Goal: Communication & Community: Answer question/provide support

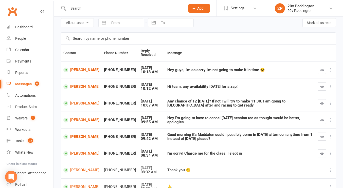
scroll to position [21, 0]
click at [324, 155] on button "button" at bounding box center [322, 154] width 8 height 8
click at [80, 139] on link "[PERSON_NAME]" at bounding box center [81, 137] width 36 height 5
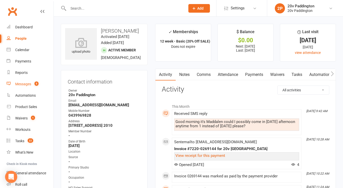
click at [37, 82] on span "5" at bounding box center [36, 84] width 4 height 4
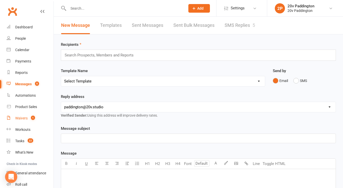
click at [29, 119] on count-badge "1" at bounding box center [31, 118] width 7 height 4
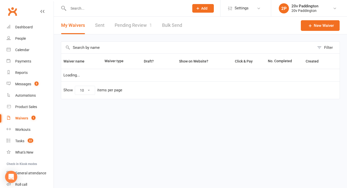
select select "100"
click at [148, 23] on link "Pending Review 1" at bounding box center [133, 26] width 37 height 18
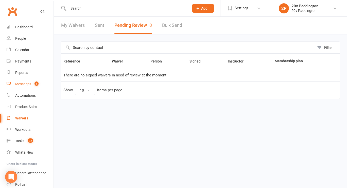
click at [21, 84] on div "Messages" at bounding box center [23, 84] width 16 height 4
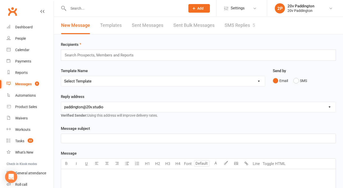
click at [21, 84] on div "Messages" at bounding box center [23, 84] width 16 height 4
click at [235, 16] on div "Prospect Member Non-attending contact Class / event Appointment Task Membership…" at bounding box center [171, 8] width 343 height 17
click at [234, 24] on link "SMS Replies 5" at bounding box center [240, 26] width 30 height 18
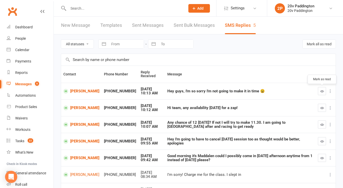
click at [324, 94] on button "button" at bounding box center [322, 91] width 8 height 8
click at [76, 94] on link "[PERSON_NAME]" at bounding box center [81, 91] width 36 height 5
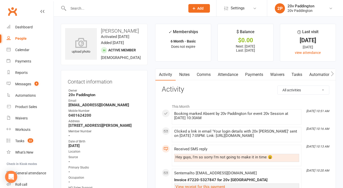
click at [202, 76] on link "Comms" at bounding box center [203, 75] width 21 height 12
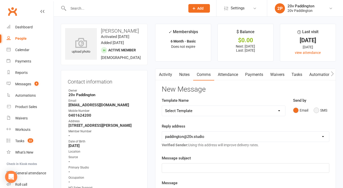
click at [321, 108] on button "SMS" at bounding box center [321, 111] width 14 height 10
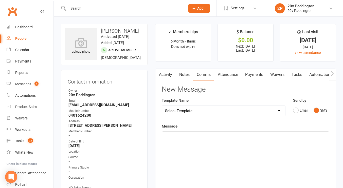
click at [274, 146] on div "﻿" at bounding box center [245, 170] width 167 height 76
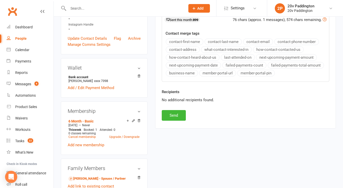
scroll to position [194, 0]
click at [168, 113] on button "Send" at bounding box center [174, 115] width 24 height 11
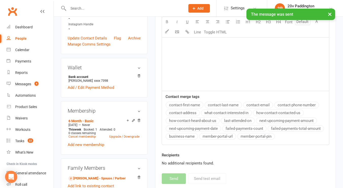
scroll to position [0, 0]
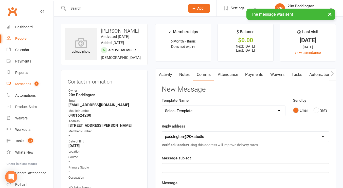
click at [24, 81] on link "Messages 4" at bounding box center [30, 84] width 47 height 11
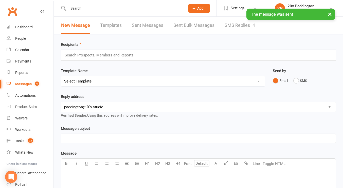
click at [240, 25] on link "SMS Replies 4" at bounding box center [240, 26] width 30 height 18
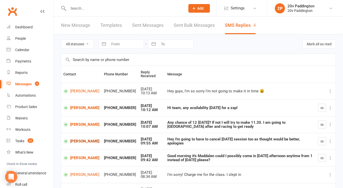
click at [77, 142] on link "Nikki Hogg" at bounding box center [81, 141] width 36 height 5
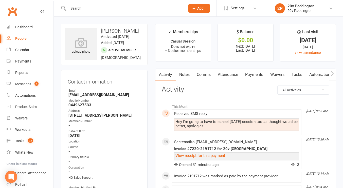
click at [201, 74] on link "Comms" at bounding box center [203, 75] width 21 height 12
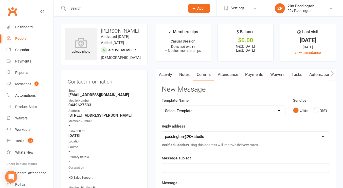
click at [315, 102] on div "Send by Email SMS" at bounding box center [311, 107] width 36 height 18
click at [316, 109] on button "SMS" at bounding box center [321, 111] width 14 height 10
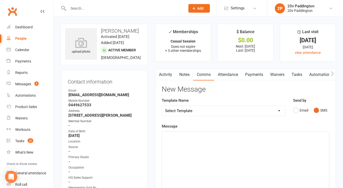
click at [266, 151] on div "﻿" at bounding box center [245, 170] width 167 height 76
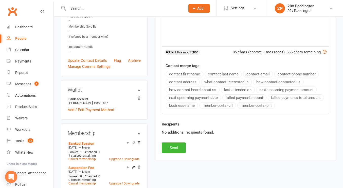
scroll to position [166, 0]
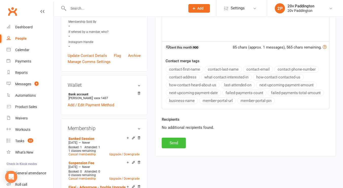
click at [180, 147] on button "Send" at bounding box center [174, 143] width 24 height 11
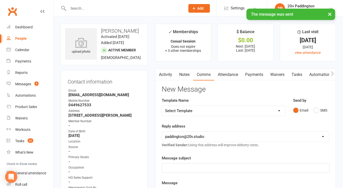
click at [166, 72] on link "Activity" at bounding box center [165, 75] width 20 height 12
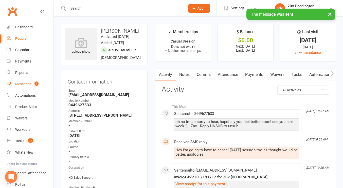
click at [40, 88] on link "Messages 4" at bounding box center [30, 84] width 47 height 11
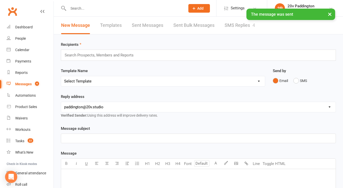
click at [234, 31] on link "SMS Replies 4" at bounding box center [240, 26] width 30 height 18
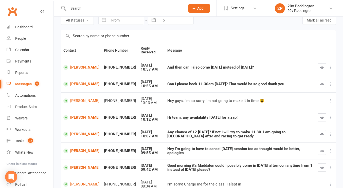
scroll to position [39, 0]
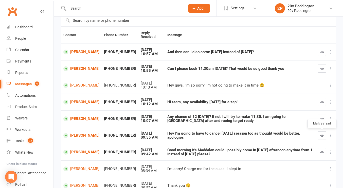
click at [324, 134] on button "button" at bounding box center [322, 136] width 8 height 8
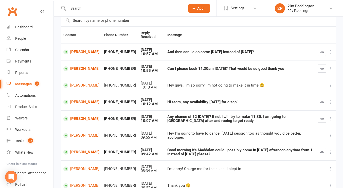
scroll to position [0, 0]
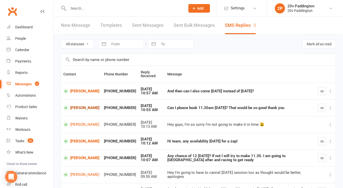
click at [85, 108] on link "Nicky Kiel" at bounding box center [81, 108] width 36 height 5
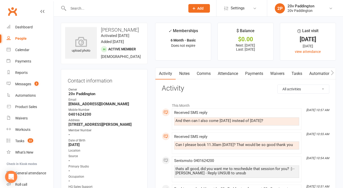
scroll to position [1, 0]
click at [222, 143] on div "Can I please book 11.30am Monday? That would be so good thank you" at bounding box center [237, 145] width 123 height 4
click at [221, 121] on div "And then can I also come on Tuesday instead of next Friday?" at bounding box center [237, 121] width 123 height 4
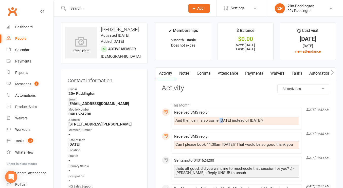
click at [221, 121] on div "And then can I also come on Tuesday instead of next Friday?" at bounding box center [237, 121] width 123 height 4
click at [230, 78] on link "Attendance" at bounding box center [227, 74] width 27 height 12
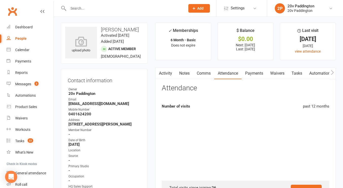
click at [232, 74] on link "Attendance" at bounding box center [227, 74] width 27 height 12
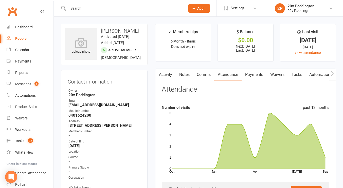
click at [186, 74] on link "Notes" at bounding box center [185, 75] width 18 height 12
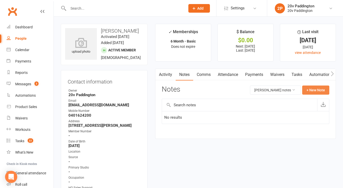
click at [308, 91] on button "+ New Note" at bounding box center [315, 90] width 27 height 9
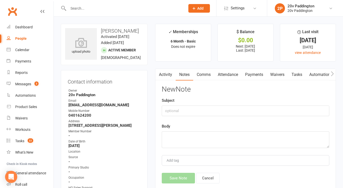
click at [251, 129] on div "Body" at bounding box center [246, 136] width 168 height 25
click at [247, 133] on textarea at bounding box center [246, 140] width 168 height 17
type textarea "15th sept is banked sesh"
click at [173, 178] on button "Save Note" at bounding box center [178, 178] width 33 height 11
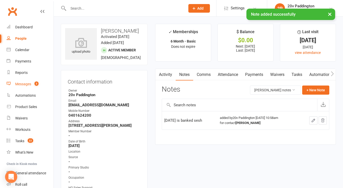
click at [33, 82] on link "Messages 3" at bounding box center [30, 84] width 47 height 11
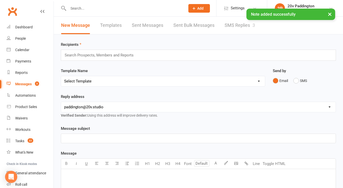
click at [245, 23] on link "SMS Replies 3" at bounding box center [240, 26] width 30 height 18
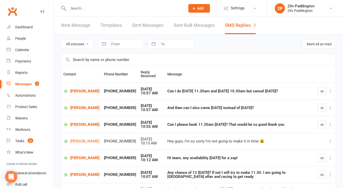
click at [80, 88] on td "Nicky Kiel" at bounding box center [81, 91] width 41 height 17
drag, startPoint x: 79, startPoint y: 89, endPoint x: 74, endPoint y: 93, distance: 6.3
click at [74, 93] on link "Nicky Kiel" at bounding box center [81, 91] width 36 height 5
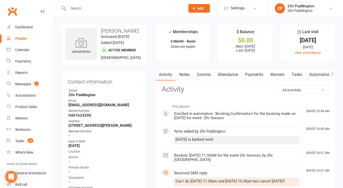
click at [182, 74] on link "Notes" at bounding box center [185, 75] width 18 height 12
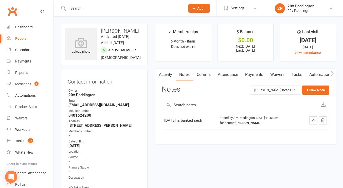
click at [204, 74] on link "Comms" at bounding box center [203, 75] width 21 height 12
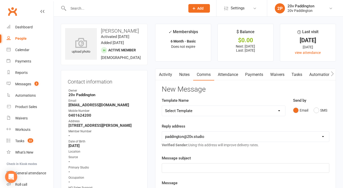
click at [162, 75] on button "button" at bounding box center [158, 74] width 6 height 11
click at [170, 75] on link "Activity" at bounding box center [165, 75] width 20 height 12
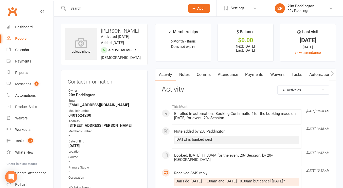
click at [207, 73] on link "Comms" at bounding box center [203, 75] width 21 height 12
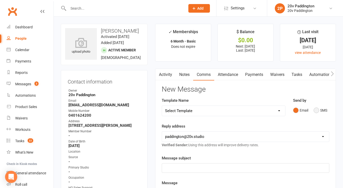
click at [319, 109] on button "SMS" at bounding box center [321, 111] width 14 height 10
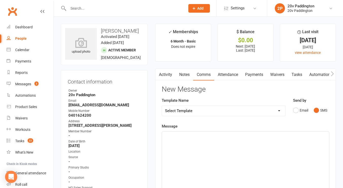
click at [262, 165] on div "﻿" at bounding box center [245, 170] width 167 height 76
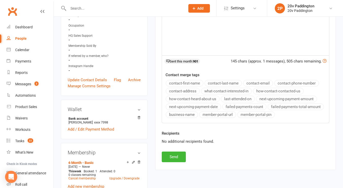
scroll to position [155, 0]
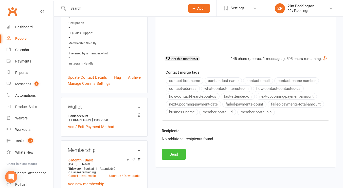
click at [179, 160] on button "Send" at bounding box center [174, 154] width 24 height 11
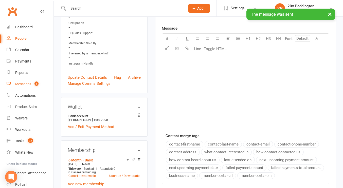
click at [34, 86] on link "Messages 3" at bounding box center [30, 84] width 47 height 11
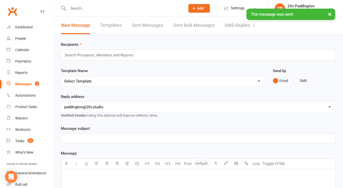
click at [251, 25] on link "SMS Replies 3" at bounding box center [240, 26] width 30 height 18
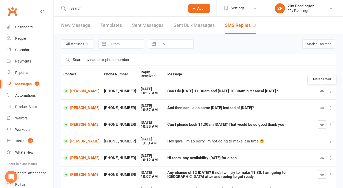
click at [319, 88] on button "button" at bounding box center [322, 91] width 8 height 8
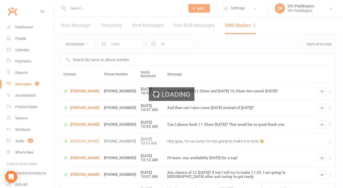
click at [324, 109] on div "Loading" at bounding box center [171, 94] width 343 height 188
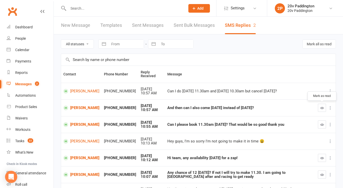
drag, startPoint x: 323, startPoint y: 109, endPoint x: 209, endPoint y: 93, distance: 115.5
click at [209, 93] on div "Can I do [DATE] 11.30am and [DATE] 10.30am but cancel [DATE]?" at bounding box center [240, 91] width 146 height 4
click at [321, 110] on button "button" at bounding box center [322, 108] width 8 height 8
click at [321, 126] on icon "button" at bounding box center [322, 125] width 4 height 4
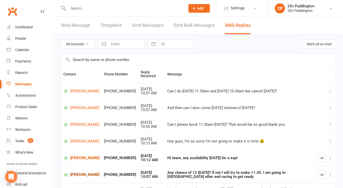
click at [82, 175] on link "[PERSON_NAME]" at bounding box center [81, 175] width 36 height 5
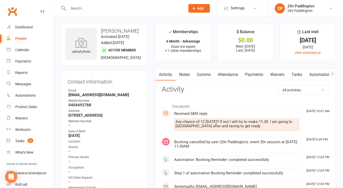
click at [187, 78] on link "Notes" at bounding box center [185, 75] width 18 height 12
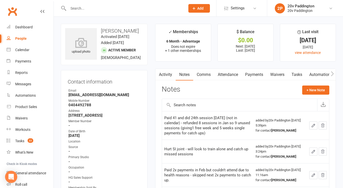
click at [214, 76] on link "Comms" at bounding box center [203, 75] width 21 height 12
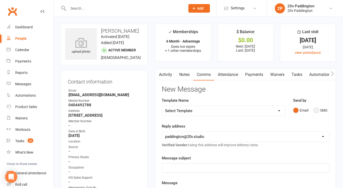
click at [320, 108] on button "SMS" at bounding box center [321, 111] width 14 height 10
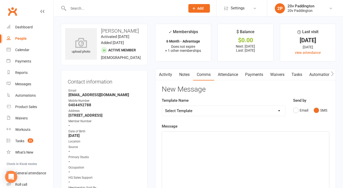
click at [274, 144] on div "﻿" at bounding box center [245, 170] width 167 height 76
click at [201, 140] on div "unfortunately not" at bounding box center [245, 170] width 167 height 76
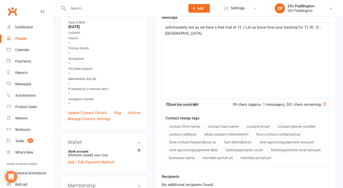
scroll to position [176, 0]
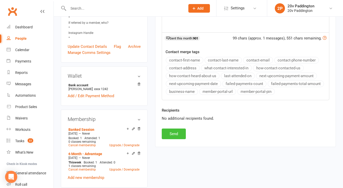
click at [177, 133] on button "Send" at bounding box center [174, 134] width 24 height 11
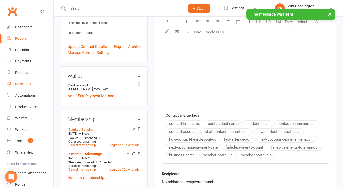
click at [34, 79] on link "Messages" at bounding box center [30, 84] width 47 height 11
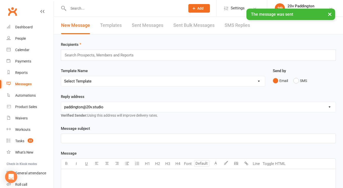
click at [240, 28] on link "SMS Replies" at bounding box center [237, 26] width 25 height 18
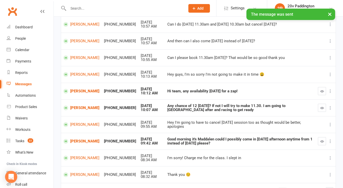
scroll to position [67, 0]
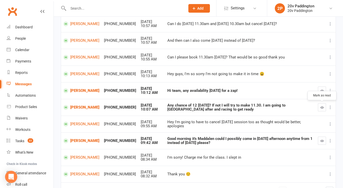
click at [320, 108] on button "button" at bounding box center [322, 107] width 8 height 8
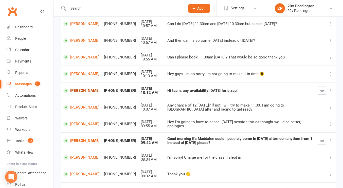
click at [84, 89] on link "[PERSON_NAME]" at bounding box center [81, 91] width 36 height 5
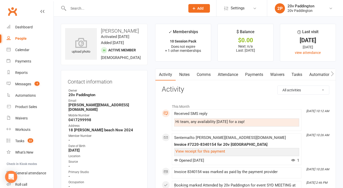
click at [209, 74] on link "Comms" at bounding box center [203, 75] width 21 height 12
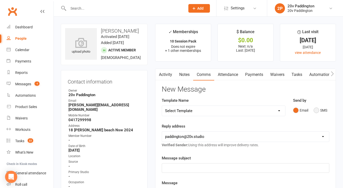
click at [322, 109] on button "SMS" at bounding box center [321, 111] width 14 height 10
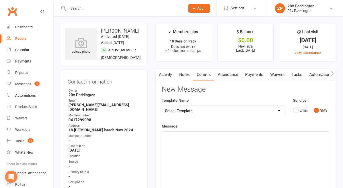
click at [267, 147] on div "﻿" at bounding box center [245, 170] width 167 height 76
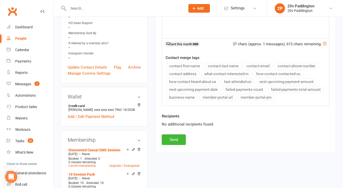
scroll to position [171, 0]
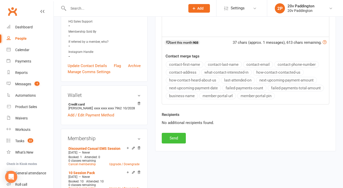
click at [172, 134] on button "Send" at bounding box center [174, 138] width 24 height 11
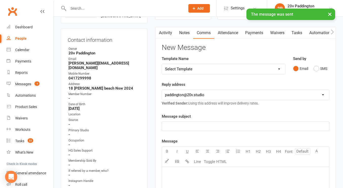
scroll to position [0, 0]
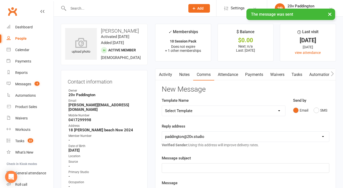
click at [161, 72] on button "button" at bounding box center [158, 74] width 6 height 11
click at [162, 75] on link "Activity" at bounding box center [165, 75] width 20 height 12
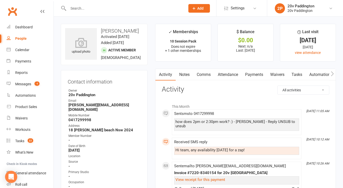
click at [162, 75] on link "Activity" at bounding box center [165, 75] width 20 height 12
click at [18, 86] on div "Messages" at bounding box center [23, 84] width 16 height 4
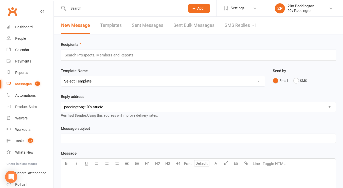
click at [249, 22] on link "SMS Replies -1" at bounding box center [241, 26] width 32 height 18
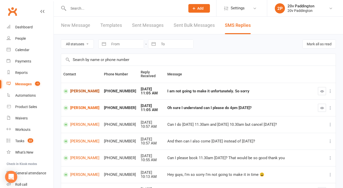
click at [87, 91] on link "[PERSON_NAME]" at bounding box center [81, 91] width 36 height 5
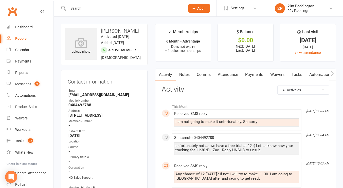
click at [202, 69] on link "Comms" at bounding box center [203, 75] width 21 height 12
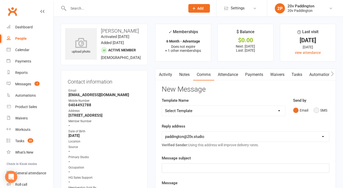
click at [321, 111] on button "SMS" at bounding box center [321, 111] width 14 height 10
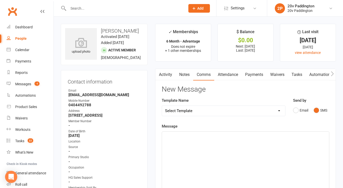
click at [291, 147] on div "﻿" at bounding box center [245, 170] width 167 height 76
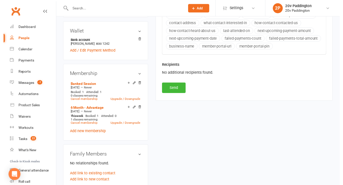
scroll to position [235, 0]
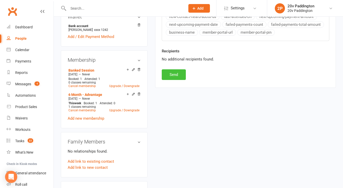
click at [171, 76] on button "Send" at bounding box center [174, 75] width 24 height 11
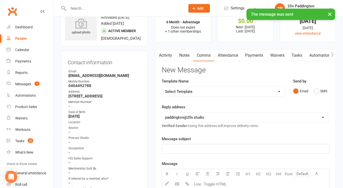
scroll to position [0, 0]
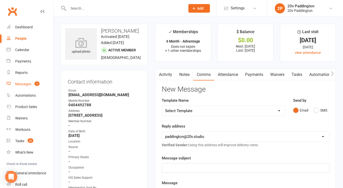
click at [22, 85] on div "Messages" at bounding box center [23, 84] width 16 height 4
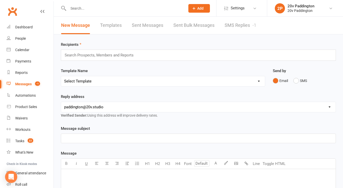
click at [240, 28] on link "SMS Replies -1" at bounding box center [241, 26] width 32 height 18
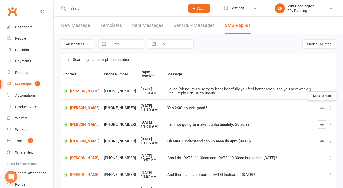
click at [319, 109] on button "button" at bounding box center [322, 108] width 8 height 8
click at [322, 127] on button "button" at bounding box center [322, 125] width 8 height 8
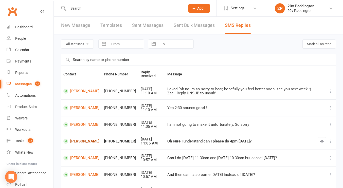
click at [75, 140] on link "[PERSON_NAME]" at bounding box center [81, 141] width 36 height 5
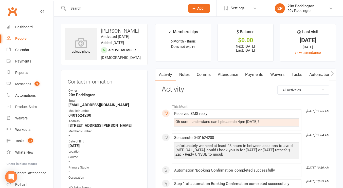
click at [191, 75] on link "Notes" at bounding box center [185, 75] width 18 height 12
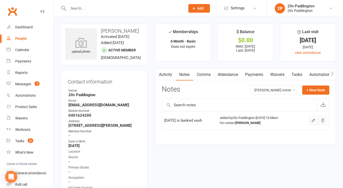
click at [203, 74] on link "Comms" at bounding box center [203, 75] width 21 height 12
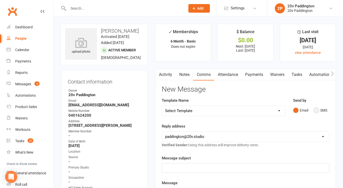
click at [324, 112] on button "SMS" at bounding box center [321, 111] width 14 height 10
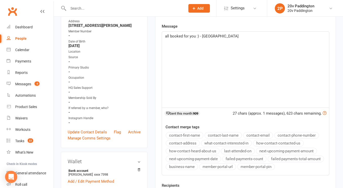
scroll to position [146, 0]
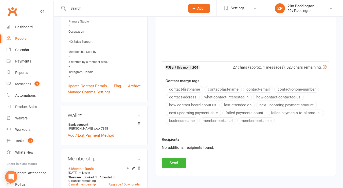
click at [171, 157] on div "Recipients No additional recipients found." at bounding box center [245, 147] width 175 height 21
click at [170, 159] on button "Send" at bounding box center [174, 163] width 24 height 11
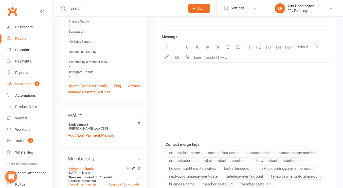
click at [36, 86] on count-badge "-3" at bounding box center [36, 84] width 8 height 4
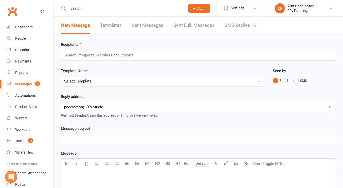
click at [233, 25] on link "SMS Replies -3" at bounding box center [241, 26] width 32 height 18
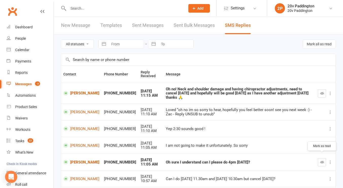
click at [321, 161] on icon "button" at bounding box center [322, 163] width 4 height 4
click at [74, 92] on link "[PERSON_NAME]" at bounding box center [81, 93] width 36 height 5
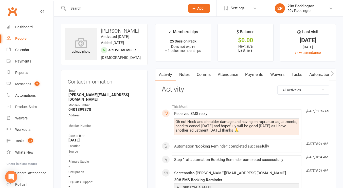
click at [101, 45] on time "Added 31 January, 2025" at bounding box center [112, 43] width 23 height 5
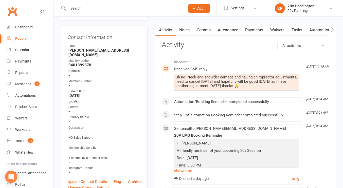
scroll to position [44, 0]
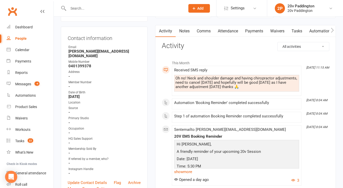
click at [213, 30] on link "Comms" at bounding box center [203, 31] width 21 height 12
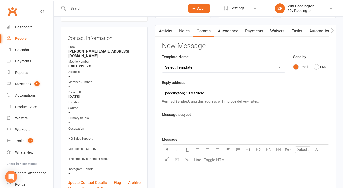
click at [188, 39] on div "Activity Notes Comms Attendance Payments Waivers Tasks Automations Workouts Ass…" at bounding box center [245, 184] width 181 height 318
click at [185, 33] on link "Notes" at bounding box center [185, 31] width 18 height 12
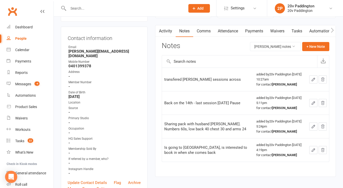
click at [199, 31] on link "Comms" at bounding box center [203, 31] width 21 height 12
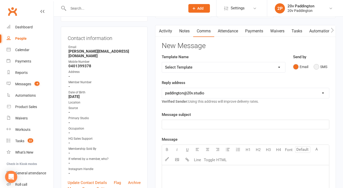
click at [315, 63] on button "SMS" at bounding box center [321, 67] width 14 height 10
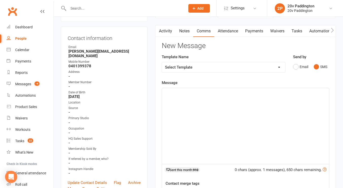
click at [270, 123] on div "﻿" at bounding box center [245, 126] width 167 height 76
click at [202, 94] on span "Oh no, thats no good! Hopefully the adjustment on monday can help a" at bounding box center [220, 93] width 111 height 5
click at [202, 94] on span "Oh no, thats no good, Hopefully the adjustment on monday can help a" at bounding box center [220, 93] width 110 height 5
click at [204, 93] on span "Oh no, thats no good, Hopefully the adjustment on monday can help a" at bounding box center [220, 93] width 110 height 5
click at [297, 97] on div "Oh no, thats no good, hopefully the adjustment on monday can help a" at bounding box center [245, 126] width 167 height 76
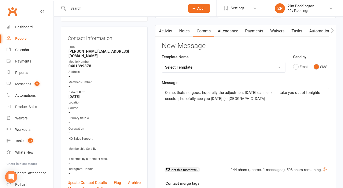
click at [251, 94] on span "Oh no, thats no good, hopefully the adjustment on monday can help!!! Ill take y…" at bounding box center [243, 96] width 156 height 11
click at [216, 100] on span "Oh no, thats no good, hopefully the adjustment on Monday can help!!! Ill take y…" at bounding box center [243, 96] width 156 height 11
click at [321, 94] on span "Oh no, thats no good, hopefully the adjustment on Monday can help!!! Ill take y…" at bounding box center [243, 96] width 156 height 11
click at [242, 122] on div "Oh no, thats no good, hopefully the adjustment on Monday can help!!! Ill take y…" at bounding box center [245, 126] width 167 height 76
click at [181, 94] on span "Oh no, thats no good, hopefully the adjustment on Monday can help!!! Ill take y…" at bounding box center [243, 96] width 157 height 11
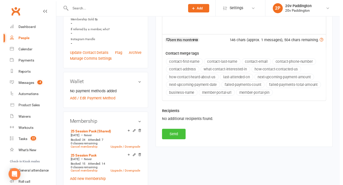
scroll to position [174, 0]
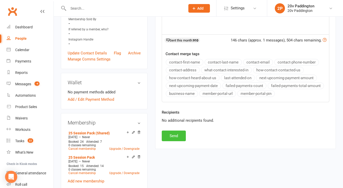
click at [179, 140] on button "Send" at bounding box center [174, 136] width 24 height 11
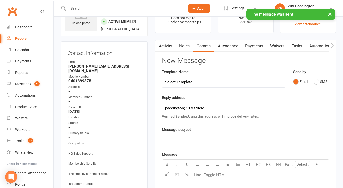
scroll to position [0, 0]
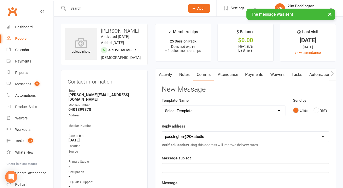
click at [168, 76] on link "Activity" at bounding box center [165, 75] width 20 height 12
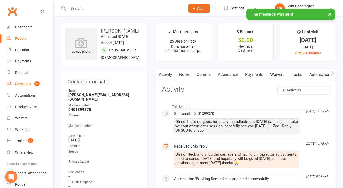
click at [35, 85] on count-badge "-4" at bounding box center [36, 84] width 8 height 4
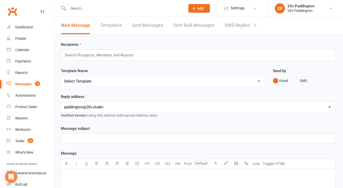
click at [217, 23] on div "New Message Templates Sent Messages Sent Bulk Messages SMS Replies -4" at bounding box center [159, 26] width 210 height 18
click at [243, 24] on link "SMS Replies -4" at bounding box center [241, 26] width 32 height 18
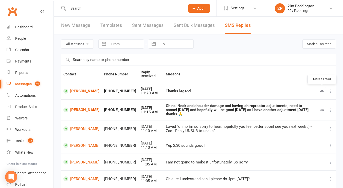
click at [322, 94] on button "button" at bounding box center [322, 91] width 8 height 8
click at [323, 110] on icon "button" at bounding box center [322, 110] width 4 height 4
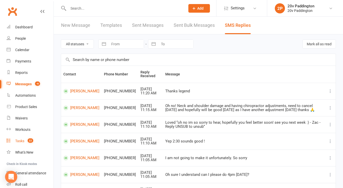
click at [34, 137] on link "Tasks 22" at bounding box center [30, 141] width 47 height 11
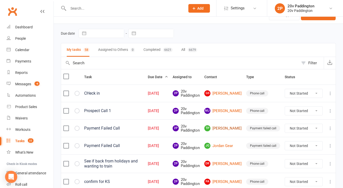
scroll to position [11, 0]
click at [67, 127] on label at bounding box center [65, 128] width 5 height 5
click at [67, 126] on input "checkbox" at bounding box center [65, 126] width 5 height 0
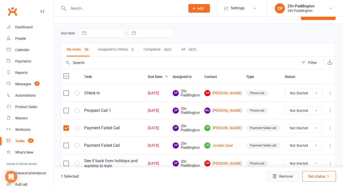
click at [284, 176] on button "Remove" at bounding box center [282, 176] width 32 height 11
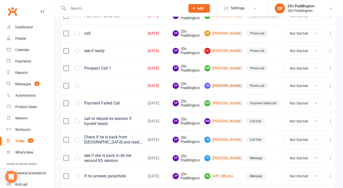
scroll to position [344, 0]
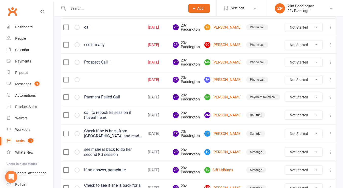
click at [230, 154] on link "TC Taya Chani" at bounding box center [222, 152] width 37 height 6
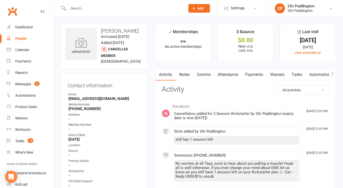
click at [305, 75] on link "Tasks" at bounding box center [297, 75] width 18 height 12
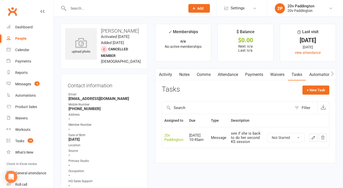
click at [323, 140] on icon "button" at bounding box center [323, 138] width 5 height 5
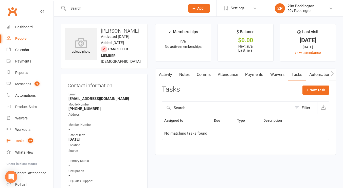
click at [29, 138] on link "Tasks 19" at bounding box center [30, 141] width 47 height 11
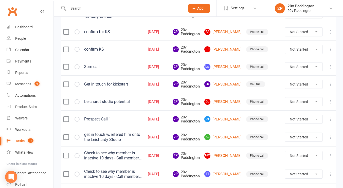
scroll to position [164, 0]
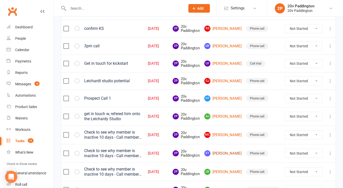
drag, startPoint x: 228, startPoint y: 154, endPoint x: 222, endPoint y: 155, distance: 5.6
drag, startPoint x: 222, startPoint y: 155, endPoint x: 231, endPoint y: 159, distance: 9.5
click at [231, 159] on td "ET EVA TAASE" at bounding box center [223, 153] width 42 height 19
click at [231, 157] on link "ET EVA TAASE" at bounding box center [222, 154] width 37 height 6
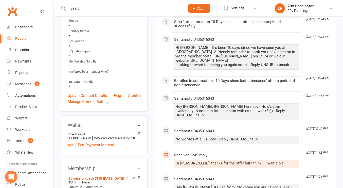
scroll to position [136, 0]
click at [214, 109] on div "Hey Eva, Zac here 20v - How's your availability to come in for a session with u…" at bounding box center [237, 111] width 123 height 13
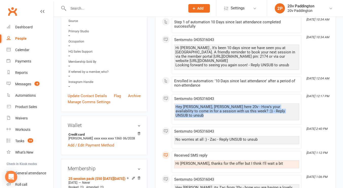
click at [214, 109] on div "Hey Eva, Zac here 20v - How's your availability to come in for a session with u…" at bounding box center [237, 111] width 123 height 13
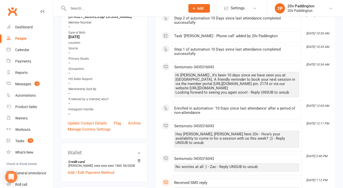
scroll to position [0, 0]
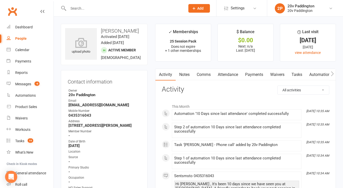
click at [206, 72] on link "Comms" at bounding box center [203, 75] width 21 height 12
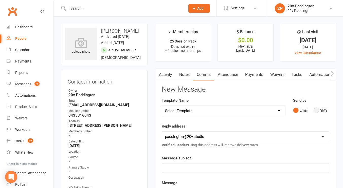
click at [314, 107] on button "SMS" at bounding box center [321, 111] width 14 height 10
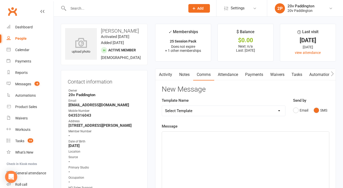
click at [260, 144] on div "﻿" at bounding box center [245, 170] width 167 height 76
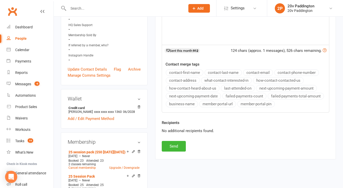
scroll to position [171, 0]
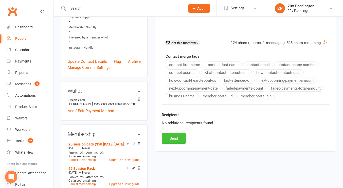
click at [180, 138] on button "Send" at bounding box center [174, 138] width 24 height 11
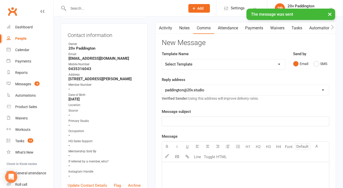
scroll to position [0, 0]
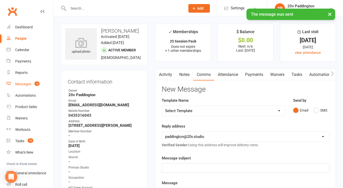
click at [30, 87] on link "Messages -6" at bounding box center [30, 84] width 47 height 11
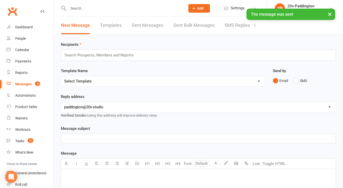
click at [248, 26] on link "SMS Replies -6" at bounding box center [241, 26] width 32 height 18
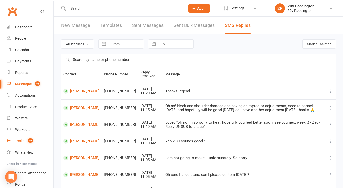
click at [24, 144] on link "Tasks 19" at bounding box center [30, 141] width 47 height 11
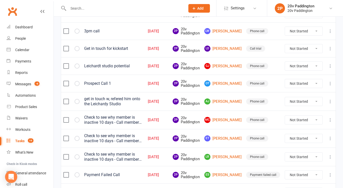
scroll to position [179, 0]
click at [296, 137] on select "Not Started In Progress Waiting Complete" at bounding box center [304, 138] width 38 height 9
click at [285, 134] on select "Not Started In Progress Waiting Complete" at bounding box center [304, 138] width 38 height 9
select select "unstarted"
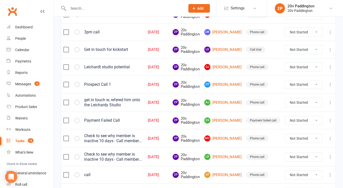
scroll to position [182, 0]
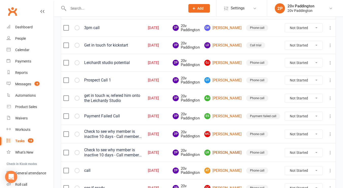
click at [222, 153] on link "LR Linda Rogan" at bounding box center [222, 153] width 37 height 6
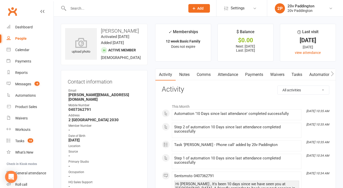
click at [239, 74] on link "Attendance" at bounding box center [227, 75] width 27 height 12
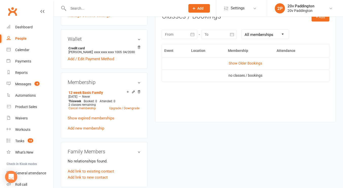
scroll to position [217, 0]
click at [246, 61] on link "Show Older Bookings" at bounding box center [245, 63] width 33 height 4
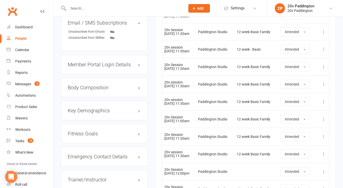
scroll to position [421, 0]
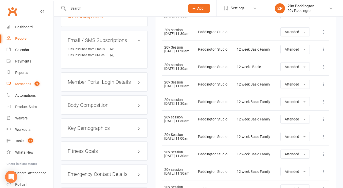
click at [12, 88] on link "Messages -6" at bounding box center [30, 84] width 47 height 11
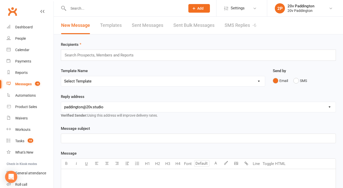
click at [225, 34] on link "SMS Replies -6" at bounding box center [241, 26] width 32 height 18
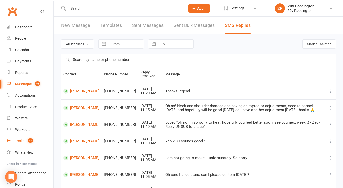
click at [19, 136] on link "Tasks 18" at bounding box center [30, 141] width 47 height 11
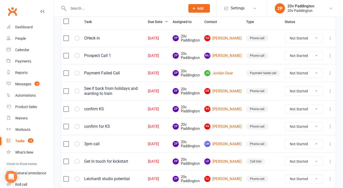
scroll to position [66, 0]
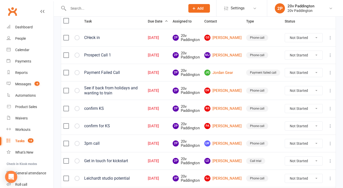
click at [170, 25] on th "Due Date" at bounding box center [158, 21] width 25 height 15
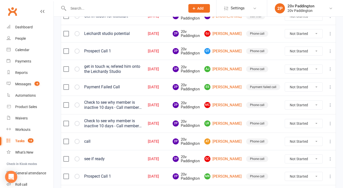
scroll to position [211, 0]
click at [232, 67] on link "AJ Arun Jadhav" at bounding box center [222, 69] width 37 height 6
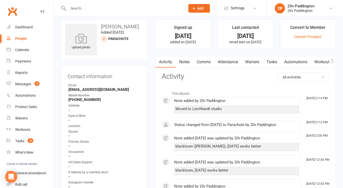
scroll to position [3, 0]
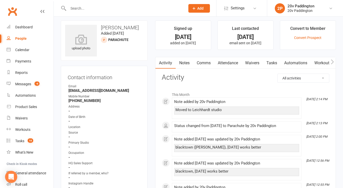
click at [272, 63] on link "Tasks" at bounding box center [272, 63] width 18 height 12
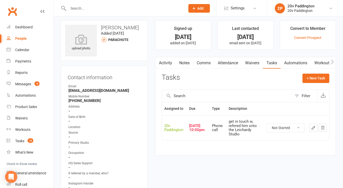
click at [325, 128] on icon "button" at bounding box center [323, 128] width 5 height 5
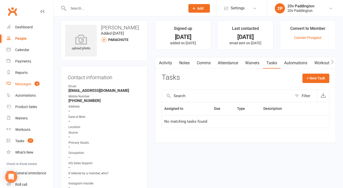
click at [34, 81] on link "Messages -6" at bounding box center [30, 84] width 47 height 11
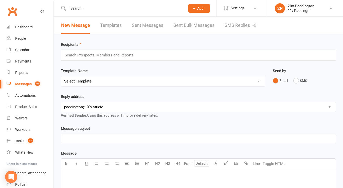
click at [228, 32] on link "SMS Replies -6" at bounding box center [241, 26] width 32 height 18
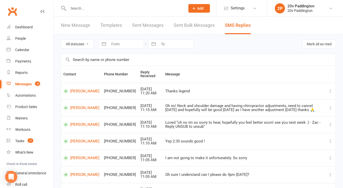
click at [29, 83] on div "Messages" at bounding box center [23, 84] width 16 height 4
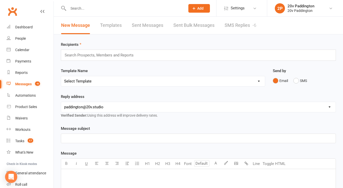
click at [235, 30] on link "SMS Replies -6" at bounding box center [241, 26] width 32 height 18
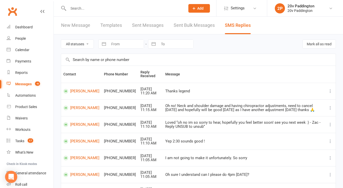
click at [82, 44] on select "All statuses Read only Unread only" at bounding box center [77, 44] width 32 height 9
select select "unread_only"
click at [61, 40] on select "All statuses Read only Unread only" at bounding box center [77, 44] width 32 height 9
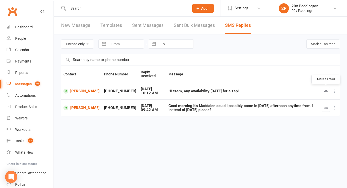
click at [327, 90] on icon "button" at bounding box center [326, 92] width 4 height 4
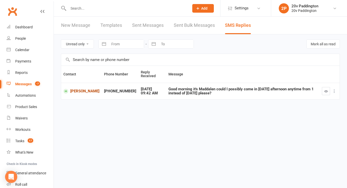
click at [77, 89] on link "[PERSON_NAME]" at bounding box center [81, 91] width 36 height 5
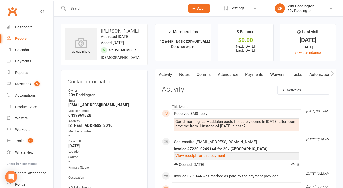
scroll to position [8, 0]
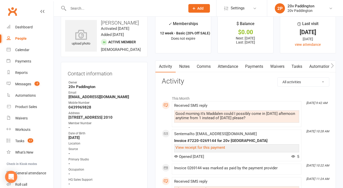
click at [197, 119] on div "Good morning it's Maddalen could I possibly come in on Monday afternoon anytime…" at bounding box center [237, 116] width 123 height 9
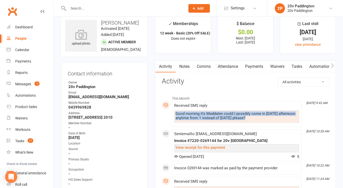
click at [197, 119] on div "Good morning it's Maddalen could I possibly come in on Monday afternoon anytime…" at bounding box center [237, 116] width 123 height 9
click at [20, 37] on div "People" at bounding box center [20, 39] width 11 height 4
select select "100"
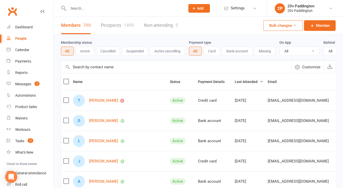
click at [109, 28] on link "Prospects 1499" at bounding box center [117, 26] width 33 height 18
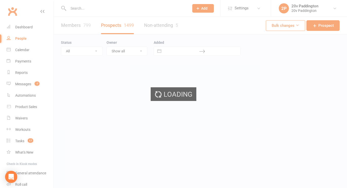
select select "100"
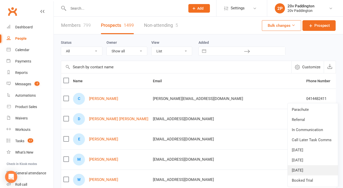
click at [306, 171] on link "11Sep25" at bounding box center [313, 171] width 50 height 10
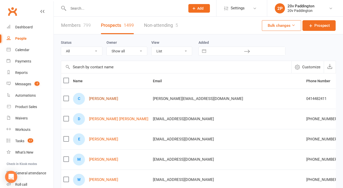
click at [111, 97] on link "Cassandra Turner" at bounding box center [103, 99] width 29 height 4
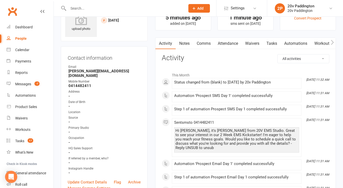
scroll to position [23, 0]
click at [221, 136] on div "Hi Cassandra, it's Joel from 20V EMS Studio. Great to see your interest in our …" at bounding box center [237, 140] width 123 height 22
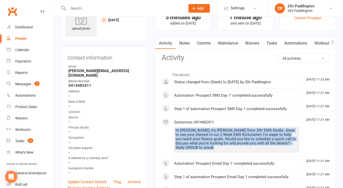
click at [221, 136] on div "Hi Cassandra, it's Joel from 20V EMS Studio. Great to see your interest in our …" at bounding box center [237, 140] width 123 height 22
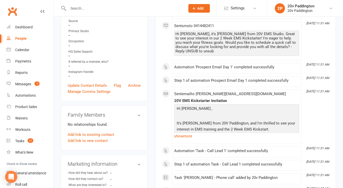
scroll to position [169, 0]
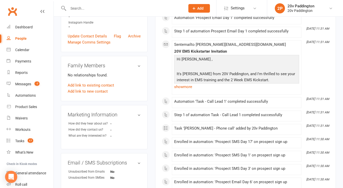
click at [187, 87] on div "Sent email to cassandra@turnerandroberts.com.au 20V EMS Kickstarter Invitation …" at bounding box center [236, 68] width 125 height 50
click at [187, 86] on link "show more" at bounding box center [236, 86] width 125 height 7
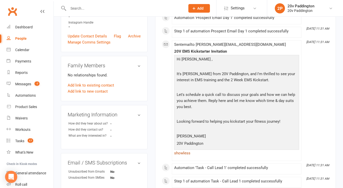
scroll to position [234, 0]
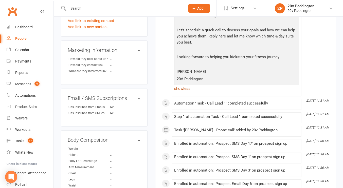
click at [187, 86] on link "show less" at bounding box center [236, 88] width 125 height 7
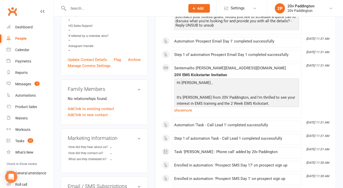
scroll to position [146, 0]
click at [186, 109] on link "show more" at bounding box center [236, 110] width 125 height 7
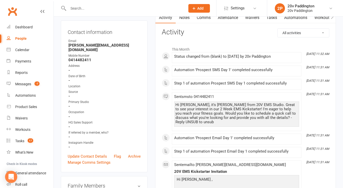
scroll to position [0, 0]
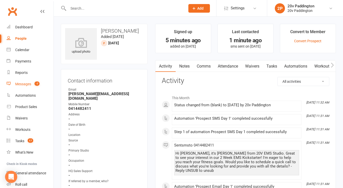
click at [34, 85] on count-badge "-7" at bounding box center [36, 84] width 8 height 4
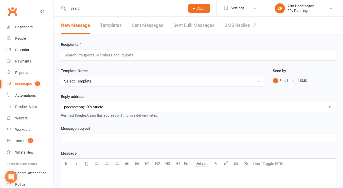
click at [231, 29] on link "SMS Replies -7" at bounding box center [241, 26] width 32 height 18
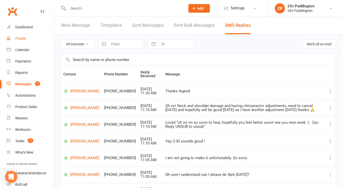
click at [22, 37] on div "People" at bounding box center [20, 39] width 11 height 4
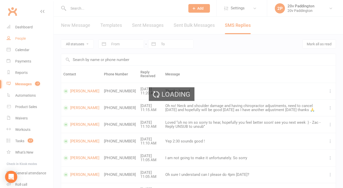
select select "100"
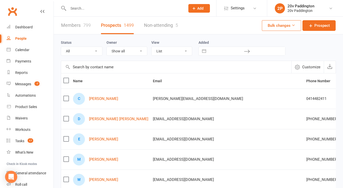
click at [97, 93] on div "C Cassandra Turner" at bounding box center [110, 99] width 75 height 12
click at [24, 84] on div "Messages" at bounding box center [23, 84] width 16 height 4
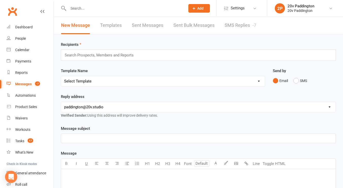
click at [246, 23] on link "SMS Replies -7" at bounding box center [241, 26] width 32 height 18
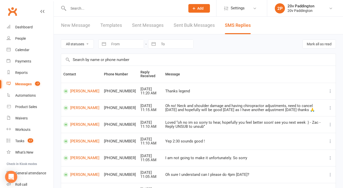
scroll to position [8, 0]
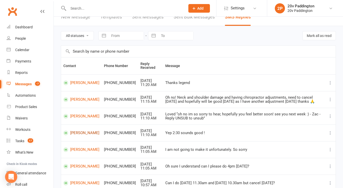
click at [78, 135] on link "Julian Tobias" at bounding box center [81, 133] width 36 height 5
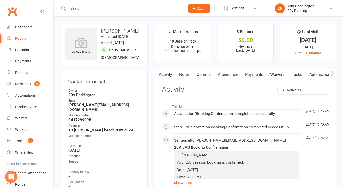
click at [188, 77] on link "Notes" at bounding box center [185, 75] width 18 height 12
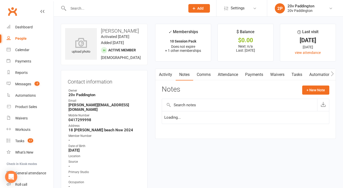
click at [215, 76] on link "Attendance" at bounding box center [227, 75] width 27 height 12
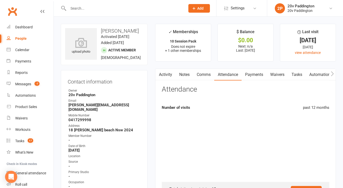
click at [208, 76] on link "Comms" at bounding box center [203, 75] width 21 height 12
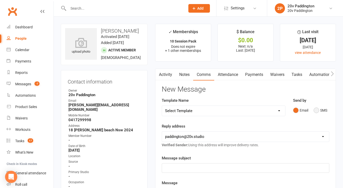
click at [322, 109] on button "SMS" at bounding box center [321, 111] width 14 height 10
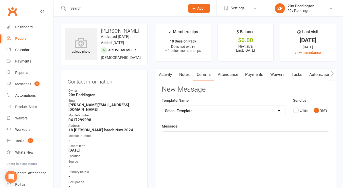
click at [250, 156] on div "﻿" at bounding box center [245, 170] width 167 height 76
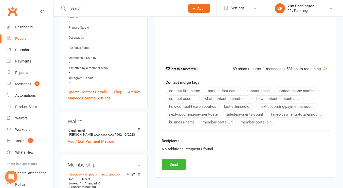
scroll to position [155, 0]
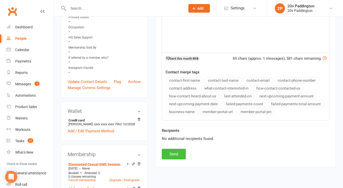
click at [182, 155] on button "Send" at bounding box center [174, 154] width 24 height 11
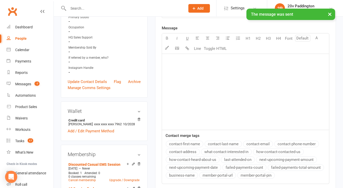
click at [18, 38] on div "People" at bounding box center [20, 39] width 11 height 4
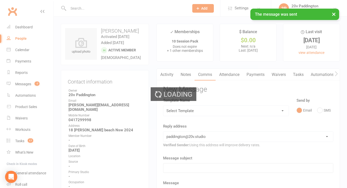
select select "100"
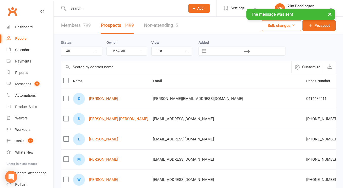
click at [95, 100] on link "Cassandra Turner" at bounding box center [103, 99] width 29 height 4
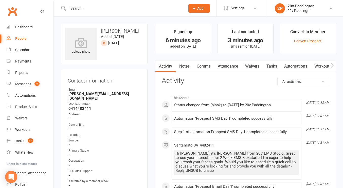
click at [185, 67] on link "Notes" at bounding box center [185, 67] width 18 height 12
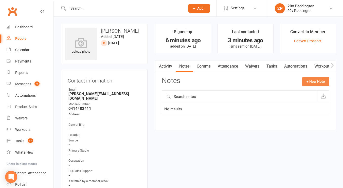
click at [316, 86] on button "+ New Note" at bounding box center [315, 81] width 27 height 9
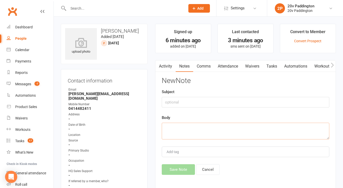
click at [247, 131] on textarea at bounding box center [246, 131] width 168 height 17
click at [210, 129] on textarea "called, is in the hairdressed next door" at bounding box center [246, 131] width 168 height 17
click at [237, 129] on textarea "called, is in the hairdresser next door" at bounding box center [246, 131] width 168 height 17
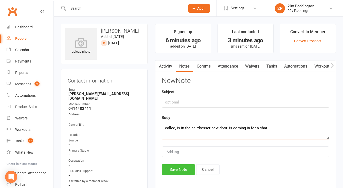
type textarea "called, is in the hairdresser next door. is coming in for a chat"
click at [181, 168] on button "Save Note" at bounding box center [178, 170] width 33 height 11
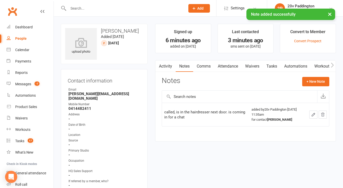
click at [270, 66] on link "Tasks" at bounding box center [272, 67] width 18 height 12
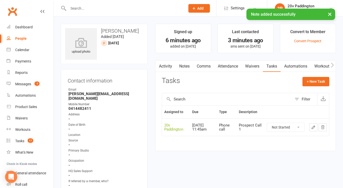
click at [316, 129] on button "button" at bounding box center [313, 128] width 8 height 8
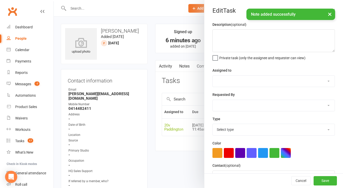
type textarea "Prospect Call 1"
select select "45737"
type input "13 Sep 2025"
type input "11:45am"
select select "22381"
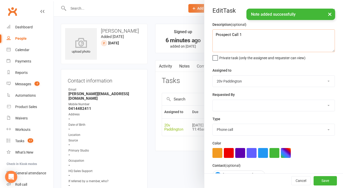
click at [252, 40] on textarea "Prospect Call 1" at bounding box center [274, 40] width 123 height 23
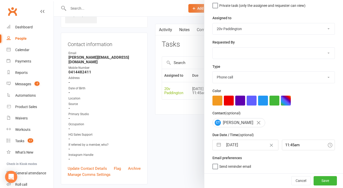
scroll to position [45, 0]
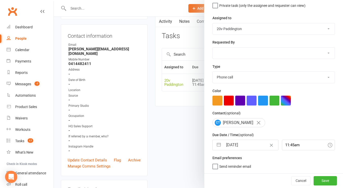
type textarea "if dont sell KS, get back in touch w her"
click at [240, 144] on input "13 Sep 2025" at bounding box center [250, 145] width 55 height 10
select select "7"
select select "2025"
select select "8"
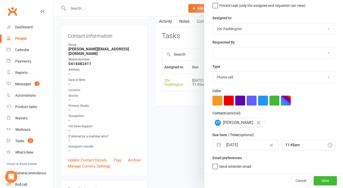
select select "2025"
select select "9"
select select "2025"
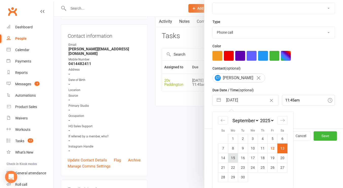
click at [233, 157] on td "15" at bounding box center [233, 158] width 10 height 10
type input "15 Sep 2025"
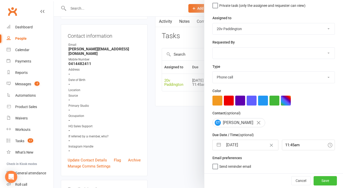
click at [314, 179] on button "Save" at bounding box center [325, 181] width 23 height 9
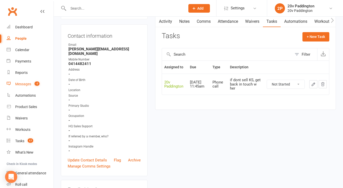
click at [35, 84] on span "-7" at bounding box center [36, 84] width 5 height 4
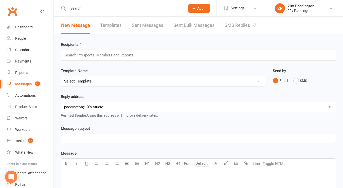
click at [244, 30] on link "SMS Replies -7" at bounding box center [241, 26] width 32 height 18
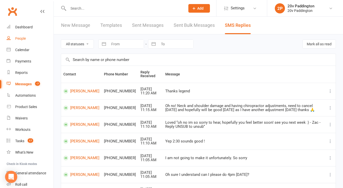
click at [25, 40] on div "People" at bounding box center [20, 39] width 11 height 4
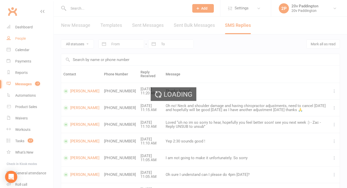
select select "100"
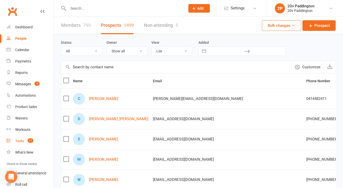
click at [22, 141] on div "Tasks" at bounding box center [19, 141] width 9 height 4
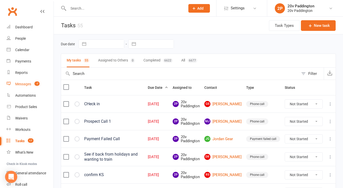
click at [33, 81] on link "Messages -7" at bounding box center [30, 84] width 47 height 11
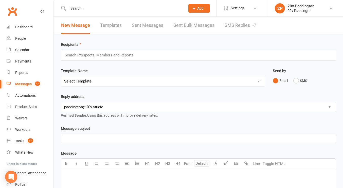
click at [221, 21] on div "New Message Templates Sent Messages Sent Bulk Messages SMS Replies -7" at bounding box center [159, 26] width 210 height 18
click at [241, 28] on link "SMS Replies -7" at bounding box center [241, 26] width 32 height 18
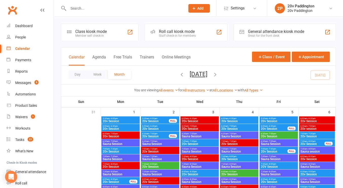
click at [101, 58] on button "Agenda" at bounding box center [99, 60] width 14 height 11
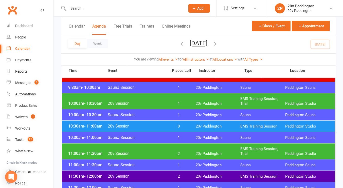
scroll to position [198, 0]
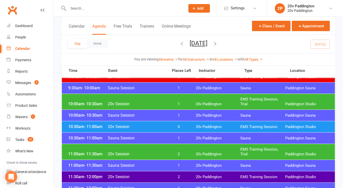
click at [210, 102] on div "10:00am - 10:30am 20v Session 1 20v Paddington EMS Training Session, Trial Padd…" at bounding box center [198, 102] width 273 height 16
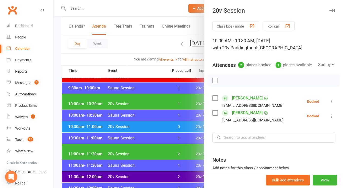
click at [330, 104] on icon at bounding box center [332, 101] width 5 height 5
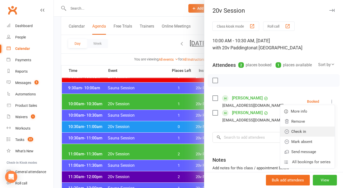
click at [298, 137] on link "Check in" at bounding box center [307, 132] width 55 height 10
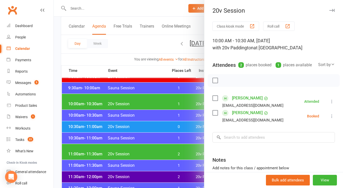
click at [330, 119] on icon at bounding box center [332, 116] width 5 height 5
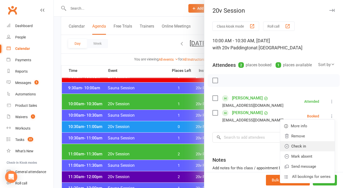
click at [299, 152] on link "Check in" at bounding box center [307, 147] width 55 height 10
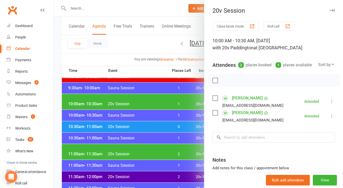
click at [191, 131] on div at bounding box center [198, 94] width 289 height 188
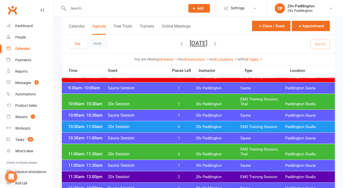
click at [194, 127] on div "10:30am - 11:00am 20v Session 0 20v Paddington EMS Training Session Paddington …" at bounding box center [198, 127] width 273 height 11
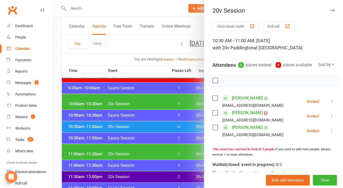
click at [330, 104] on icon at bounding box center [332, 101] width 5 height 5
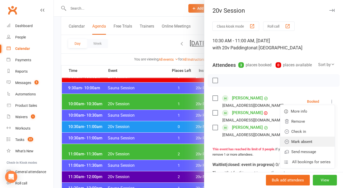
click at [301, 147] on link "Mark absent" at bounding box center [307, 142] width 55 height 10
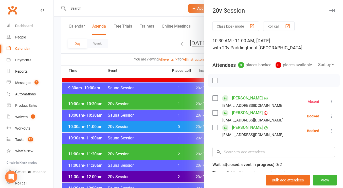
click at [330, 119] on icon at bounding box center [332, 116] width 5 height 5
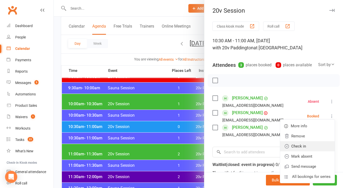
click at [308, 151] on link "Check in" at bounding box center [307, 147] width 55 height 10
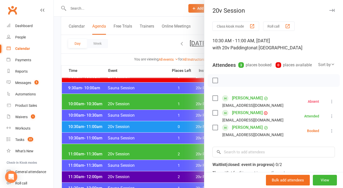
click at [330, 134] on icon at bounding box center [332, 131] width 5 height 5
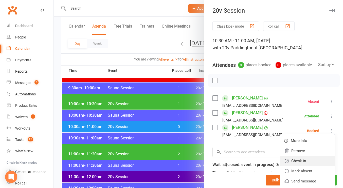
click at [306, 166] on link "Check in" at bounding box center [307, 161] width 55 height 10
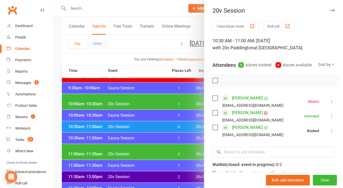
click at [186, 169] on div at bounding box center [198, 94] width 289 height 188
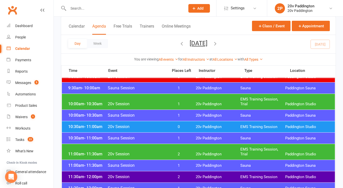
click at [198, 149] on div "11:00am - 11:30am 20v Session 2 20v Paddington EMS Training Session, Trial Padd…" at bounding box center [198, 152] width 273 height 16
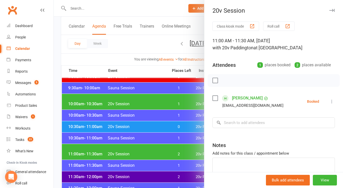
click at [169, 159] on div at bounding box center [198, 94] width 289 height 188
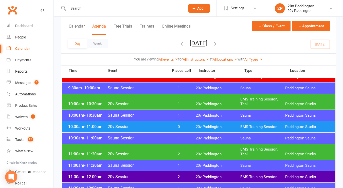
click at [161, 179] on span "20v Session" at bounding box center [137, 177] width 58 height 5
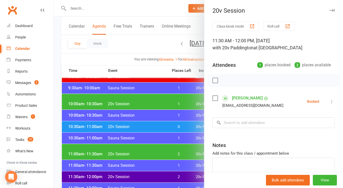
click at [144, 161] on div at bounding box center [198, 94] width 289 height 188
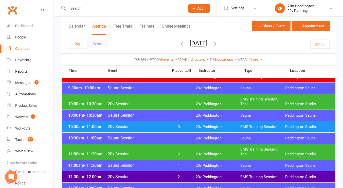
scroll to position [260, 0]
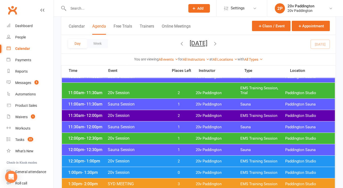
click at [159, 136] on div "12:00pm - 12:30pm 20v Session 1 20v Paddington EMS Training Session Paddington …" at bounding box center [198, 138] width 273 height 11
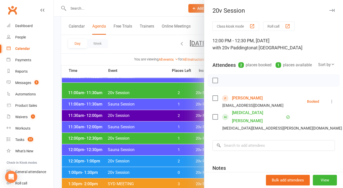
click at [134, 132] on div at bounding box center [198, 94] width 289 height 188
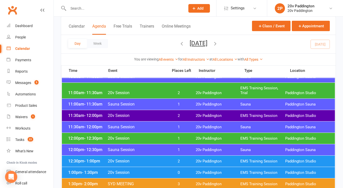
click at [154, 138] on span "20v Session" at bounding box center [137, 138] width 58 height 5
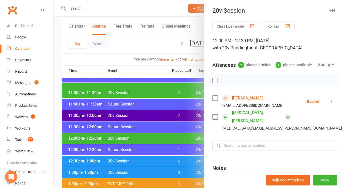
click at [154, 138] on div at bounding box center [198, 94] width 289 height 188
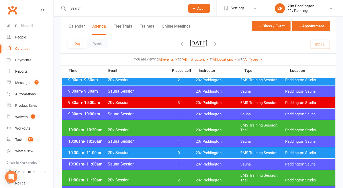
scroll to position [172, 0]
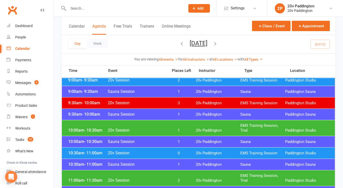
click at [165, 133] on span "20v Session" at bounding box center [137, 130] width 58 height 5
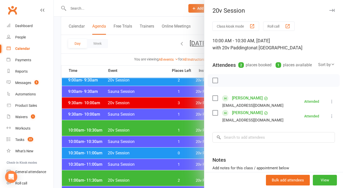
click at [156, 110] on div at bounding box center [198, 94] width 289 height 188
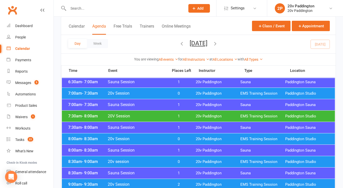
scroll to position [67, 0]
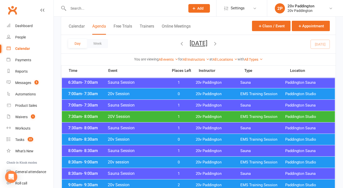
click at [141, 138] on span "20v Session" at bounding box center [137, 139] width 58 height 5
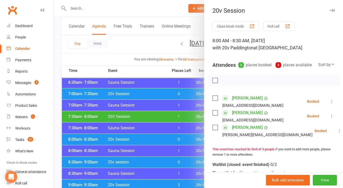
click at [330, 104] on icon at bounding box center [332, 101] width 5 height 5
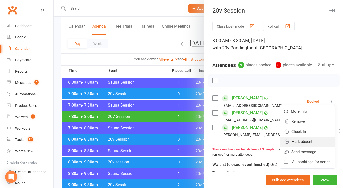
click at [305, 147] on link "Mark absent" at bounding box center [307, 142] width 55 height 10
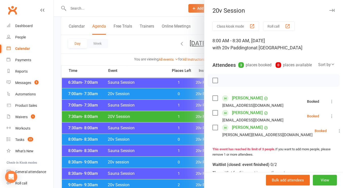
click at [330, 119] on icon at bounding box center [332, 116] width 5 height 5
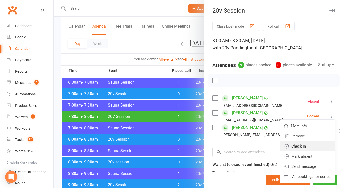
click at [303, 152] on link "Check in" at bounding box center [307, 147] width 55 height 10
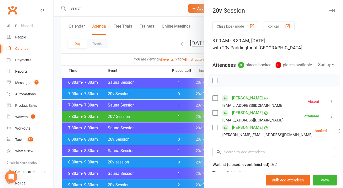
click at [337, 134] on icon at bounding box center [339, 131] width 5 height 5
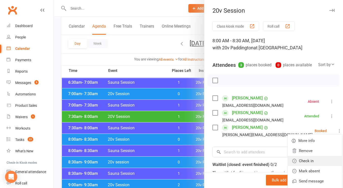
click at [306, 166] on link "Check in" at bounding box center [315, 161] width 55 height 10
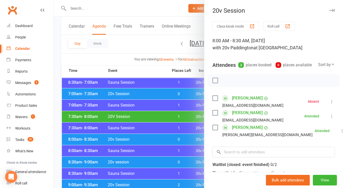
click at [178, 144] on div at bounding box center [198, 94] width 289 height 188
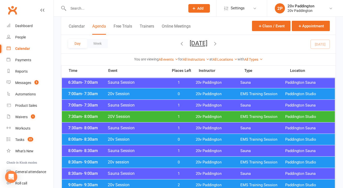
click at [183, 98] on div "7:00am - 7:30am 20v Session 0 20v Paddington EMS Training Session Paddington St…" at bounding box center [198, 94] width 273 height 11
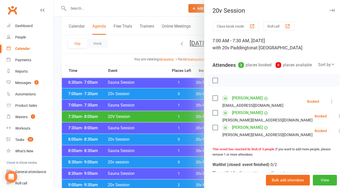
click at [330, 104] on icon at bounding box center [332, 101] width 5 height 5
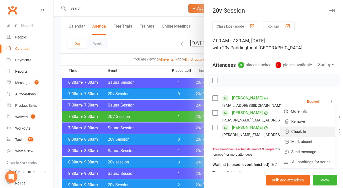
click at [311, 137] on link "Check in" at bounding box center [307, 132] width 55 height 10
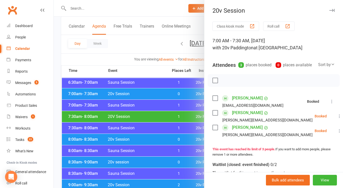
click at [337, 119] on icon at bounding box center [339, 116] width 5 height 5
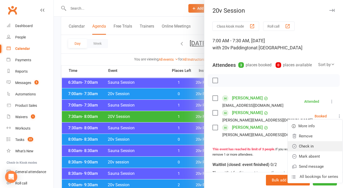
click at [297, 152] on link "Check in" at bounding box center [315, 147] width 55 height 10
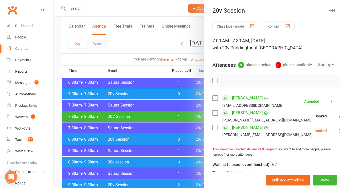
click at [337, 134] on icon at bounding box center [339, 131] width 5 height 5
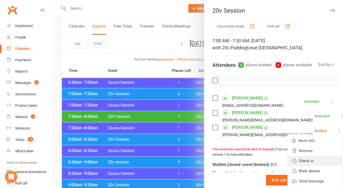
click at [309, 166] on link "Check in" at bounding box center [315, 161] width 55 height 10
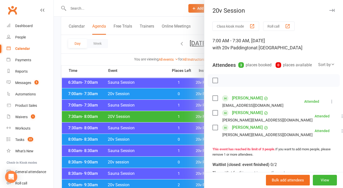
click at [172, 165] on div at bounding box center [198, 94] width 289 height 188
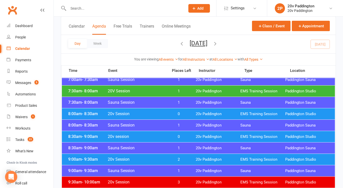
scroll to position [94, 0]
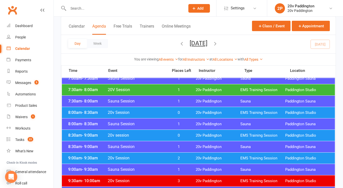
click at [174, 161] on div "9:00am - 9:30am 20v Session 2 20v Paddington EMS Training Session Paddington St…" at bounding box center [198, 158] width 273 height 11
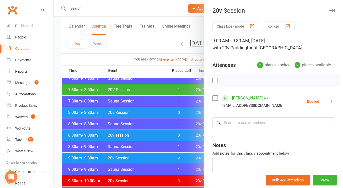
click at [327, 102] on div "Class kiosk mode Roll call 9:00 AM - 9:30 AM, Friday, September, 12, 2025 with …" at bounding box center [273, 111] width 139 height 179
click at [330, 103] on icon at bounding box center [332, 101] width 5 height 5
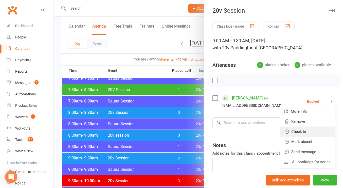
click at [301, 135] on link "Check in" at bounding box center [307, 132] width 55 height 10
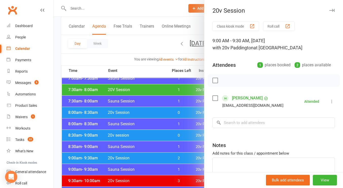
click at [163, 136] on div at bounding box center [198, 94] width 289 height 188
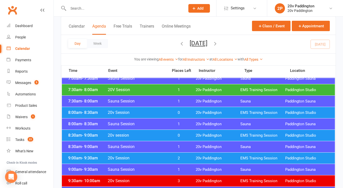
click at [174, 110] on div "8:00am - 8:30am 20v Session 0 20v Paddington EMS Training Session Paddington St…" at bounding box center [198, 112] width 273 height 11
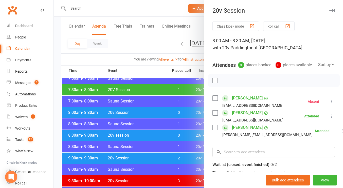
click at [174, 111] on div at bounding box center [198, 94] width 289 height 188
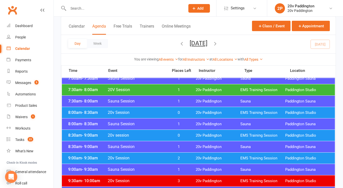
click at [166, 140] on div "8:30am - 9:00am 20v session 0 20v Paddington EMS Training Session Paddington St…" at bounding box center [198, 135] width 273 height 11
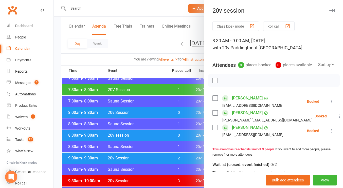
click at [330, 104] on icon at bounding box center [332, 101] width 5 height 5
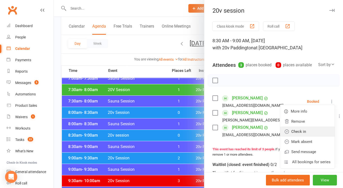
click at [308, 135] on link "Check in" at bounding box center [307, 132] width 55 height 10
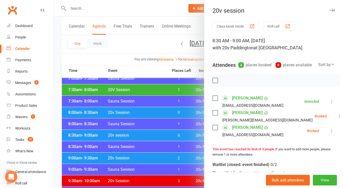
click at [337, 119] on button at bounding box center [340, 116] width 6 height 6
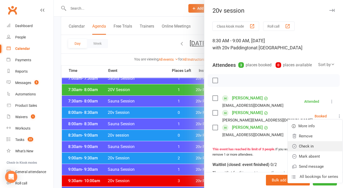
click at [306, 152] on link "Check in" at bounding box center [315, 147] width 55 height 10
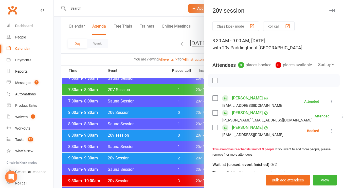
click at [328, 136] on div "Class kiosk mode Roll call 8:30 AM - 9:00 AM, Friday, September, 12, 2025 with …" at bounding box center [273, 144] width 139 height 244
click at [330, 134] on icon at bounding box center [332, 131] width 5 height 5
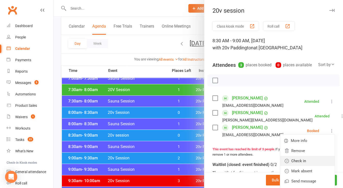
click at [302, 165] on link "Check in" at bounding box center [307, 161] width 55 height 10
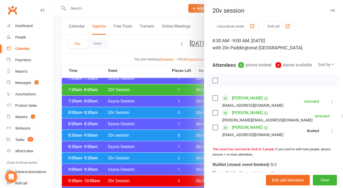
click at [183, 151] on div at bounding box center [198, 94] width 289 height 188
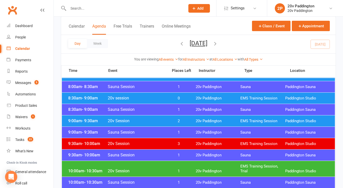
scroll to position [131, 0]
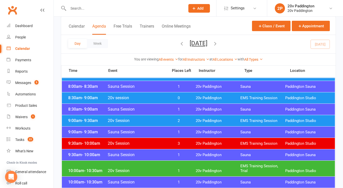
click at [130, 172] on span "20v Session" at bounding box center [137, 171] width 58 height 5
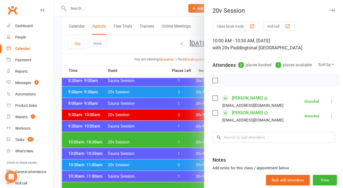
scroll to position [160, 0]
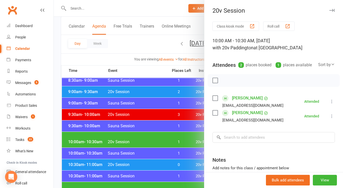
drag, startPoint x: 124, startPoint y: 174, endPoint x: 108, endPoint y: 165, distance: 18.4
click at [108, 165] on div at bounding box center [198, 94] width 289 height 188
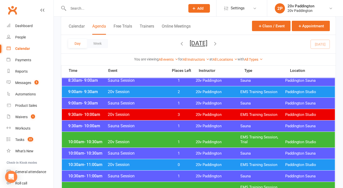
click at [108, 165] on span "20v Session" at bounding box center [137, 165] width 58 height 5
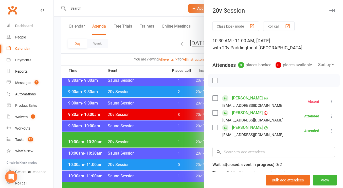
click at [112, 162] on div at bounding box center [198, 94] width 289 height 188
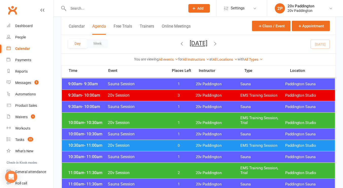
scroll to position [182, 0]
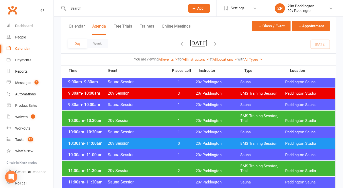
click at [112, 169] on div "11:00am - 11:30am 20v Session 2 20v Paddington EMS Training Session, Trial Padd…" at bounding box center [198, 169] width 273 height 16
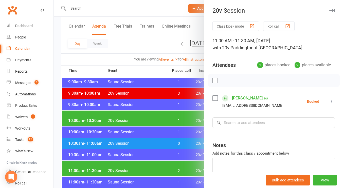
click at [239, 97] on link "Neen Weir" at bounding box center [247, 98] width 31 height 8
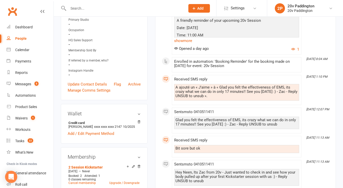
scroll to position [161, 0]
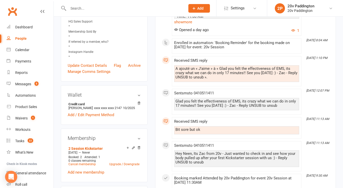
click at [233, 107] on div "Glad you felt the effectiveness of EMS, its crazy what we can do in only 17 min…" at bounding box center [237, 103] width 123 height 9
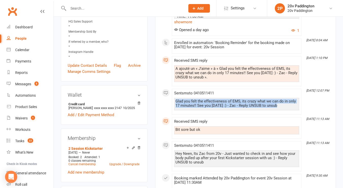
click at [233, 107] on div "Glad you felt the effectiveness of EMS, its crazy what we can do in only 17 min…" at bounding box center [237, 103] width 123 height 9
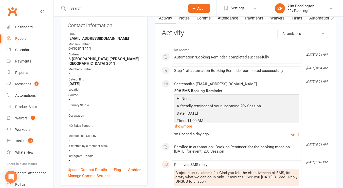
scroll to position [0, 0]
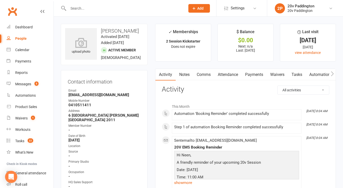
click at [188, 78] on link "Notes" at bounding box center [185, 75] width 18 height 12
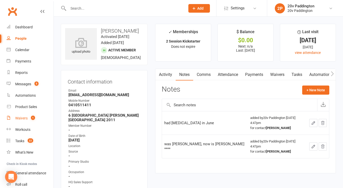
click at [28, 118] on link "Waivers 1" at bounding box center [30, 118] width 47 height 11
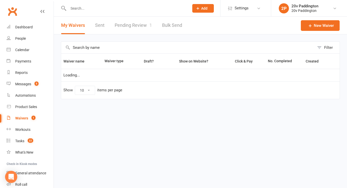
select select "100"
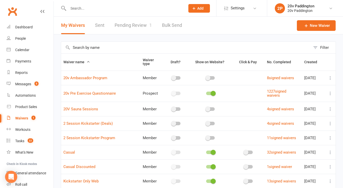
click at [137, 27] on link "Pending Review 1" at bounding box center [133, 26] width 37 height 18
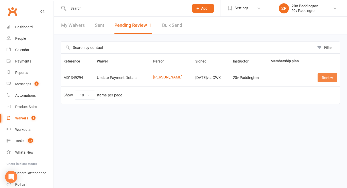
click at [319, 76] on link "Review" at bounding box center [328, 77] width 20 height 9
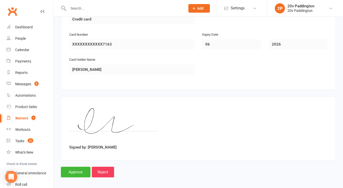
scroll to position [267, 0]
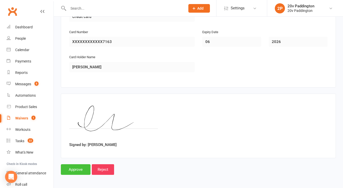
click at [74, 169] on input "Approve" at bounding box center [76, 170] width 30 height 11
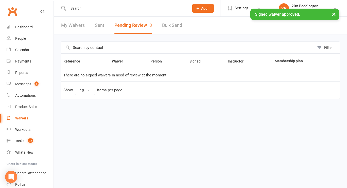
click at [72, 9] on div "× Signed waiver approved." at bounding box center [170, 9] width 340 height 0
click at [70, 25] on link "My Waivers" at bounding box center [73, 26] width 24 height 18
select select "100"
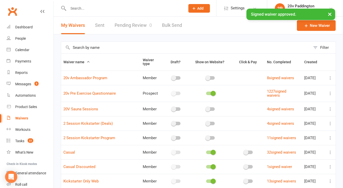
click at [142, 33] on link "Pending Review 0" at bounding box center [133, 26] width 37 height 18
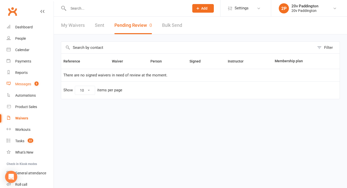
click at [28, 89] on link "Messages 5" at bounding box center [30, 84] width 47 height 11
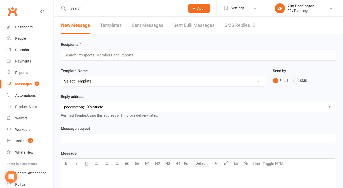
click at [236, 28] on link "SMS Replies 5" at bounding box center [240, 26] width 30 height 18
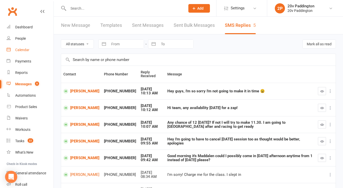
click at [25, 47] on link "Calendar" at bounding box center [30, 49] width 47 height 11
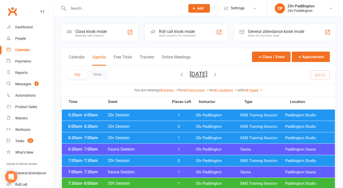
click at [207, 75] on button "[DATE]" at bounding box center [199, 74] width 18 height 7
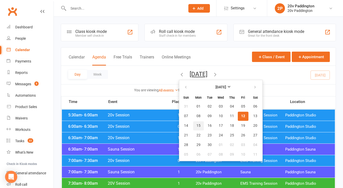
click at [197, 127] on span "15" at bounding box center [199, 126] width 4 height 4
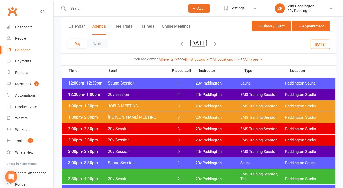
scroll to position [367, 0]
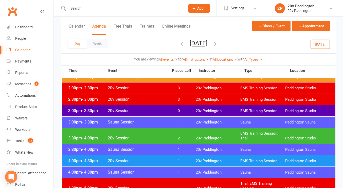
click at [176, 131] on div "3:30pm - 4:00pm 20v Session 2 20v Paddington EMS Training Session, Trial Paddin…" at bounding box center [198, 136] width 273 height 16
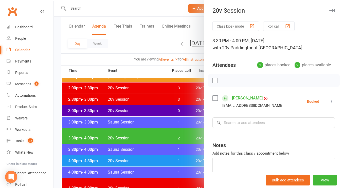
click at [176, 131] on div at bounding box center [198, 94] width 289 height 188
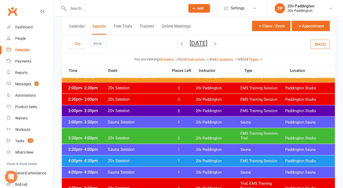
click at [188, 109] on div "3:00pm - 3:30pm 20v Session 0 20v Paddington EMS Training Session Paddington St…" at bounding box center [198, 111] width 273 height 11
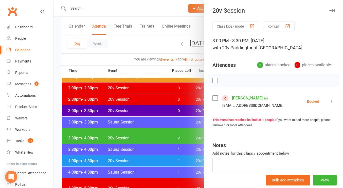
drag, startPoint x: 185, startPoint y: 118, endPoint x: 164, endPoint y: 119, distance: 21.1
click at [164, 119] on div at bounding box center [198, 94] width 289 height 188
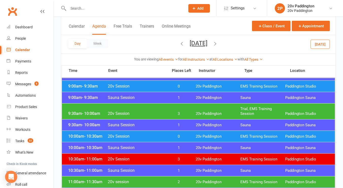
scroll to position [170, 0]
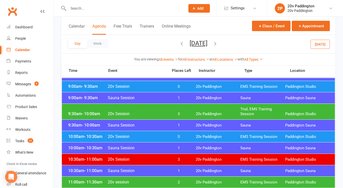
click at [169, 108] on div "9:30am - 10:00am 20v Session 3 20v Paddington Trial, EMS Training Session Paddi…" at bounding box center [198, 112] width 273 height 16
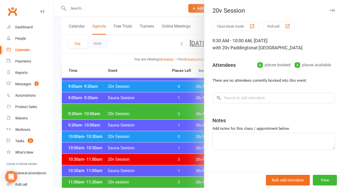
click at [158, 132] on div at bounding box center [198, 94] width 289 height 188
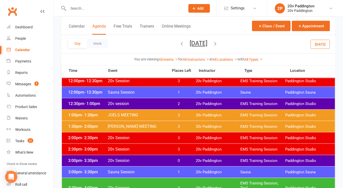
scroll to position [318, 0]
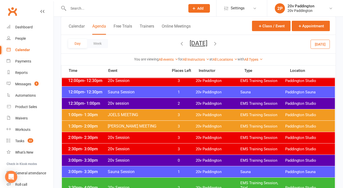
click at [200, 105] on span "20v Paddington" at bounding box center [218, 103] width 45 height 5
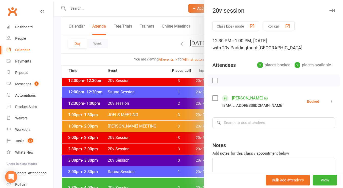
click at [178, 109] on div at bounding box center [198, 94] width 289 height 188
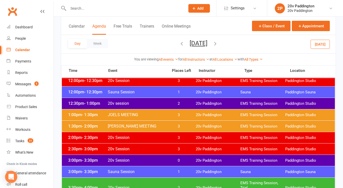
click at [184, 103] on span "2" at bounding box center [178, 103] width 27 height 5
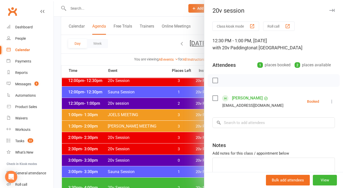
click at [183, 104] on div at bounding box center [198, 94] width 289 height 188
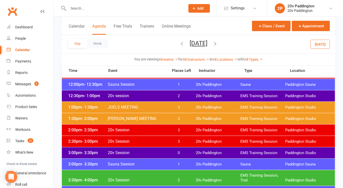
scroll to position [325, 0]
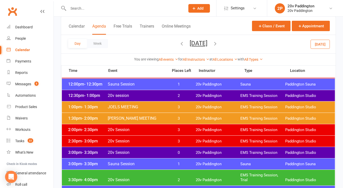
click at [187, 153] on span "0" at bounding box center [178, 153] width 27 height 5
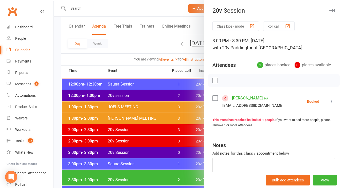
click at [187, 153] on div at bounding box center [198, 94] width 289 height 188
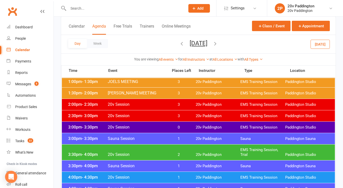
scroll to position [351, 0]
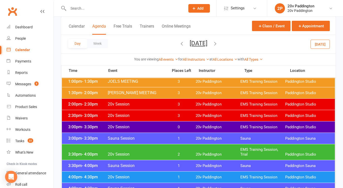
drag, startPoint x: 181, startPoint y: 150, endPoint x: 167, endPoint y: 150, distance: 14.2
click at [167, 150] on div "3:30pm - 4:00pm 20v Session 2 20v Paddington EMS Training Session, Trial Paddin…" at bounding box center [198, 153] width 273 height 16
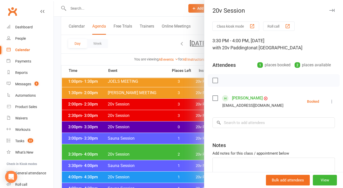
click at [167, 150] on div at bounding box center [198, 94] width 289 height 188
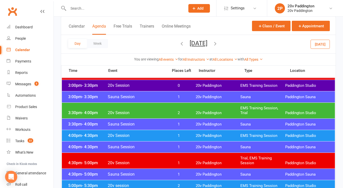
scroll to position [393, 0]
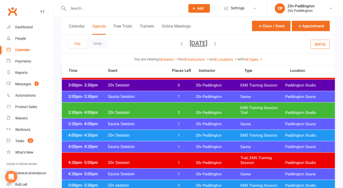
click at [167, 132] on div "4:00pm - 4:30pm 20v Session 1 20v Paddington EMS Training Session Paddington St…" at bounding box center [198, 135] width 273 height 11
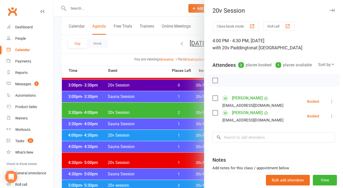
click at [167, 132] on div at bounding box center [198, 94] width 289 height 188
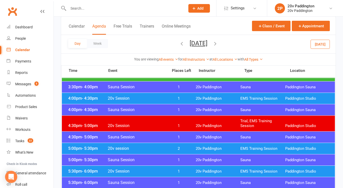
scroll to position [430, 0]
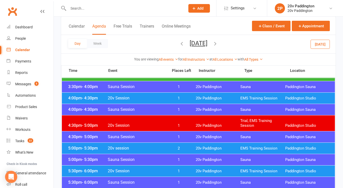
click at [169, 148] on span "2" at bounding box center [178, 148] width 27 height 5
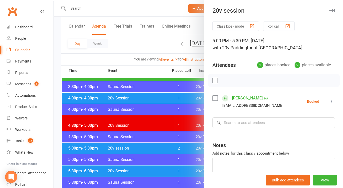
click at [170, 135] on div at bounding box center [198, 94] width 289 height 188
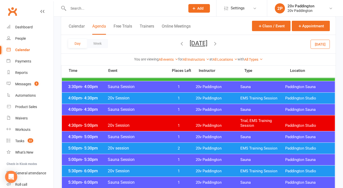
click at [178, 173] on span "1" at bounding box center [178, 171] width 27 height 5
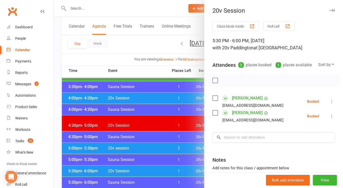
click at [178, 173] on div at bounding box center [198, 94] width 289 height 188
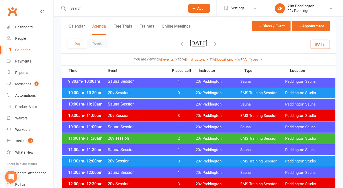
scroll to position [227, 0]
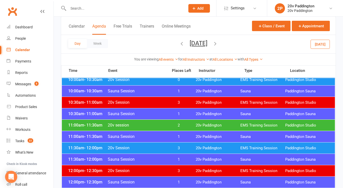
click at [131, 146] on span "20v Session" at bounding box center [137, 148] width 58 height 5
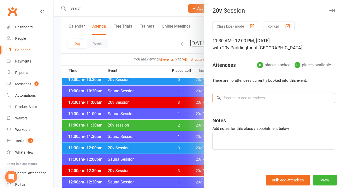
click at [231, 100] on input "search" at bounding box center [274, 98] width 123 height 11
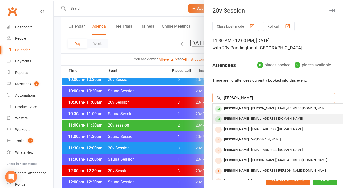
type input "nicky"
click at [239, 116] on div "Nickyakom24@gmail.com" at bounding box center [289, 118] width 148 height 7
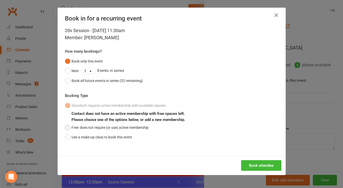
click at [93, 127] on button "Free: does not require (or use) active membership" at bounding box center [107, 128] width 84 height 10
click at [250, 163] on button "Book attendee" at bounding box center [261, 166] width 40 height 11
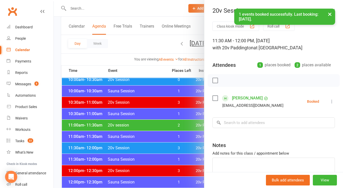
scroll to position [235, 0]
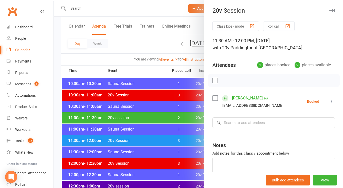
click at [153, 51] on div at bounding box center [198, 94] width 289 height 188
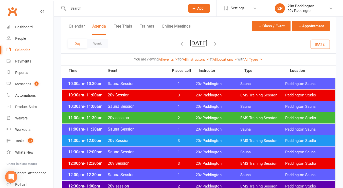
click at [207, 42] on button "[DATE]" at bounding box center [199, 43] width 18 height 7
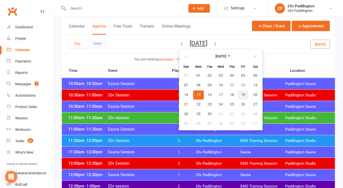
click at [241, 95] on span "19" at bounding box center [243, 95] width 4 height 4
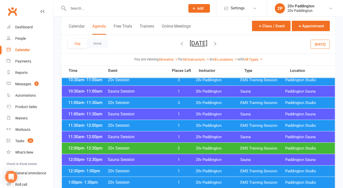
scroll to position [280, 0]
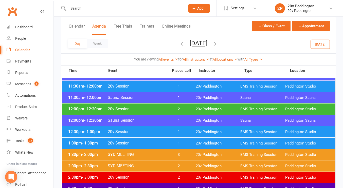
click at [180, 131] on span "1" at bounding box center [178, 132] width 27 height 5
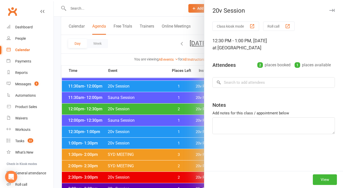
click at [154, 142] on div at bounding box center [198, 94] width 289 height 188
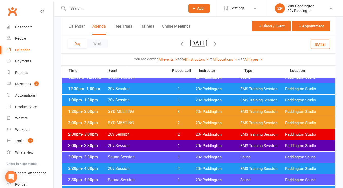
scroll to position [310, 0]
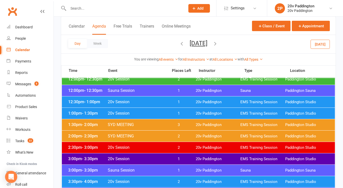
click at [171, 148] on span "2" at bounding box center [178, 148] width 27 height 5
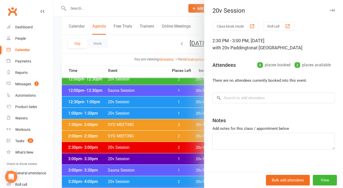
drag, startPoint x: 164, startPoint y: 135, endPoint x: 66, endPoint y: 94, distance: 106.2
click at [66, 94] on div at bounding box center [198, 94] width 289 height 188
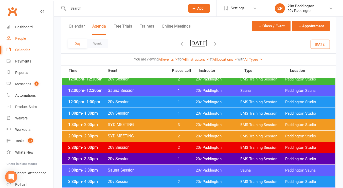
click at [27, 40] on link "People" at bounding box center [30, 38] width 47 height 11
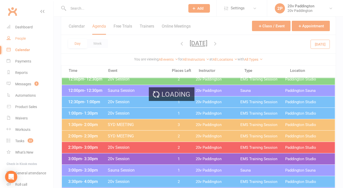
select select "100"
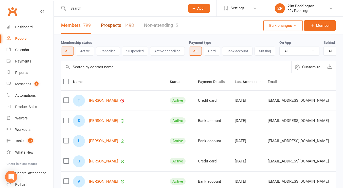
click at [124, 28] on div "1498" at bounding box center [129, 25] width 10 height 5
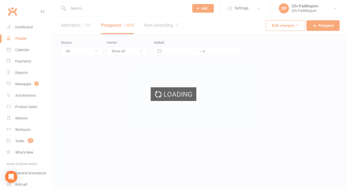
select select "100"
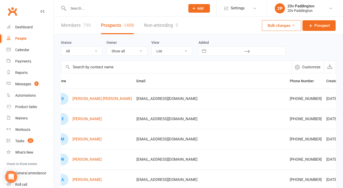
scroll to position [0, 17]
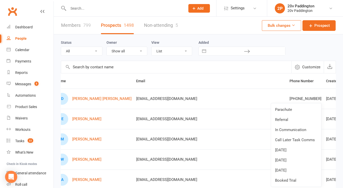
drag, startPoint x: 277, startPoint y: 168, endPoint x: 293, endPoint y: 168, distance: 15.5
click at [293, 168] on link "11Sep25" at bounding box center [296, 171] width 50 height 10
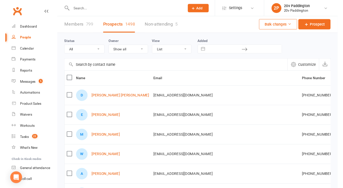
scroll to position [3, 0]
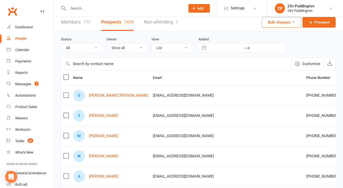
click at [103, 95] on link "Dujon Jorgenson" at bounding box center [118, 96] width 59 height 4
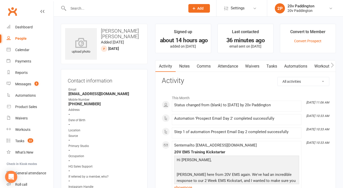
click at [187, 70] on link "Notes" at bounding box center [185, 67] width 18 height 12
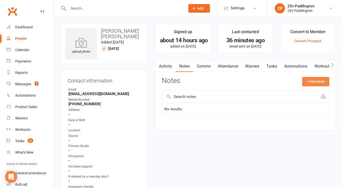
click at [313, 82] on button "+ New Note" at bounding box center [315, 81] width 27 height 9
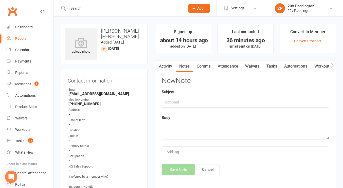
click at [201, 132] on textarea at bounding box center [246, 131] width 168 height 17
type textarea "c"
type textarea "vm"
click at [180, 169] on button "Save Note" at bounding box center [178, 170] width 33 height 11
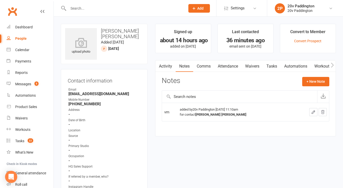
click at [274, 69] on link "Tasks" at bounding box center [272, 67] width 18 height 12
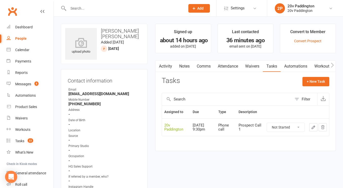
click at [313, 127] on icon "button" at bounding box center [313, 127] width 5 height 5
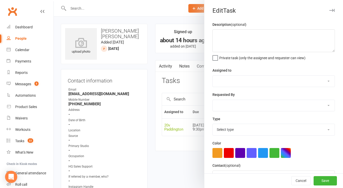
type textarea "Prospect Call 1"
select select "45737"
type input "12 Sep 2025"
type input "9:30pm"
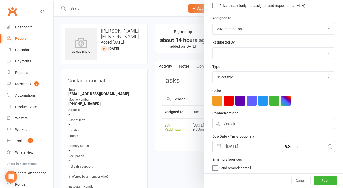
select select "22381"
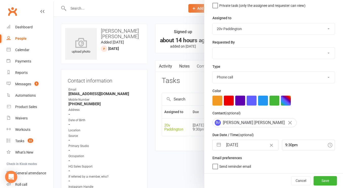
click at [234, 147] on input "[DATE]" at bounding box center [250, 145] width 55 height 10
select select "7"
select select "2025"
select select "8"
select select "2025"
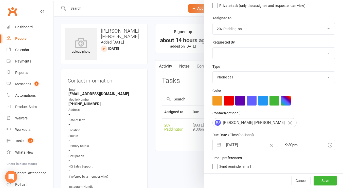
select select "9"
select select "2025"
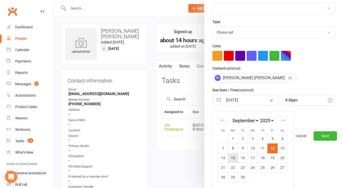
click at [228, 158] on td "15" at bounding box center [233, 158] width 10 height 10
type input "15 Sep 2025"
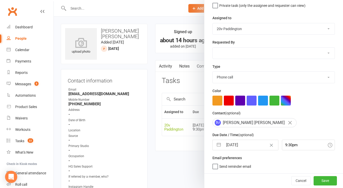
scroll to position [53, 0]
click at [316, 179] on button "Save" at bounding box center [325, 181] width 23 height 9
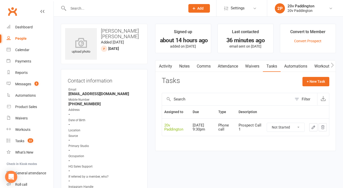
click at [185, 67] on link "Notes" at bounding box center [185, 67] width 18 height 12
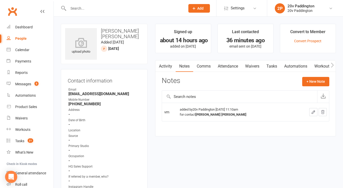
click at [204, 70] on link "Comms" at bounding box center [203, 67] width 21 height 12
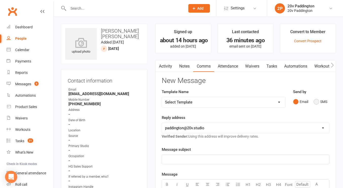
click at [319, 104] on button "SMS" at bounding box center [321, 102] width 14 height 10
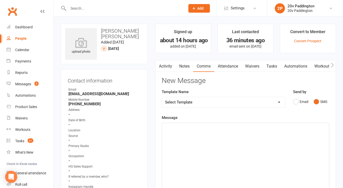
click at [240, 101] on select "Select Template [Email] 20v Referral Bonus [SMS] Free Trial Link [SMS] Haven’t …" at bounding box center [223, 102] width 123 height 10
select select "3"
click at [162, 97] on select "Select Template [Email] 20v Referral Bonus [SMS] Free Trial Link [SMS] Haven’t …" at bounding box center [223, 102] width 123 height 10
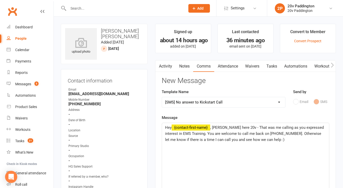
click at [220, 129] on span ", Joel here 20v - That was me calling as you expressed interest in EMS Training…" at bounding box center [245, 134] width 160 height 17
click at [216, 130] on span ", Joel here 20v - That was me calling as you expressed interest in EMS Training…" at bounding box center [245, 134] width 160 height 17
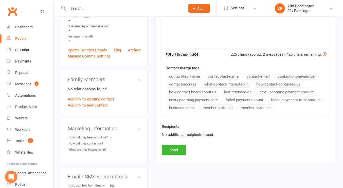
scroll to position [158, 0]
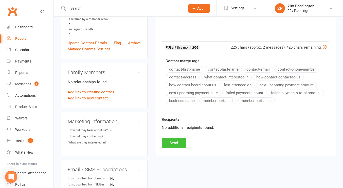
click at [179, 143] on button "Send" at bounding box center [174, 143] width 24 height 11
select select
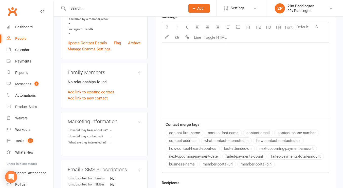
scroll to position [0, 0]
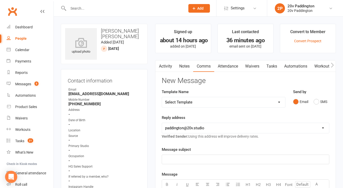
click at [26, 38] on div "People" at bounding box center [20, 39] width 11 height 4
select select "100"
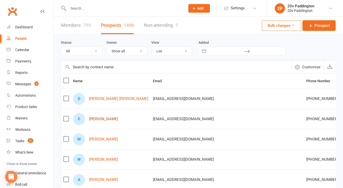
click at [100, 121] on link "Eva Fernández Fernández" at bounding box center [103, 119] width 29 height 4
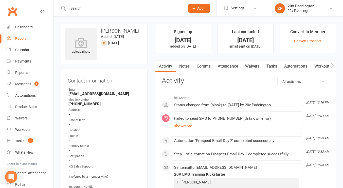
click at [182, 64] on link "Notes" at bounding box center [185, 67] width 18 height 12
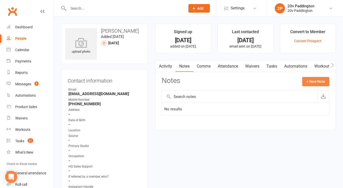
click at [318, 80] on button "+ New Note" at bounding box center [315, 81] width 27 height 9
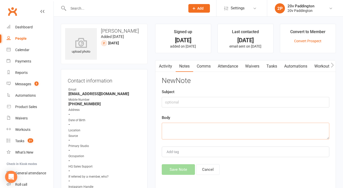
click at [196, 132] on textarea at bounding box center [246, 131] width 168 height 17
type textarea "call failed twice - number invalid?"
click at [182, 170] on button "Save Note" at bounding box center [178, 170] width 33 height 11
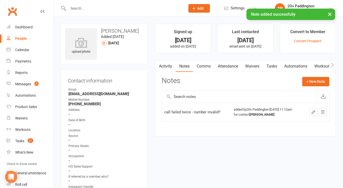
click at [156, 65] on button "button" at bounding box center [158, 66] width 6 height 11
click at [166, 66] on link "Activity" at bounding box center [165, 67] width 20 height 12
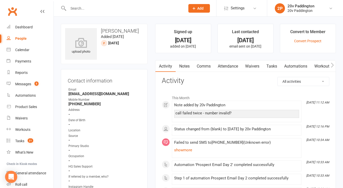
click at [205, 62] on link "Comms" at bounding box center [203, 67] width 21 height 12
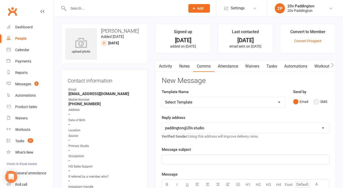
click at [322, 101] on button "SMS" at bounding box center [321, 102] width 14 height 10
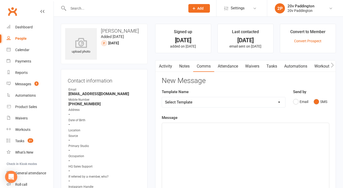
click at [265, 97] on div "Template Name Select Template [Email] 20v Referral Bonus [SMS] Free Trial Link …" at bounding box center [224, 98] width 124 height 19
click at [260, 103] on select "Select Template [Email] 20v Referral Bonus [SMS] Free Trial Link [SMS] Haven’t …" at bounding box center [223, 102] width 123 height 10
select select "3"
click at [162, 97] on select "Select Template [Email] 20v Referral Bonus [SMS] Free Trial Link [SMS] Haven’t …" at bounding box center [223, 102] width 123 height 10
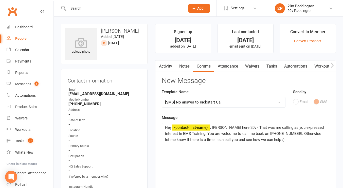
click at [218, 129] on span ", Joel here 20v - That was me calling as you expressed interest in EMS Training…" at bounding box center [245, 134] width 160 height 17
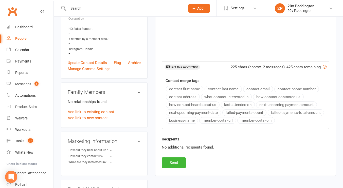
scroll to position [138, 0]
click at [165, 163] on button "Send" at bounding box center [174, 163] width 24 height 11
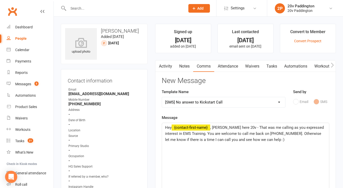
select select
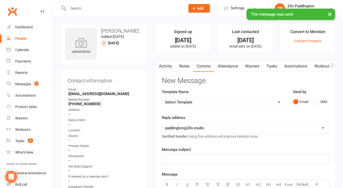
click at [281, 68] on link "Tasks" at bounding box center [272, 67] width 18 height 12
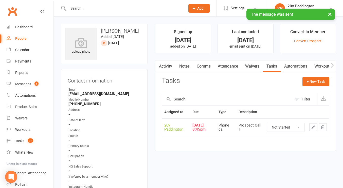
click at [313, 124] on button "button" at bounding box center [313, 128] width 8 height 8
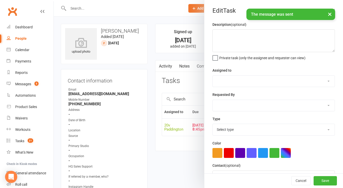
type textarea "Prospect Call 1"
select select "45737"
type input "11 Sep 2025"
type input "8:45pm"
select select "22381"
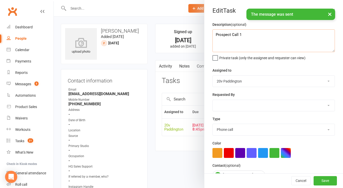
click at [230, 47] on textarea "Prospect Call 1" at bounding box center [274, 40] width 123 height 23
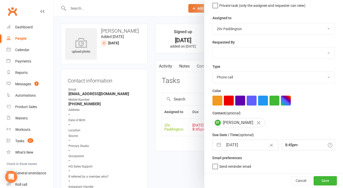
type textarea "if message bounces back, get in touch via email"
click at [235, 147] on input "11 Sep 2025" at bounding box center [250, 145] width 55 height 10
select select "7"
select select "2025"
select select "8"
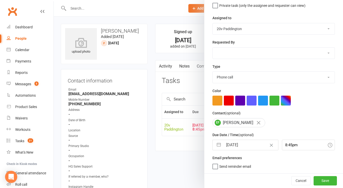
select select "2025"
select select "9"
select select "2025"
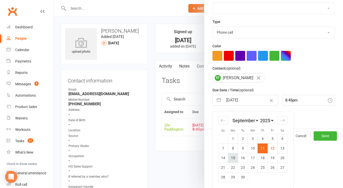
click at [232, 156] on td "15" at bounding box center [233, 158] width 10 height 10
type input "15 Sep 2025"
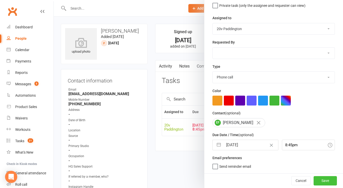
click at [315, 179] on button "Save" at bounding box center [325, 181] width 23 height 9
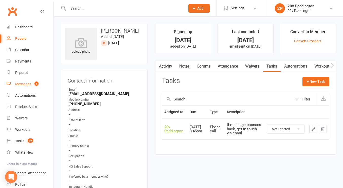
click at [30, 82] on link "Messages 5" at bounding box center [30, 84] width 47 height 11
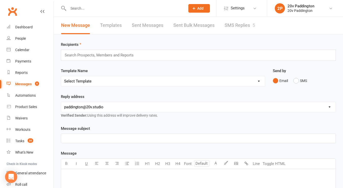
click at [228, 15] on li "Settings Membership Plans Event Templates Appointment Types Website Image Libra…" at bounding box center [241, 8] width 51 height 16
click at [233, 28] on link "SMS Replies 5" at bounding box center [240, 26] width 30 height 18
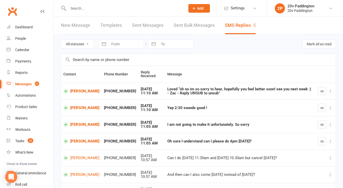
click at [322, 96] on td at bounding box center [326, 91] width 20 height 17
click at [323, 92] on icon "button" at bounding box center [322, 92] width 4 height 4
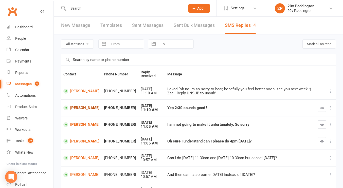
click at [77, 106] on link "[PERSON_NAME]" at bounding box center [81, 108] width 36 height 5
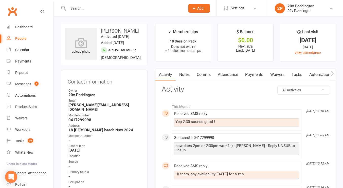
click at [200, 79] on link "Comms" at bounding box center [203, 75] width 21 height 12
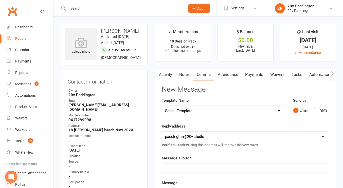
click at [313, 111] on div "Email SMS" at bounding box center [311, 111] width 36 height 10
click at [313, 110] on div "Email SMS" at bounding box center [311, 111] width 36 height 10
click at [315, 109] on button "SMS" at bounding box center [321, 111] width 14 height 10
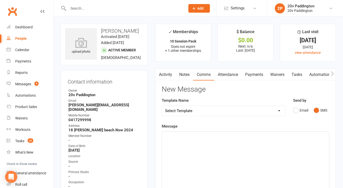
click at [262, 146] on div "﻿" at bounding box center [245, 170] width 167 height 76
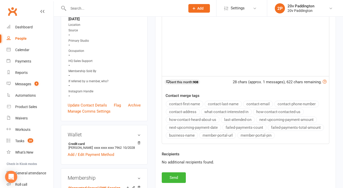
scroll to position [132, 0]
click at [180, 176] on button "Send" at bounding box center [174, 177] width 24 height 11
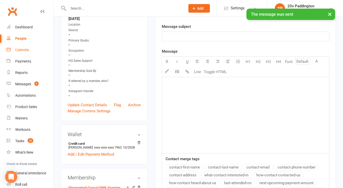
click at [24, 48] on div "Calendar" at bounding box center [22, 50] width 14 height 4
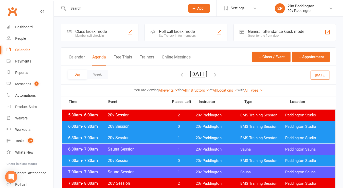
scroll to position [20, 0]
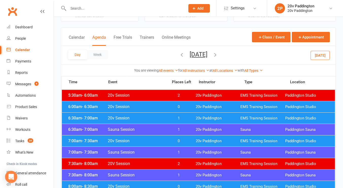
click at [312, 65] on div "You are viewing All events All events Empty events Full events Non-empty events…" at bounding box center [198, 71] width 275 height 12
click at [315, 62] on div "Day Week Friday, Sep 19, 2025 September 2025 Sun Mon Tue Wed Thu Fri Sat 31 01 …" at bounding box center [198, 55] width 275 height 19
click at [317, 60] on button "Today" at bounding box center [320, 55] width 19 height 9
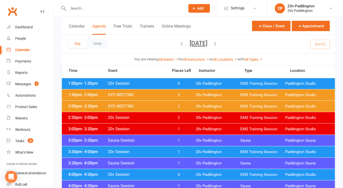
scroll to position [349, 0]
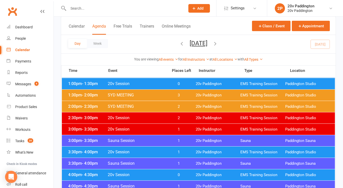
click at [179, 130] on span "1" at bounding box center [178, 129] width 27 height 5
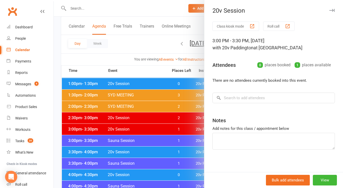
click at [179, 130] on div at bounding box center [198, 94] width 289 height 188
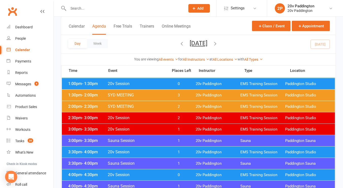
click at [185, 119] on span "2" at bounding box center [178, 118] width 27 height 5
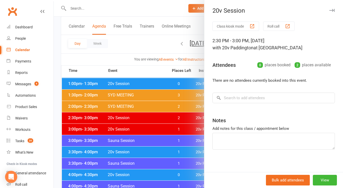
click at [320, 175] on div "Bulk add attendees View" at bounding box center [273, 180] width 139 height 16
drag, startPoint x: 319, startPoint y: 176, endPoint x: 210, endPoint y: 157, distance: 110.3
click at [210, 157] on div "Class kiosk mode Roll call 2:30 PM - 3:00 PM, Friday, September, 12, 2025 with …" at bounding box center [273, 99] width 139 height 154
click at [162, 155] on div at bounding box center [198, 94] width 289 height 188
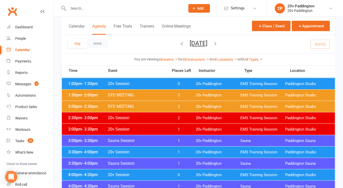
click at [163, 153] on span "20v Session" at bounding box center [137, 152] width 58 height 5
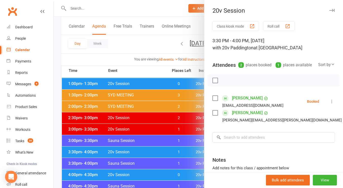
click at [330, 104] on icon at bounding box center [332, 101] width 5 height 5
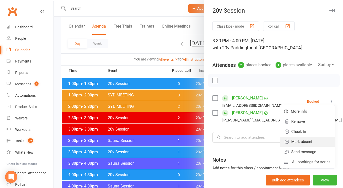
click at [295, 147] on link "Mark absent" at bounding box center [307, 142] width 55 height 10
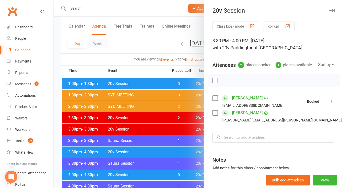
click at [132, 132] on div at bounding box center [198, 94] width 289 height 188
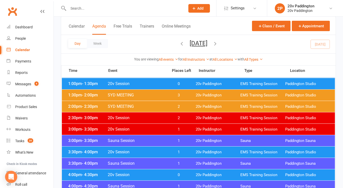
click at [153, 111] on div "2:00pm - 2:30pm SYD MEETING 2 20v Paddington EMS Training Session Paddington St…" at bounding box center [198, 106] width 273 height 11
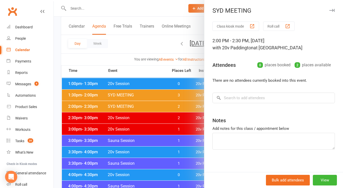
click at [151, 116] on div at bounding box center [198, 94] width 289 height 188
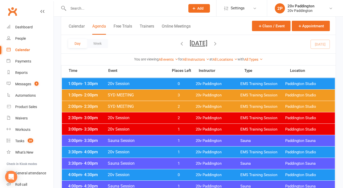
click at [151, 116] on span "20v Session" at bounding box center [137, 118] width 58 height 5
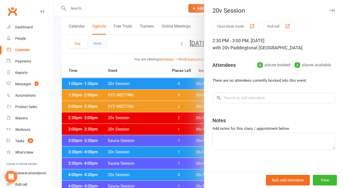
click at [143, 132] on div at bounding box center [198, 94] width 289 height 188
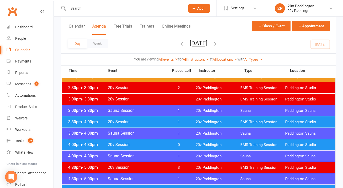
scroll to position [369, 0]
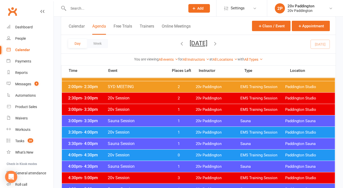
click at [154, 96] on span "20v Session" at bounding box center [137, 98] width 58 height 5
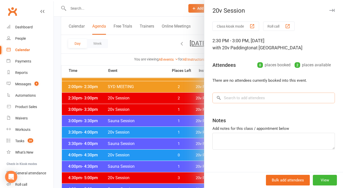
click at [274, 96] on input "search" at bounding box center [274, 98] width 123 height 11
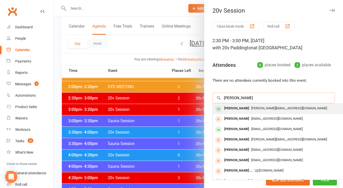
type input "julian"
click at [249, 112] on div "julian@theisland.com" at bounding box center [289, 108] width 148 height 7
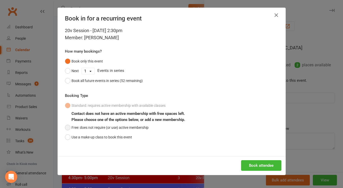
click at [113, 128] on button "Free: does not require (or use) active membership" at bounding box center [107, 128] width 84 height 10
click at [265, 158] on div "Book attendee" at bounding box center [172, 166] width 228 height 19
click at [262, 162] on button "Book attendee" at bounding box center [261, 166] width 40 height 11
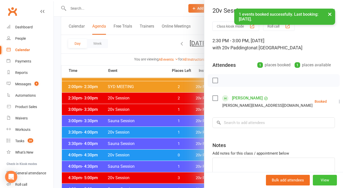
click at [313, 177] on button "View" at bounding box center [325, 180] width 24 height 11
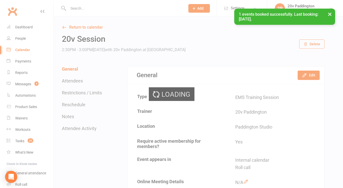
click at [315, 77] on div "Loading" at bounding box center [171, 94] width 343 height 188
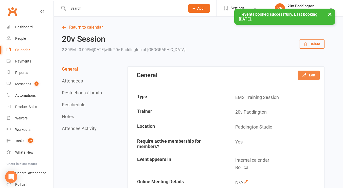
drag, startPoint x: 306, startPoint y: 79, endPoint x: 314, endPoint y: 73, distance: 9.5
click at [314, 73] on button "Edit" at bounding box center [309, 75] width 22 height 9
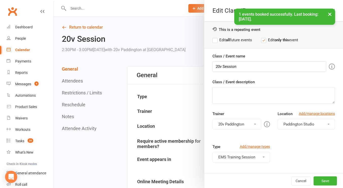
scroll to position [54, 0]
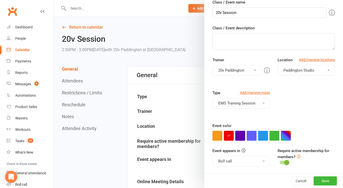
click at [236, 136] on button "button" at bounding box center [240, 136] width 10 height 10
click at [317, 175] on div "Cancel Save" at bounding box center [273, 181] width 139 height 14
click at [315, 178] on button "Save" at bounding box center [325, 181] width 23 height 9
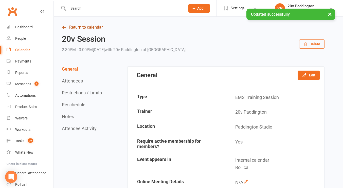
click at [80, 25] on link "Return to calendar" at bounding box center [193, 27] width 263 height 7
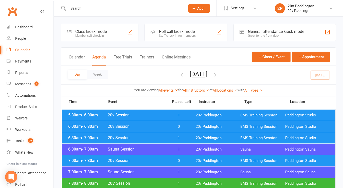
click at [190, 76] on button "Friday, Sep 12, 2025" at bounding box center [199, 74] width 18 height 7
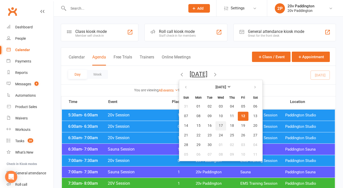
click at [216, 129] on button "17" at bounding box center [221, 126] width 11 height 9
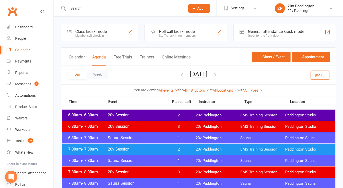
click at [188, 116] on span "2" at bounding box center [178, 115] width 27 height 5
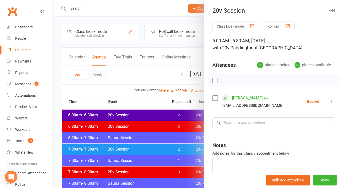
click at [189, 123] on div at bounding box center [198, 94] width 289 height 188
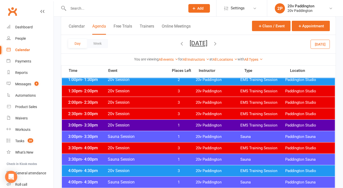
scroll to position [340, 0]
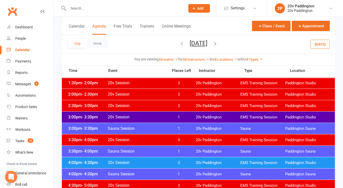
click at [173, 162] on span "3" at bounding box center [178, 163] width 27 height 5
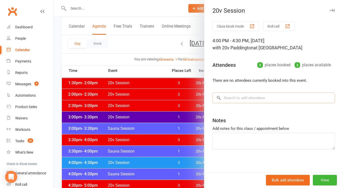
click at [237, 102] on input "search" at bounding box center [274, 98] width 123 height 11
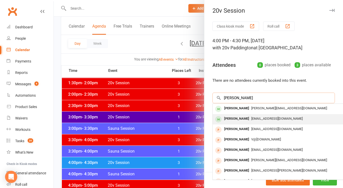
type input "nicky"
click at [233, 117] on div "Nicky Kiel" at bounding box center [236, 118] width 29 height 7
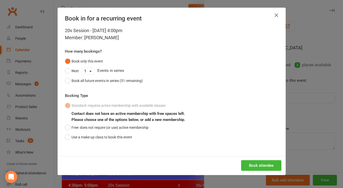
click at [274, 13] on icon "button" at bounding box center [276, 15] width 6 height 6
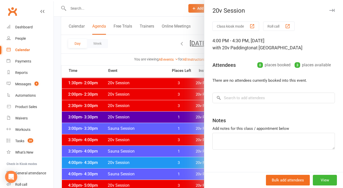
click at [329, 10] on button "button" at bounding box center [332, 10] width 6 height 6
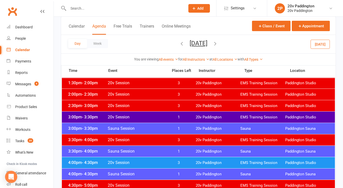
click at [332, 41] on div "Day Week Wednesday, Sep 17, 2025 September 2025 Sun Mon Tue Wed Thu Fri Sat 31 …" at bounding box center [198, 44] width 275 height 19
click at [326, 43] on button "Today" at bounding box center [320, 44] width 19 height 9
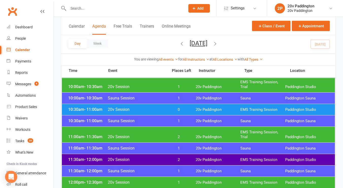
scroll to position [211, 0]
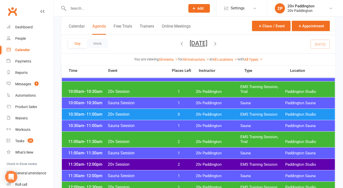
click at [182, 114] on span "0" at bounding box center [178, 114] width 27 height 5
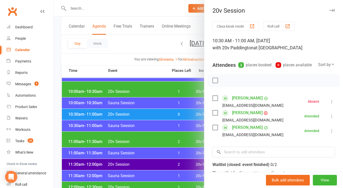
click at [330, 104] on icon at bounding box center [332, 101] width 5 height 5
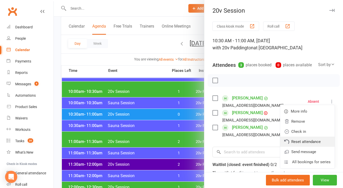
click at [301, 147] on link "Reset attendance" at bounding box center [307, 142] width 55 height 10
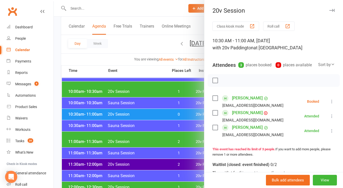
click at [330, 104] on icon at bounding box center [332, 101] width 5 height 5
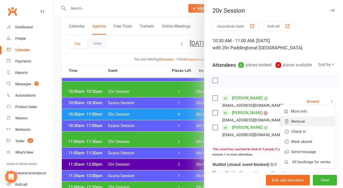
click at [298, 127] on link "Remove" at bounding box center [307, 122] width 55 height 10
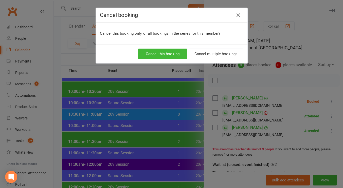
click at [152, 46] on div "Cancel this booking Cancel multiple bookings" at bounding box center [172, 54] width 152 height 19
click at [149, 53] on button "Cancel this booking" at bounding box center [162, 54] width 49 height 11
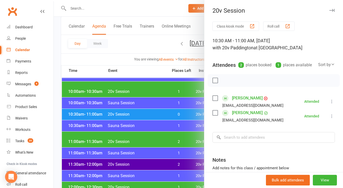
click at [143, 95] on div at bounding box center [198, 94] width 289 height 188
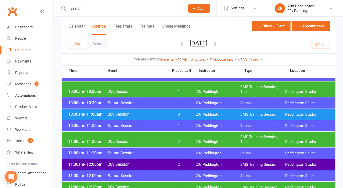
click at [207, 43] on button "Friday, Sep 12, 2025" at bounding box center [199, 43] width 18 height 7
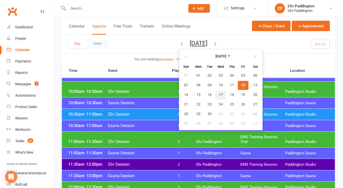
click at [219, 96] on span "17" at bounding box center [221, 95] width 4 height 4
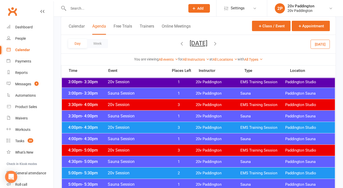
scroll to position [393, 0]
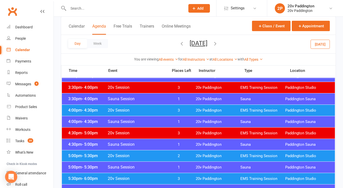
click at [186, 106] on div "4:00pm - 4:30pm 20v Session 3 20v Paddington EMS Training Session Paddington St…" at bounding box center [198, 110] width 273 height 11
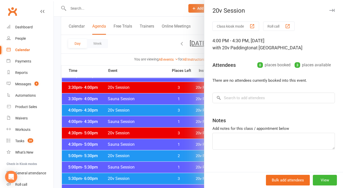
click at [232, 104] on div "Class kiosk mode Roll call 4:00 PM - 4:30 PM, Wednesday, September, 17, 2025 wi…" at bounding box center [273, 99] width 139 height 154
click at [234, 101] on input "search" at bounding box center [274, 98] width 123 height 11
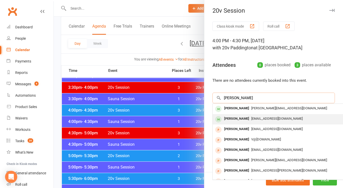
type input "nicky"
click at [237, 115] on div "Nicky Kiel" at bounding box center [236, 118] width 29 height 7
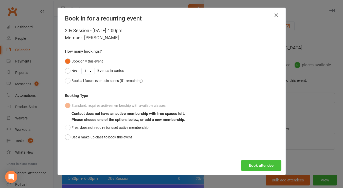
click at [271, 167] on button "Book attendee" at bounding box center [261, 166] width 40 height 11
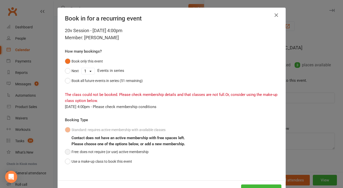
click at [112, 154] on button "Free: does not require (or use) active membership" at bounding box center [107, 152] width 84 height 10
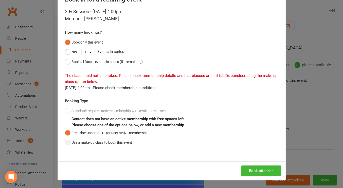
click at [124, 142] on button "Use a make-up class to book this event" at bounding box center [98, 143] width 67 height 10
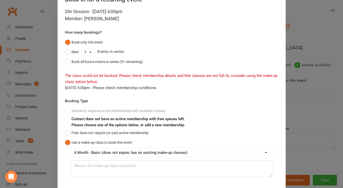
scroll to position [49, 0]
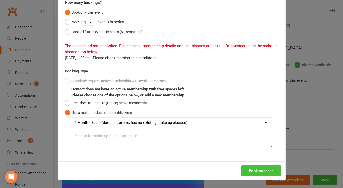
click at [266, 166] on button "Book attendee" at bounding box center [261, 171] width 40 height 11
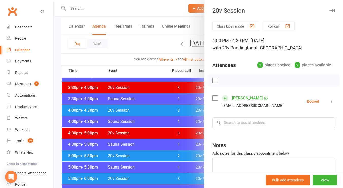
click at [153, 146] on div at bounding box center [198, 94] width 289 height 188
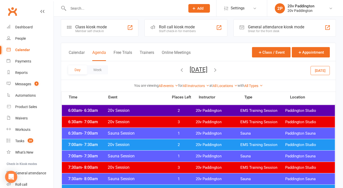
scroll to position [0, 0]
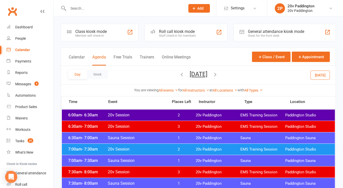
click at [325, 77] on button "Today" at bounding box center [320, 75] width 19 height 9
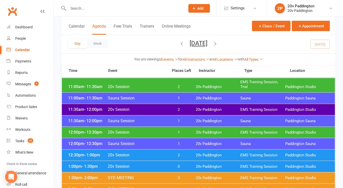
scroll to position [262, 0]
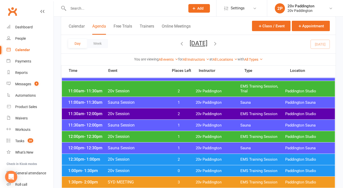
click at [194, 113] on div "11:30am - 12:00pm 20v Session 2 20v Paddington EMS Training Session Paddington …" at bounding box center [198, 114] width 273 height 11
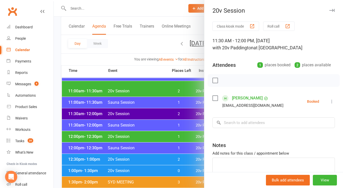
click at [158, 138] on div at bounding box center [198, 94] width 289 height 188
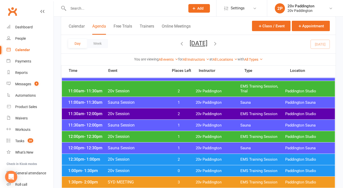
click at [158, 138] on span "20v Session" at bounding box center [137, 136] width 58 height 5
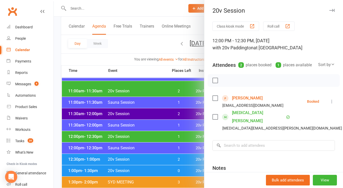
click at [117, 153] on div at bounding box center [198, 94] width 289 height 188
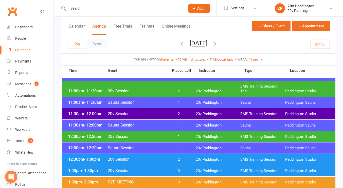
click at [115, 158] on span "20v Session" at bounding box center [137, 159] width 58 height 5
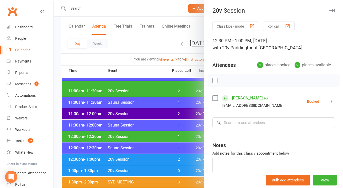
click at [115, 158] on div at bounding box center [198, 94] width 289 height 188
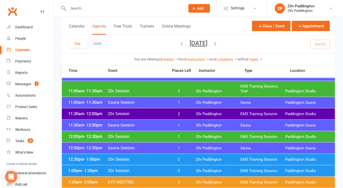
click at [121, 169] on span "20v Session" at bounding box center [137, 171] width 58 height 5
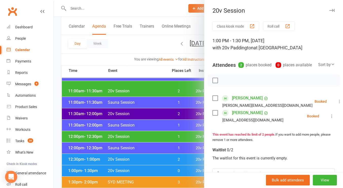
click at [330, 119] on icon at bounding box center [332, 116] width 5 height 5
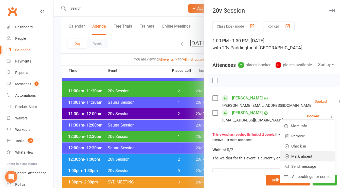
click at [297, 162] on link "Mark absent" at bounding box center [307, 157] width 55 height 10
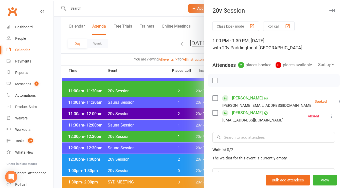
click at [182, 165] on div at bounding box center [198, 94] width 289 height 188
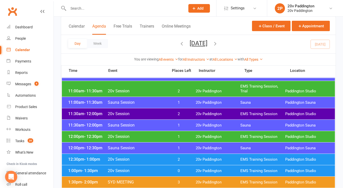
click at [185, 165] on div "12:30pm - 1:00pm 20v Session 2 20v Paddington EMS Training Session Paddington S…" at bounding box center [198, 159] width 273 height 11
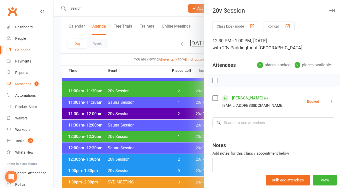
click at [30, 81] on link "Messages 4" at bounding box center [30, 84] width 47 height 11
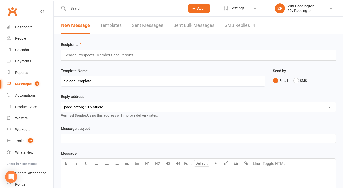
click at [239, 39] on div "Recipients Search Prospects, Members and Reports Template Name Select Template …" at bounding box center [198, 178] width 289 height 288
click at [250, 29] on link "SMS Replies 4" at bounding box center [240, 26] width 30 height 18
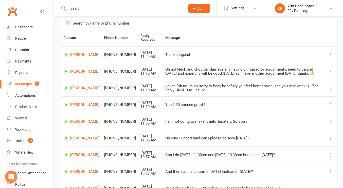
scroll to position [100, 0]
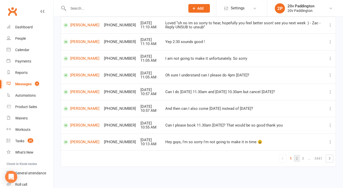
click at [296, 162] on link "2" at bounding box center [297, 158] width 6 height 7
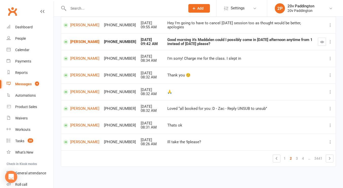
scroll to position [99, 0]
click at [86, 124] on link "Linda Rogan" at bounding box center [81, 126] width 36 height 5
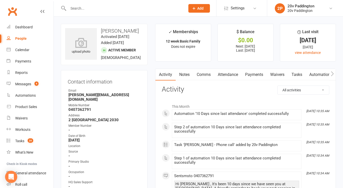
scroll to position [5, 0]
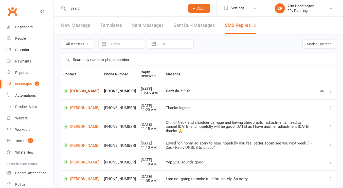
click at [75, 89] on link "[PERSON_NAME]" at bounding box center [81, 91] width 36 height 5
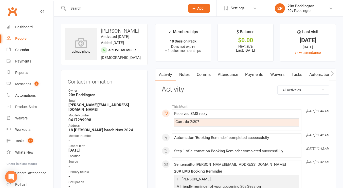
click at [205, 71] on link "Comms" at bounding box center [203, 75] width 21 height 12
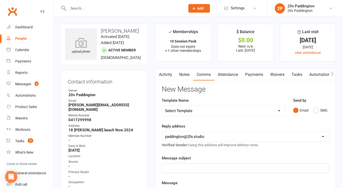
click at [307, 108] on button "Email" at bounding box center [300, 111] width 15 height 10
click at [311, 108] on div "Email SMS" at bounding box center [311, 111] width 36 height 10
click at [315, 110] on button "SMS" at bounding box center [321, 111] width 14 height 10
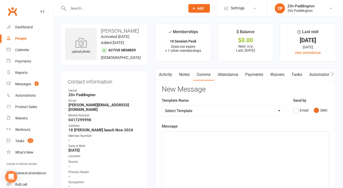
click at [243, 164] on div "﻿" at bounding box center [245, 170] width 167 height 76
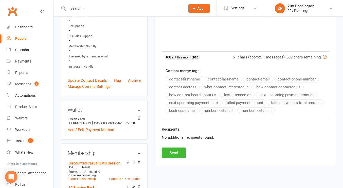
scroll to position [161, 0]
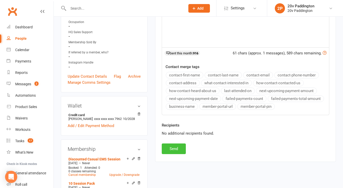
drag, startPoint x: 183, startPoint y: 152, endPoint x: 176, endPoint y: 152, distance: 7.4
click at [176, 150] on button "Send" at bounding box center [174, 149] width 24 height 11
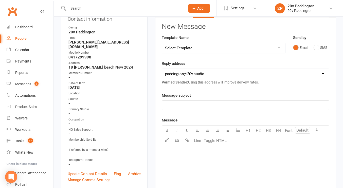
scroll to position [0, 0]
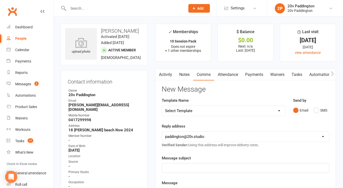
click at [171, 70] on link "Activity" at bounding box center [165, 75] width 20 height 12
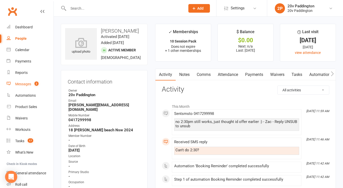
click at [23, 84] on div "Messages" at bounding box center [23, 84] width 16 height 4
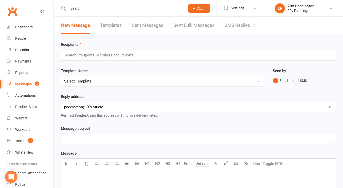
click at [247, 27] on link "SMS Replies 2" at bounding box center [240, 26] width 30 height 18
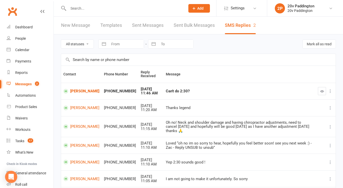
click at [321, 92] on icon "button" at bounding box center [322, 92] width 4 height 4
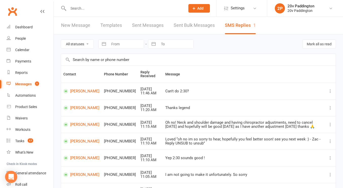
click at [26, 86] on div "Messages" at bounding box center [23, 84] width 16 height 4
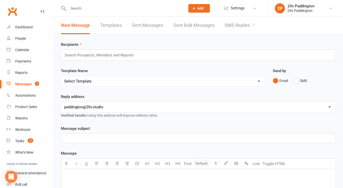
click at [236, 19] on link "SMS Replies 1" at bounding box center [240, 26] width 30 height 18
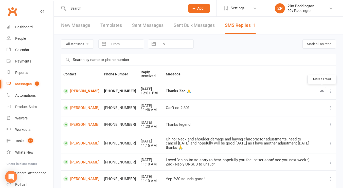
click at [322, 92] on icon "button" at bounding box center [322, 92] width 4 height 4
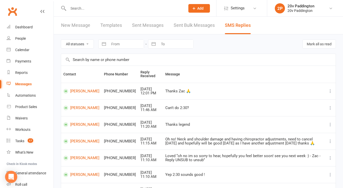
click at [102, 9] on input "text" at bounding box center [124, 8] width 115 height 7
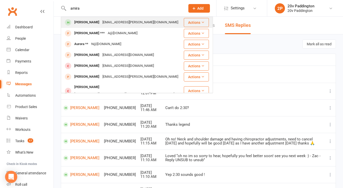
type input "amira"
click at [101, 24] on div "amira.is.ross@gmail.com" at bounding box center [140, 22] width 79 height 7
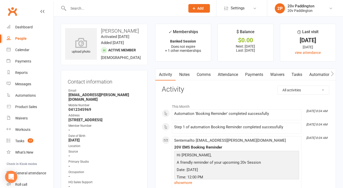
click at [209, 74] on link "Comms" at bounding box center [203, 75] width 21 height 12
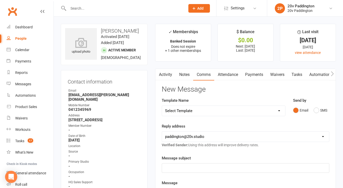
click at [310, 108] on div "Email SMS" at bounding box center [311, 111] width 36 height 10
click at [317, 109] on button "SMS" at bounding box center [321, 111] width 14 height 10
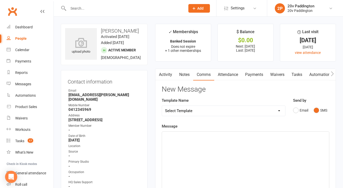
click at [269, 147] on div "﻿" at bounding box center [245, 170] width 167 height 76
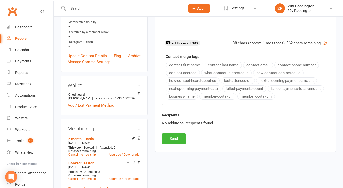
scroll to position [174, 0]
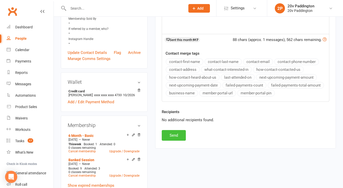
click at [178, 131] on button "Send" at bounding box center [174, 135] width 24 height 11
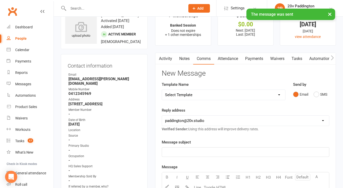
scroll to position [0, 0]
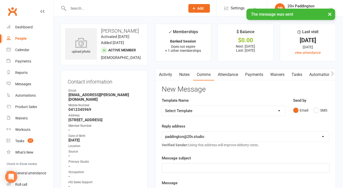
click at [165, 77] on link "Activity" at bounding box center [165, 75] width 20 height 12
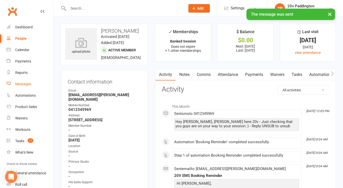
click at [22, 86] on div "Messages" at bounding box center [23, 84] width 16 height 4
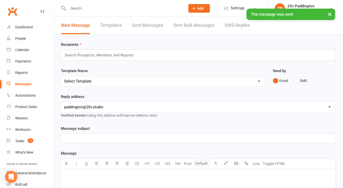
click at [234, 26] on link "SMS Replies" at bounding box center [237, 26] width 25 height 18
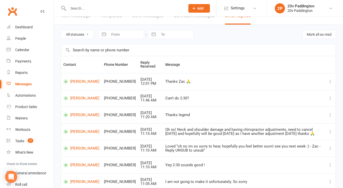
scroll to position [10, 0]
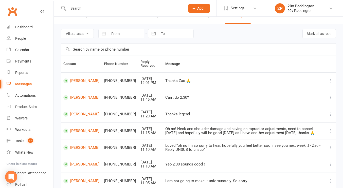
click at [165, 150] on div "Loved “oh no im so sorry to hear, hopefully you feel better soon! see you next …" at bounding box center [244, 148] width 158 height 8
click at [126, 10] on input "text" at bounding box center [124, 8] width 115 height 7
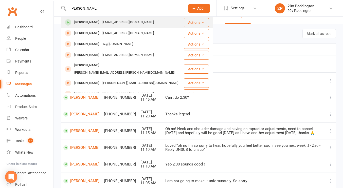
type input "harriet"
click at [90, 24] on div "[PERSON_NAME]" at bounding box center [87, 22] width 28 height 7
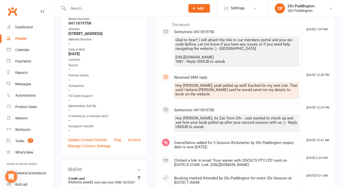
scroll to position [82, 0]
click at [14, 87] on link "Messages" at bounding box center [30, 84] width 47 height 11
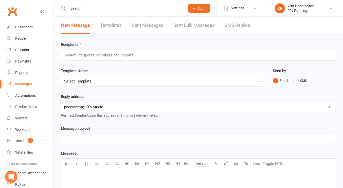
click at [242, 27] on link "SMS Replies" at bounding box center [237, 26] width 25 height 18
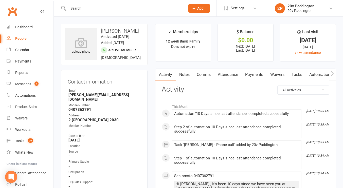
scroll to position [5, 0]
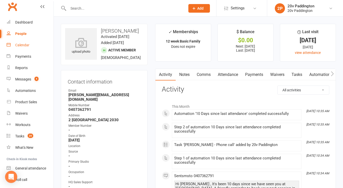
click at [22, 42] on link "Calendar" at bounding box center [30, 45] width 47 height 11
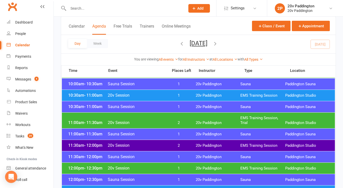
scroll to position [232, 0]
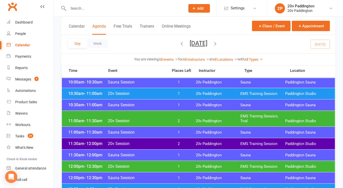
click at [188, 146] on span "2" at bounding box center [178, 144] width 27 height 5
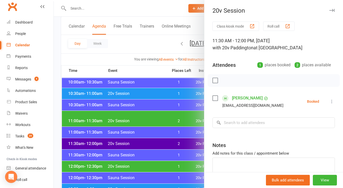
click at [174, 148] on div at bounding box center [198, 94] width 289 height 188
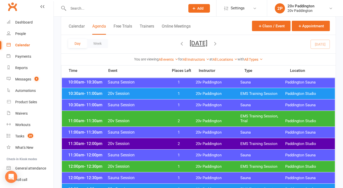
click at [179, 142] on span "2" at bounding box center [178, 144] width 27 height 5
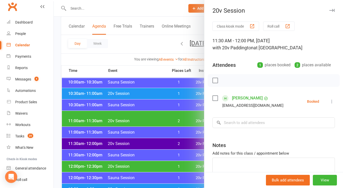
click at [330, 100] on icon at bounding box center [332, 101] width 5 height 5
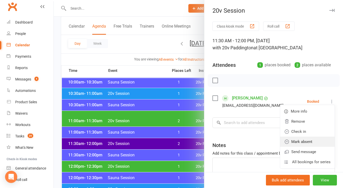
click at [298, 140] on link "Mark absent" at bounding box center [307, 142] width 55 height 10
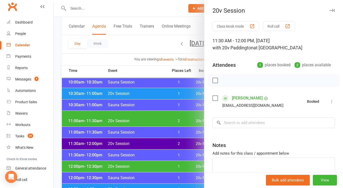
click at [205, 174] on div "Bulk add attendees View" at bounding box center [273, 180] width 139 height 16
click at [185, 171] on div at bounding box center [198, 94] width 289 height 188
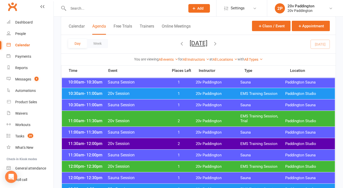
click at [244, 174] on div "12:00pm - 12:30pm Sauna Session 1 20v Paddington Sauna Paddington Sauna" at bounding box center [198, 178] width 273 height 11
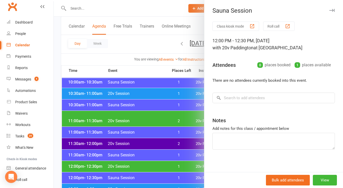
click at [182, 157] on div at bounding box center [198, 94] width 289 height 188
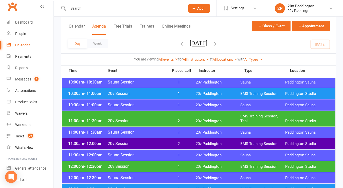
click at [183, 166] on span "1" at bounding box center [178, 167] width 27 height 5
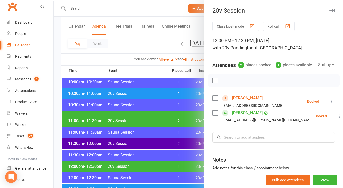
click at [166, 142] on div at bounding box center [198, 94] width 289 height 188
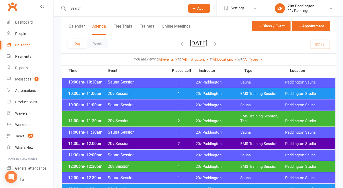
click at [172, 105] on span "1" at bounding box center [178, 105] width 27 height 5
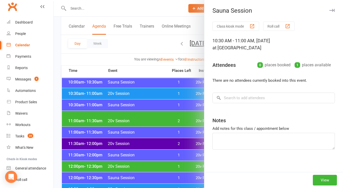
click at [159, 125] on div at bounding box center [198, 94] width 289 height 188
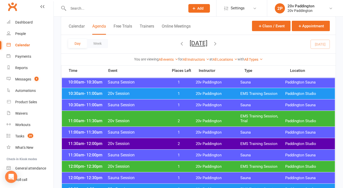
click at [164, 119] on span "20v Session" at bounding box center [137, 121] width 58 height 5
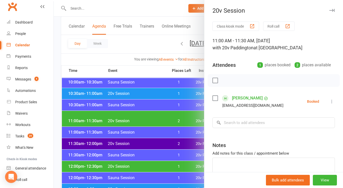
click at [330, 104] on icon at bounding box center [332, 101] width 5 height 5
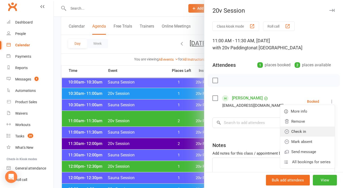
click at [311, 130] on link "Check in" at bounding box center [307, 132] width 55 height 10
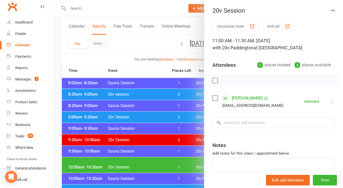
scroll to position [131, 0]
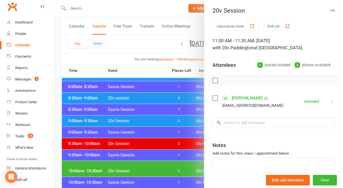
click at [161, 154] on div at bounding box center [198, 94] width 289 height 188
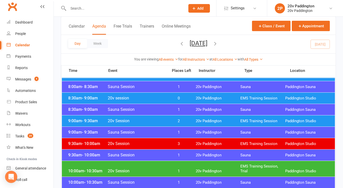
click at [158, 164] on div "10:00am - 10:30am 20v Session 1 20v Paddington EMS Training Session, Trial Padd…" at bounding box center [198, 169] width 273 height 16
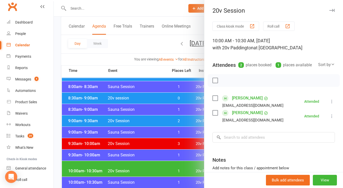
click at [155, 136] on div at bounding box center [198, 94] width 289 height 188
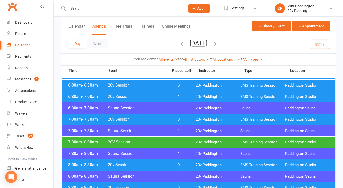
scroll to position [38, 0]
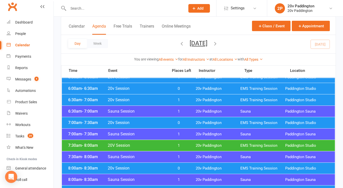
click at [96, 7] on input "text" at bounding box center [124, 8] width 115 height 7
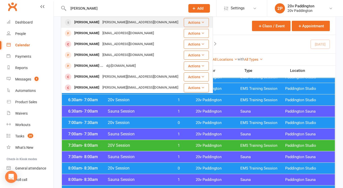
type input "adrian"
click at [94, 21] on div "Adrian Thompson" at bounding box center [87, 22] width 28 height 7
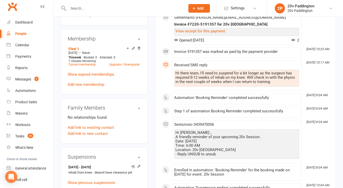
scroll to position [267, 0]
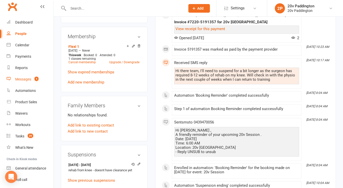
click at [18, 81] on div "Messages" at bounding box center [23, 79] width 16 height 4
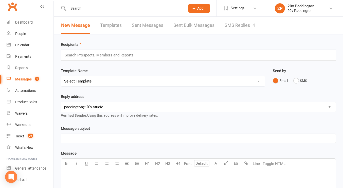
click at [232, 25] on link "SMS Replies 4" at bounding box center [240, 26] width 30 height 18
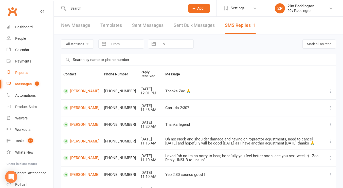
click at [24, 71] on div "Reports" at bounding box center [21, 73] width 12 height 4
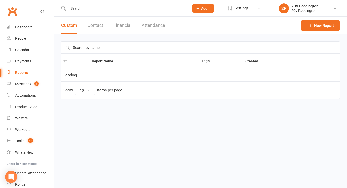
select select "100"
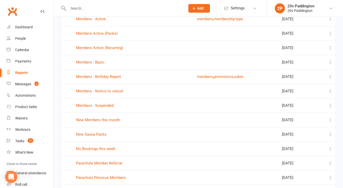
scroll to position [202, 0]
click at [105, 105] on link "Members - Suspended" at bounding box center [95, 105] width 38 height 5
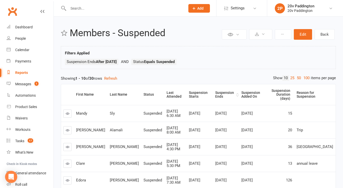
click at [217, 91] on div "Suspension Ends" at bounding box center [225, 95] width 20 height 8
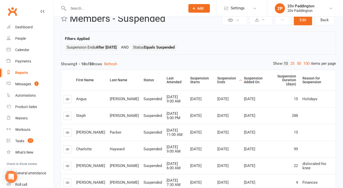
scroll to position [15, 0]
click at [217, 79] on div "Suspension Ends" at bounding box center [227, 80] width 21 height 8
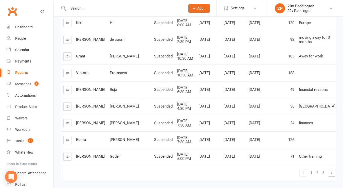
scroll to position [108, 0]
click at [317, 171] on span "2" at bounding box center [318, 172] width 2 height 7
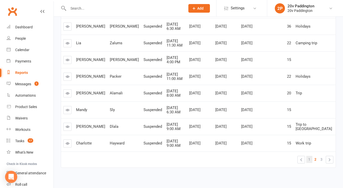
scroll to position [0, 0]
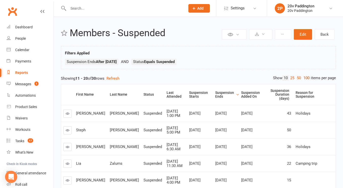
click at [306, 79] on link "100" at bounding box center [306, 78] width 9 height 5
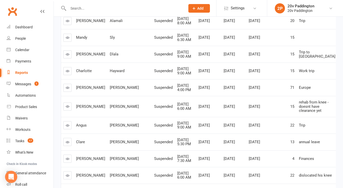
scroll to position [360, 0]
click at [25, 86] on div "Messages" at bounding box center [23, 84] width 16 height 4
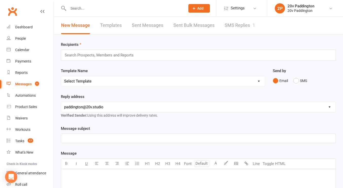
click at [241, 25] on link "SMS Replies 1" at bounding box center [240, 26] width 30 height 18
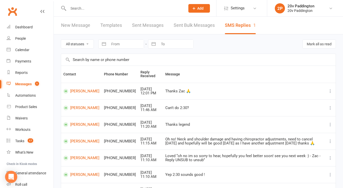
click at [89, 42] on select "All statuses Read only Unread only" at bounding box center [77, 44] width 32 height 9
select select "unread_only"
click at [61, 40] on select "All statuses Read only Unread only" at bounding box center [77, 44] width 32 height 9
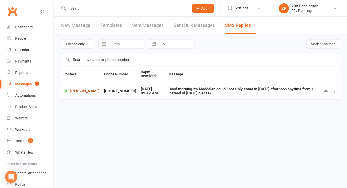
click at [80, 89] on link "Maddalena Panuccio" at bounding box center [81, 91] width 36 height 5
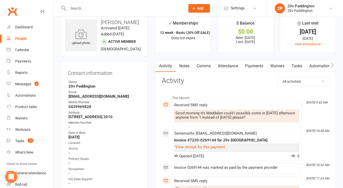
scroll to position [14, 0]
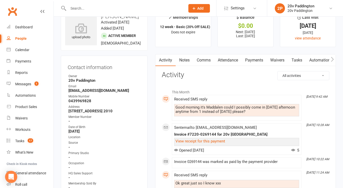
click at [205, 61] on link "Comms" at bounding box center [203, 61] width 21 height 12
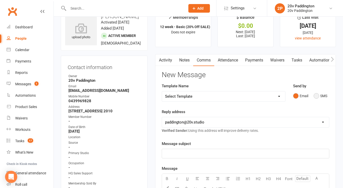
click at [321, 94] on button "SMS" at bounding box center [321, 96] width 14 height 10
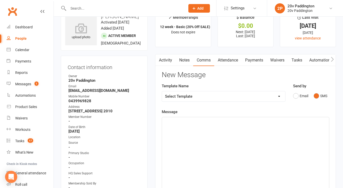
click at [238, 164] on div "﻿" at bounding box center [245, 155] width 167 height 76
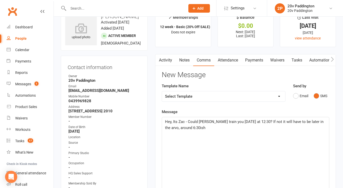
click at [314, 122] on span "Hey, Its Zac - Could joel train you Monday at 12:30? If not it will have to be …" at bounding box center [245, 125] width 160 height 11
click at [244, 135] on div "Hey, Its Zac - Could joel train you Monday at 12:30? If not it will have to be …" at bounding box center [245, 155] width 167 height 76
click at [198, 123] on span "Hey, Its Zac - Could joel train you Monday at 12:30? If not it will have to be …" at bounding box center [245, 125] width 160 height 11
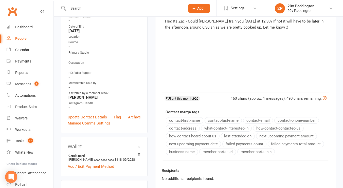
scroll to position [208, 0]
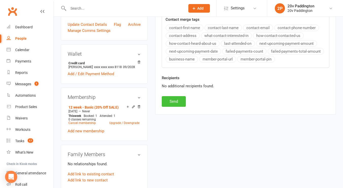
click at [173, 102] on button "Send" at bounding box center [174, 101] width 24 height 11
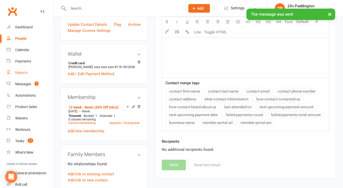
click at [29, 75] on link "Reports" at bounding box center [30, 72] width 47 height 11
select select "100"
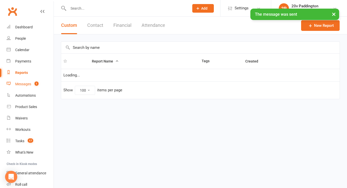
click at [26, 79] on link "Messages 1" at bounding box center [30, 84] width 47 height 11
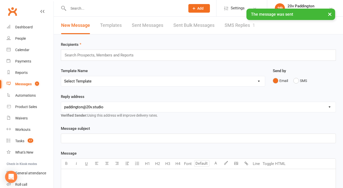
click at [251, 13] on div "× The message was sent" at bounding box center [291, 14] width 89 height 11
click at [234, 28] on link "SMS Replies 1" at bounding box center [240, 26] width 30 height 18
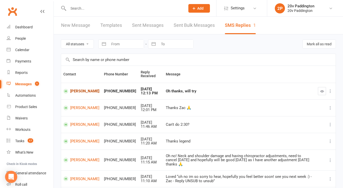
click at [77, 90] on link "Julian Tobias" at bounding box center [81, 91] width 36 height 5
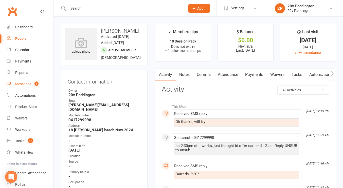
click at [23, 85] on div "Messages" at bounding box center [23, 84] width 16 height 4
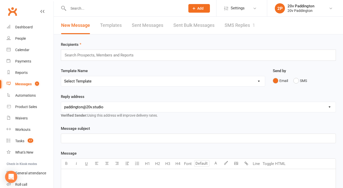
click at [243, 37] on div "Recipients Search Prospects, Members and Reports Template Name Select Template …" at bounding box center [198, 178] width 289 height 288
click at [244, 32] on link "SMS Replies 1" at bounding box center [240, 26] width 30 height 18
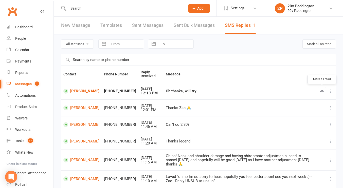
click at [324, 91] on button "button" at bounding box center [322, 91] width 8 height 8
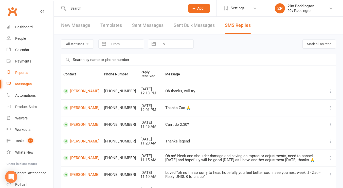
click at [21, 71] on div "Reports" at bounding box center [21, 73] width 12 height 4
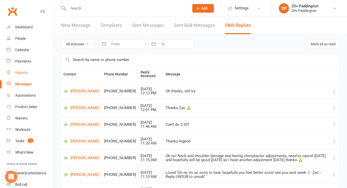
select select "100"
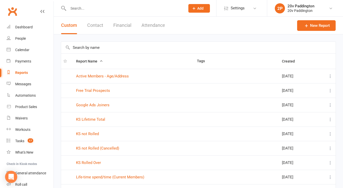
click at [95, 8] on input "text" at bounding box center [124, 8] width 115 height 7
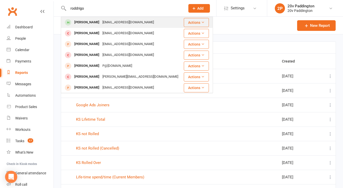
type input "roddrigo"
click at [105, 24] on div "rodmktaustralia@gmail.com" at bounding box center [128, 22] width 55 height 7
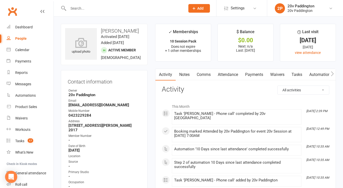
click at [206, 70] on link "Comms" at bounding box center [203, 75] width 21 height 12
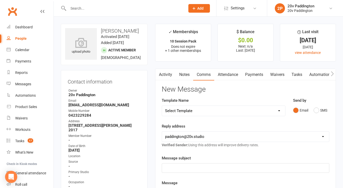
click at [309, 102] on div "Send by Email SMS" at bounding box center [311, 107] width 36 height 18
click at [315, 108] on button "SMS" at bounding box center [321, 111] width 14 height 10
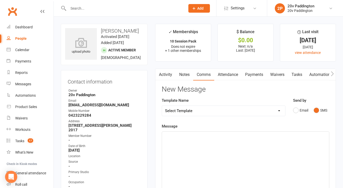
click at [270, 132] on div "﻿" at bounding box center [245, 170] width 167 height 76
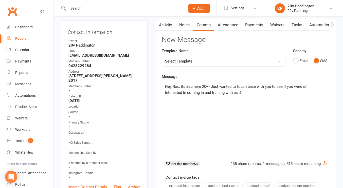
scroll to position [50, 0]
click at [220, 93] on span "Hey Rod, its Zac here 20v - Just wanted to touch base with you to see if you we…" at bounding box center [238, 89] width 146 height 11
click at [222, 93] on span "Hey Rod, its Zac here 20v - Just wanted to touch base with you to see if you we…" at bounding box center [238, 89] width 146 height 11
click at [232, 93] on span "Hey Rod, its Zac here 20v - Just wanted to touch base with you to see if you we…" at bounding box center [238, 89] width 146 height 11
click at [327, 87] on div "Hey Rod, its Zac here 20v - Just wanted to touch base with you to see if you we…" at bounding box center [245, 120] width 167 height 76
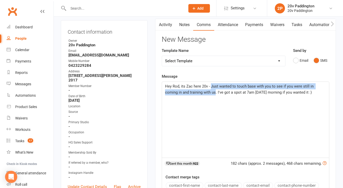
drag, startPoint x: 202, startPoint y: 93, endPoint x: 211, endPoint y: 89, distance: 10.5
click at [211, 89] on p "Hey Rod, its Zac here 20v - Just wanted to touch base with you to see if you we…" at bounding box center [245, 89] width 161 height 12
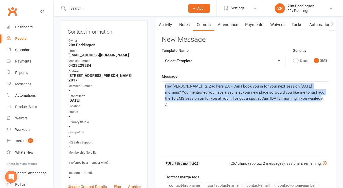
drag, startPoint x: 314, startPoint y: 100, endPoint x: 163, endPoint y: 82, distance: 152.2
click at [163, 82] on div "Hey Rod, its Zac here 20v - Can I book you in for your next session tomorrow mo…" at bounding box center [245, 120] width 167 height 76
copy span "Hey Rod, its Zac here 20v - Can I book you in for your next session tomorrow mo…"
click at [168, 26] on link "Activity" at bounding box center [165, 25] width 20 height 12
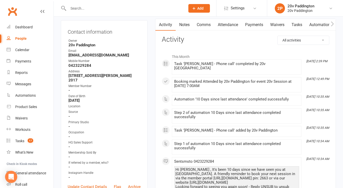
click at [184, 27] on link "Notes" at bounding box center [185, 25] width 18 height 12
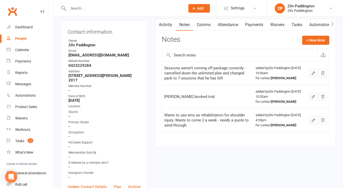
click at [171, 25] on link "Activity" at bounding box center [165, 25] width 20 height 12
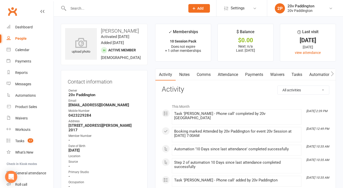
click at [255, 74] on link "Payments" at bounding box center [254, 75] width 25 height 12
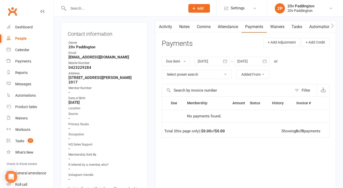
scroll to position [48, 0]
click at [212, 60] on div at bounding box center [213, 61] width 36 height 9
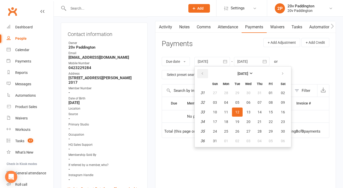
click at [204, 75] on icon "button" at bounding box center [203, 74] width 4 height 4
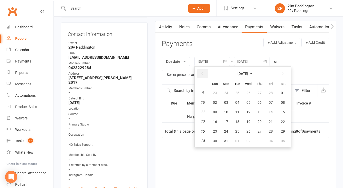
click at [204, 75] on icon "button" at bounding box center [203, 74] width 4 height 4
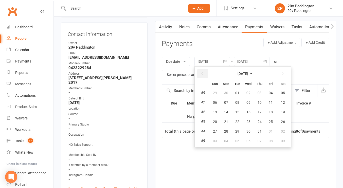
click at [204, 75] on icon "button" at bounding box center [203, 74] width 4 height 4
click at [220, 99] on button "02" at bounding box center [215, 102] width 11 height 9
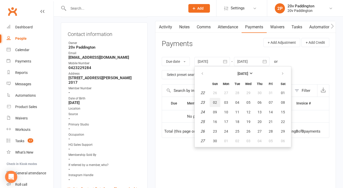
type input "02 Jun 2024"
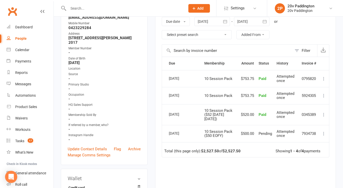
scroll to position [0, 0]
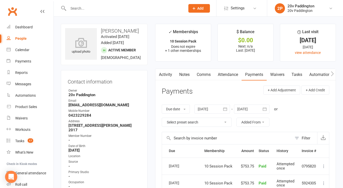
click at [163, 74] on link "Activity" at bounding box center [165, 75] width 20 height 12
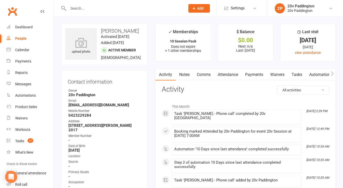
click at [163, 74] on link "Activity" at bounding box center [165, 75] width 20 height 12
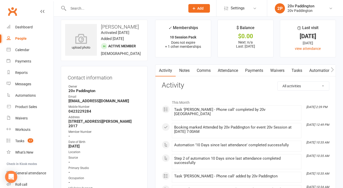
scroll to position [2, 0]
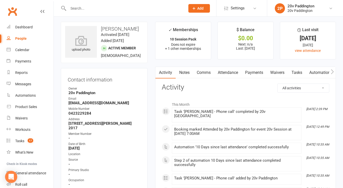
click at [205, 72] on link "Comms" at bounding box center [203, 73] width 21 height 12
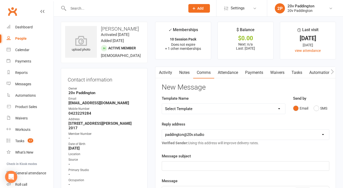
click at [205, 72] on link "Comms" at bounding box center [203, 73] width 21 height 12
click at [315, 110] on button "SMS" at bounding box center [321, 109] width 14 height 10
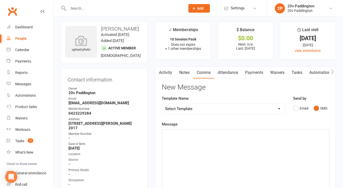
click at [191, 134] on p "﻿" at bounding box center [245, 134] width 161 height 6
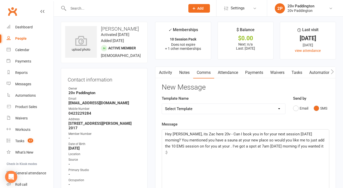
click at [207, 134] on span "Hey Rod, its Zac here 20v - Can I book you in for your next session tomorrow mo…" at bounding box center [245, 143] width 160 height 23
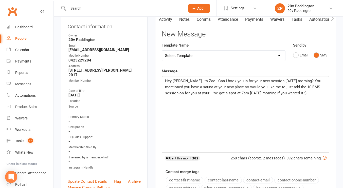
scroll to position [56, 0]
click at [314, 86] on span "Hey Rod, its Zac - Can I book you in for your next session tomorrow morning? Yo…" at bounding box center [243, 86] width 157 height 17
click at [190, 93] on span "Hey Rod, its Zac - Can I book you in for your next session tomorrow morning? Yo…" at bounding box center [243, 86] width 157 height 17
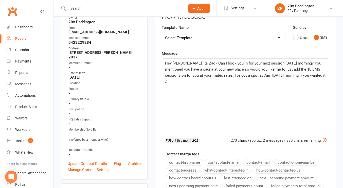
scroll to position [75, 0]
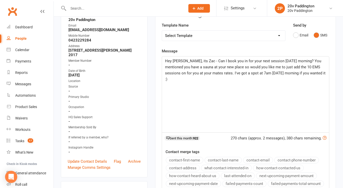
click at [303, 73] on span "Hey Rod, its Zac - Can I book you in for your next session tomorrow morning? Yo…" at bounding box center [246, 70] width 162 height 23
click at [272, 72] on span "Hey Rod, its Zac - Can I book you in for your next session tomorrow morning? Yo…" at bounding box center [245, 67] width 160 height 17
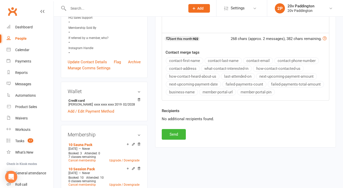
scroll to position [175, 0]
click at [169, 133] on button "Send" at bounding box center [174, 134] width 24 height 11
click at [169, 133] on div "New Message Template Name Select Template [Email] 20v Referral Bonus [SMS] Free…" at bounding box center [246, 24] width 168 height 229
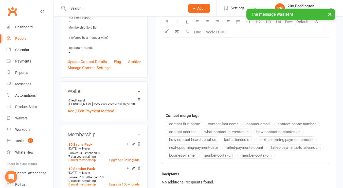
scroll to position [0, 0]
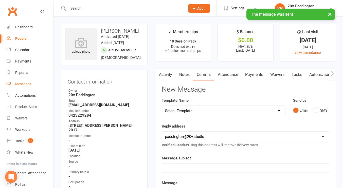
click at [18, 87] on link "Messages" at bounding box center [30, 84] width 47 height 11
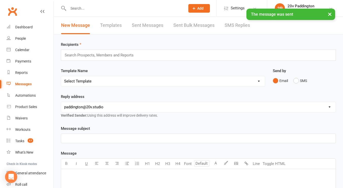
click at [237, 27] on link "SMS Replies" at bounding box center [237, 26] width 25 height 18
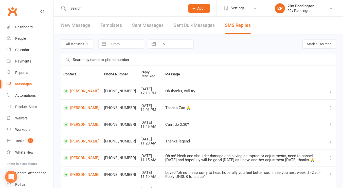
click at [107, 7] on input "text" at bounding box center [124, 8] width 115 height 7
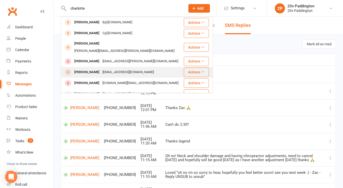
scroll to position [5, 0]
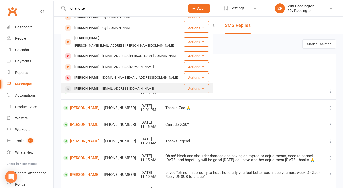
type input "charlotte"
click at [101, 85] on div "[PERSON_NAME]" at bounding box center [87, 88] width 28 height 7
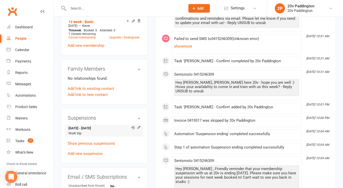
scroll to position [298, 0]
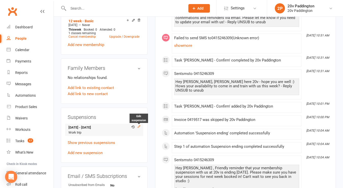
click at [140, 129] on icon at bounding box center [139, 127] width 4 height 4
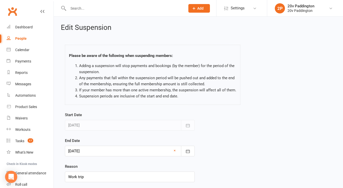
scroll to position [34, 0]
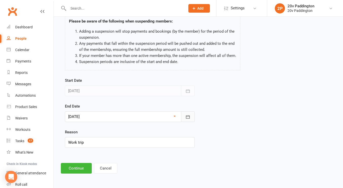
click at [188, 115] on icon "button" at bounding box center [187, 117] width 5 height 5
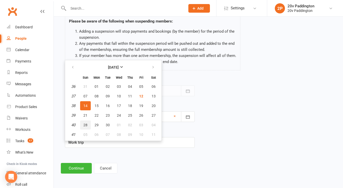
click at [86, 125] on span "28" at bounding box center [85, 125] width 4 height 4
type input "28 Sep 2025"
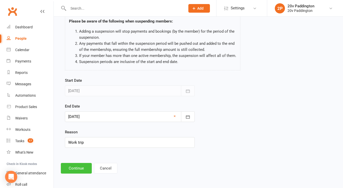
click at [78, 168] on button "Continue" at bounding box center [76, 168] width 31 height 11
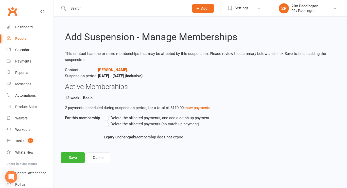
click at [108, 121] on label "Delete the affected payments (no catch-up payment)" at bounding box center [151, 124] width 95 height 6
click at [107, 121] on input "Delete the affected payments (no catch-up payment)" at bounding box center [105, 121] width 3 height 0
click at [73, 157] on button "Save" at bounding box center [73, 158] width 24 height 11
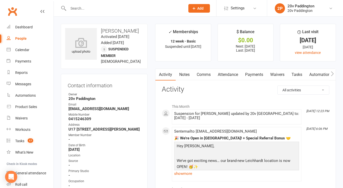
click at [97, 5] on input "text" at bounding box center [124, 8] width 115 height 7
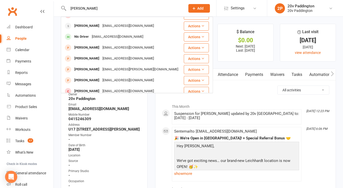
scroll to position [75, 0]
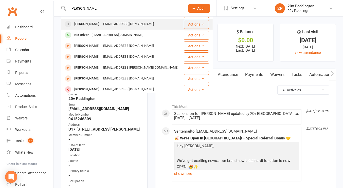
type input "nicole"
click at [95, 24] on div "Nicole Burfitt-Williams" at bounding box center [87, 24] width 28 height 7
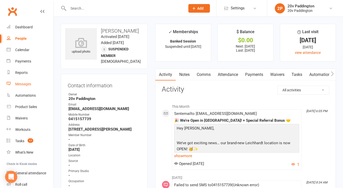
click at [20, 85] on div "Messages" at bounding box center [23, 84] width 16 height 4
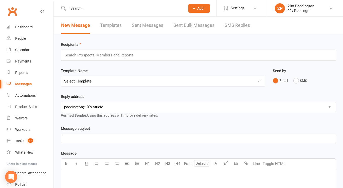
click at [219, 31] on div "New Message Templates Sent Messages Sent Bulk Messages SMS Replies" at bounding box center [156, 26] width 204 height 18
click at [228, 26] on link "SMS Replies" at bounding box center [237, 26] width 25 height 18
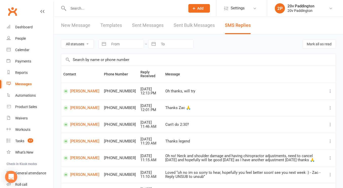
click at [116, 7] on input "text" at bounding box center [124, 8] width 115 height 7
type input "p"
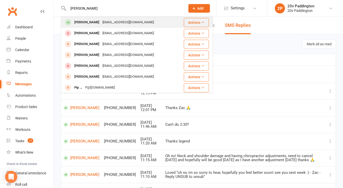
type input "po chen"
click at [101, 25] on div "Jessichen8@yahoo.com" at bounding box center [128, 22] width 55 height 7
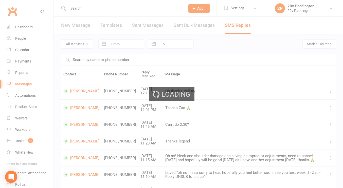
scroll to position [28, 0]
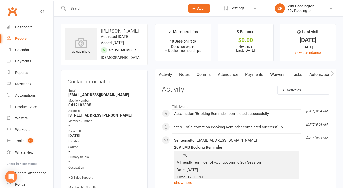
click at [229, 75] on link "Attendance" at bounding box center [227, 75] width 27 height 12
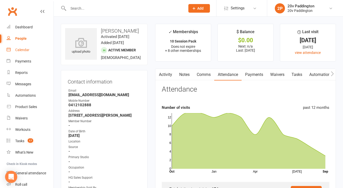
click at [18, 51] on div "Calendar" at bounding box center [22, 50] width 14 height 4
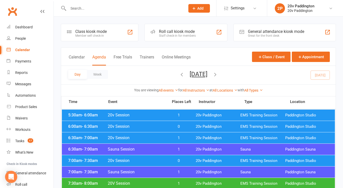
click at [207, 77] on button "[DATE]" at bounding box center [199, 74] width 18 height 7
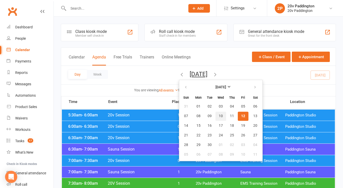
click at [219, 115] on span "10" at bounding box center [221, 116] width 4 height 4
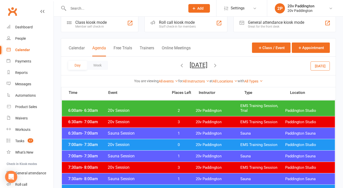
scroll to position [9, 0]
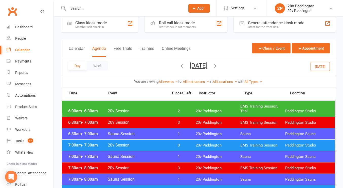
click at [192, 110] on span "2" at bounding box center [178, 111] width 27 height 5
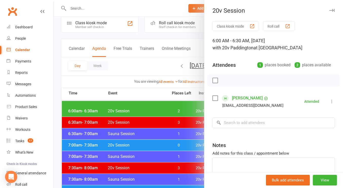
click at [173, 105] on div at bounding box center [198, 94] width 289 height 188
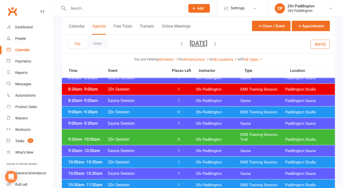
scroll to position [133, 0]
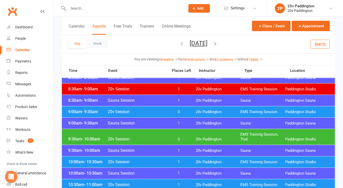
click at [170, 139] on span "0" at bounding box center [178, 139] width 27 height 5
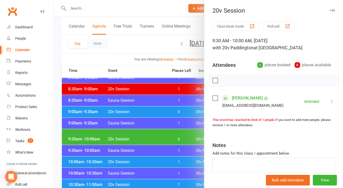
click at [149, 122] on div at bounding box center [198, 94] width 289 height 188
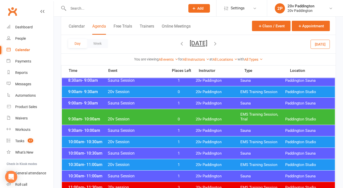
scroll to position [151, 0]
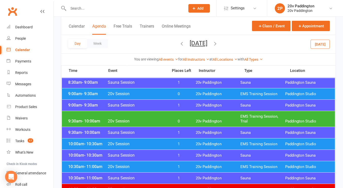
click at [169, 113] on div "9:30am - 10:00am 20v Session 0 20v Paddington EMS Training Session, Trial [GEOG…" at bounding box center [198, 119] width 273 height 16
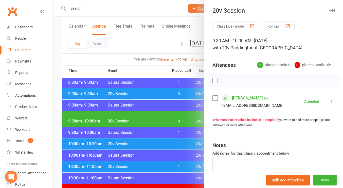
click at [241, 96] on link "[PERSON_NAME]" at bounding box center [247, 98] width 31 height 8
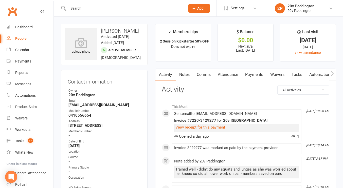
click at [199, 79] on link "Comms" at bounding box center [203, 75] width 21 height 12
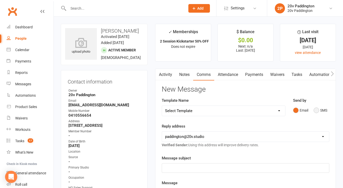
click at [323, 113] on button "SMS" at bounding box center [321, 111] width 14 height 10
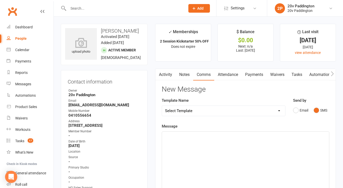
click at [219, 172] on div "﻿" at bounding box center [245, 170] width 167 height 76
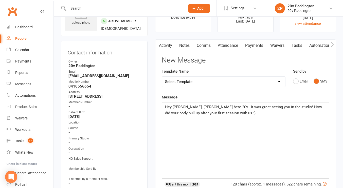
scroll to position [28, 0]
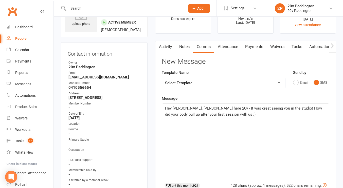
click at [193, 110] on span "Hey Natalie, Zac here 20v - It was great seeing you in the studio! How did your…" at bounding box center [244, 111] width 158 height 11
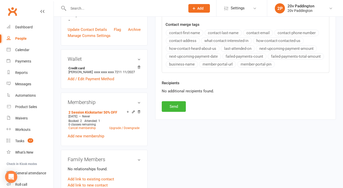
scroll to position [230, 0]
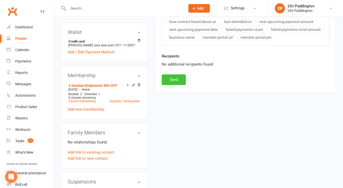
click at [174, 82] on button "Send" at bounding box center [174, 80] width 24 height 11
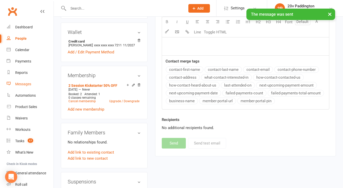
click at [20, 84] on div "Messages" at bounding box center [23, 84] width 16 height 4
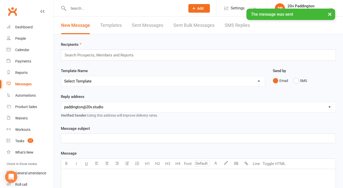
click at [232, 29] on link "SMS Replies" at bounding box center [237, 26] width 25 height 18
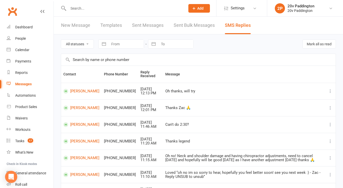
click at [21, 84] on div "Messages" at bounding box center [23, 84] width 16 height 4
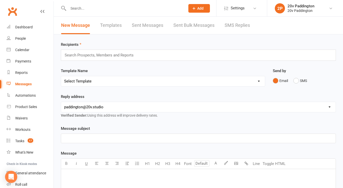
click at [250, 27] on div "New Message Templates Sent Messages Sent Bulk Messages SMS Replies" at bounding box center [156, 26] width 204 height 18
click at [244, 25] on link "SMS Replies" at bounding box center [237, 26] width 25 height 18
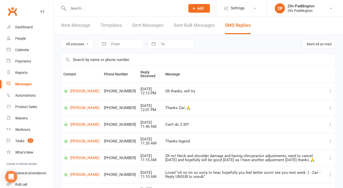
click at [89, 6] on input "text" at bounding box center [124, 8] width 115 height 7
type input "s"
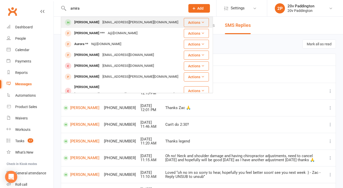
type input "amira"
click at [85, 26] on div "[PERSON_NAME]" at bounding box center [87, 22] width 28 height 7
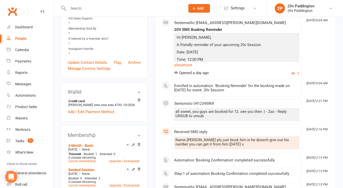
scroll to position [144, 0]
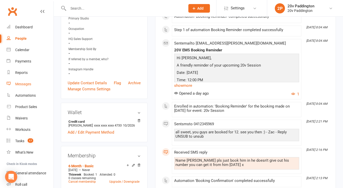
click at [27, 86] on div "Messages" at bounding box center [23, 84] width 16 height 4
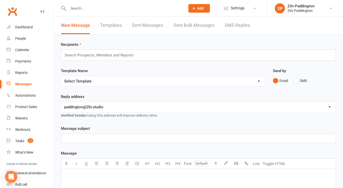
click at [234, 27] on link "SMS Replies" at bounding box center [237, 26] width 25 height 18
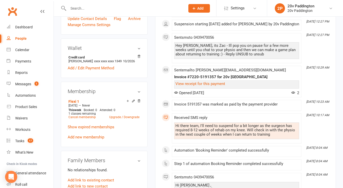
scroll to position [221, 0]
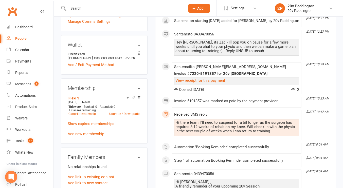
click at [197, 132] on div "Hi there team, I'll need to suspend for a bit longer as the surgeon has require…" at bounding box center [237, 127] width 123 height 13
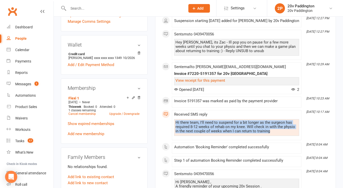
click at [197, 132] on div "Hi there team, I'll need to suspend for a bit longer as the surgeon has require…" at bounding box center [237, 127] width 123 height 13
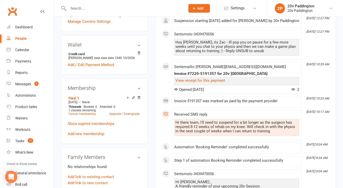
scroll to position [0, 0]
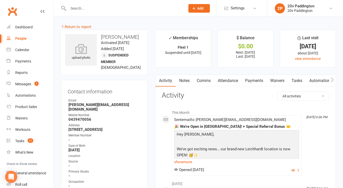
click at [205, 86] on link "Comms" at bounding box center [203, 81] width 21 height 12
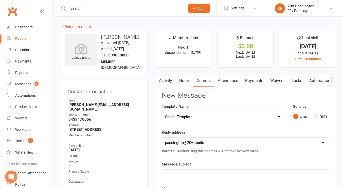
click at [316, 115] on button "SMS" at bounding box center [321, 117] width 14 height 10
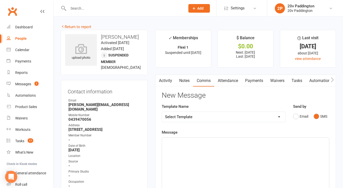
click at [275, 144] on p "﻿" at bounding box center [245, 143] width 161 height 6
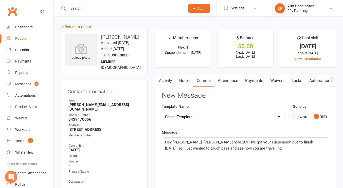
click at [212, 143] on span "Hey [PERSON_NAME], [PERSON_NAME] here 20v - Ive got your suspension due to fini…" at bounding box center [239, 145] width 149 height 11
click at [281, 145] on span "Hey [PERSON_NAME], [PERSON_NAME] here 20v - I've got your suspension due to fin…" at bounding box center [240, 145] width 150 height 11
click at [265, 150] on p "Hey [PERSON_NAME], [PERSON_NAME] here 20v - I've got your suspension due to fin…" at bounding box center [245, 146] width 161 height 12
click at [244, 152] on div "Hey [PERSON_NAME], [PERSON_NAME] here 20v - I've got your suspension due to fin…" at bounding box center [245, 176] width 167 height 76
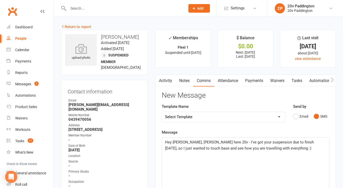
click at [250, 152] on div "Hey [PERSON_NAME], [PERSON_NAME] here 20v - I've got your suspension due to fin…" at bounding box center [245, 176] width 167 height 76
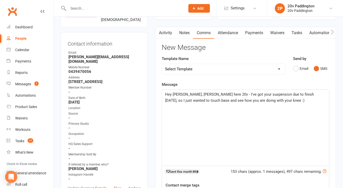
scroll to position [48, 0]
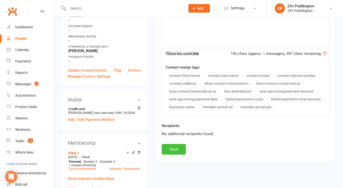
click at [175, 146] on button "Send" at bounding box center [174, 149] width 24 height 11
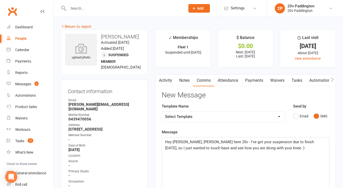
scroll to position [0, 0]
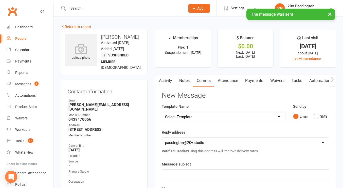
click at [301, 80] on link "Tasks" at bounding box center [297, 81] width 18 height 12
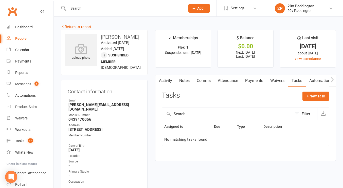
click at [168, 80] on link "Activity" at bounding box center [165, 81] width 20 height 12
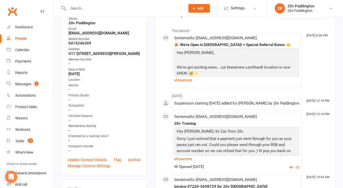
scroll to position [82, 0]
click at [190, 163] on link "show more" at bounding box center [236, 158] width 125 height 7
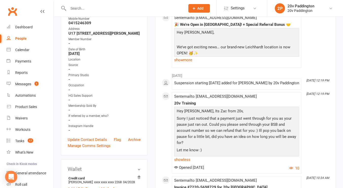
scroll to position [0, 0]
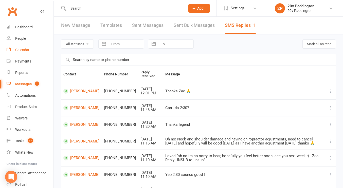
click at [34, 48] on link "Calendar" at bounding box center [30, 49] width 47 height 11
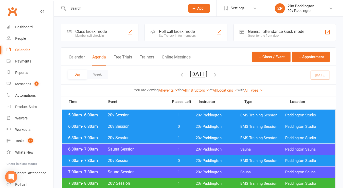
click at [207, 77] on button "[DATE]" at bounding box center [199, 74] width 18 height 7
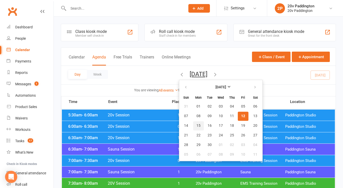
click at [193, 124] on button "15" at bounding box center [198, 126] width 11 height 9
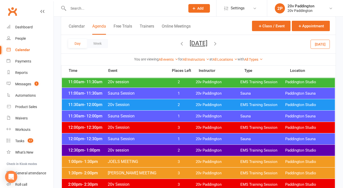
scroll to position [275, 0]
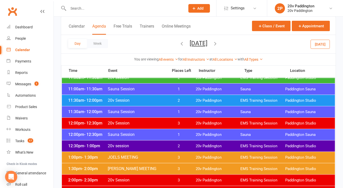
click at [239, 103] on div "11:30am - 12:00pm 20v Session 2 20v Paddington EMS Training Session Paddington …" at bounding box center [198, 100] width 273 height 11
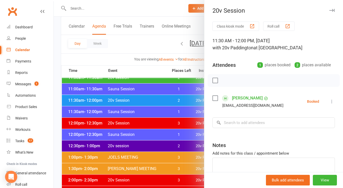
click at [190, 98] on div at bounding box center [198, 94] width 289 height 188
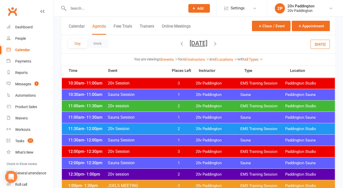
scroll to position [246, 0]
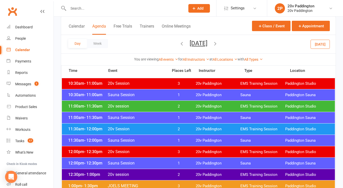
click at [223, 110] on div "11:00am - 11:30am 20v session 2 20v Paddington EMS Training Session Paddington …" at bounding box center [198, 106] width 273 height 11
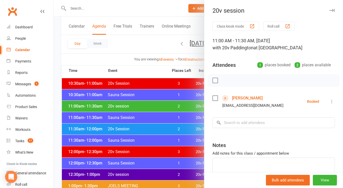
click at [195, 109] on div at bounding box center [198, 94] width 289 height 188
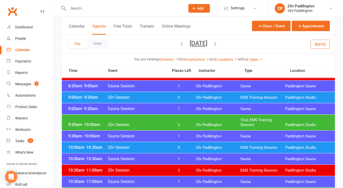
scroll to position [158, 0]
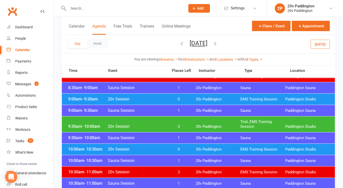
click at [228, 128] on span "20v Paddington" at bounding box center [218, 127] width 45 height 5
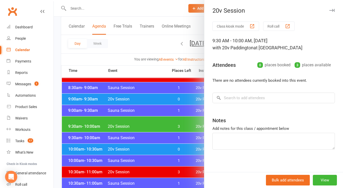
click at [178, 123] on div at bounding box center [198, 94] width 289 height 188
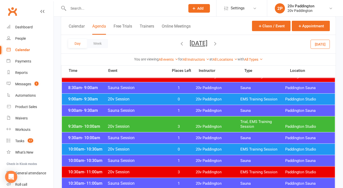
click at [207, 45] on button "Monday, Sep 15, 2025" at bounding box center [199, 43] width 18 height 7
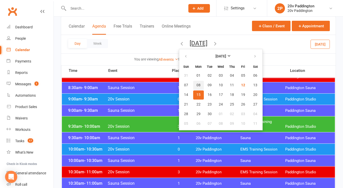
click at [197, 83] on span "08" at bounding box center [199, 85] width 4 height 4
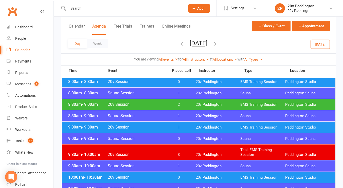
scroll to position [130, 0]
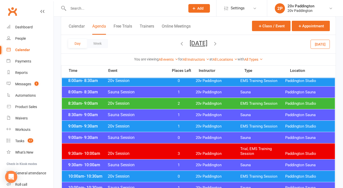
click at [247, 101] on span "EMS Training Session" at bounding box center [262, 103] width 45 height 5
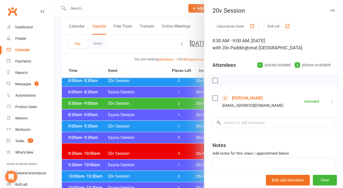
click at [181, 125] on div at bounding box center [198, 94] width 289 height 188
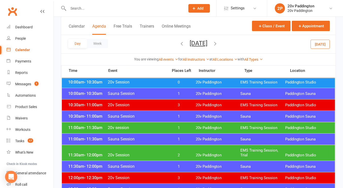
scroll to position [226, 0]
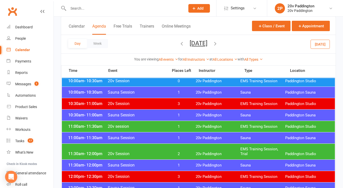
click at [217, 129] on span "20v Paddington" at bounding box center [218, 127] width 45 height 5
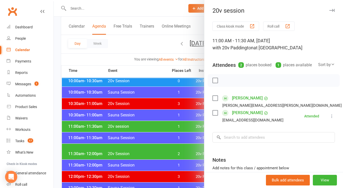
click at [170, 155] on div at bounding box center [198, 94] width 289 height 188
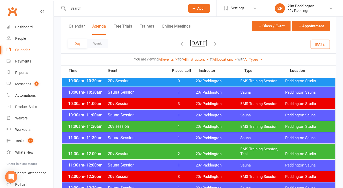
click at [168, 155] on span "2" at bounding box center [178, 154] width 27 height 5
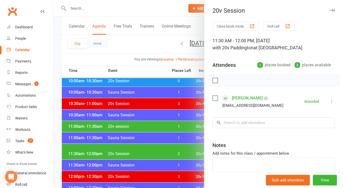
click at [176, 111] on div at bounding box center [198, 94] width 289 height 188
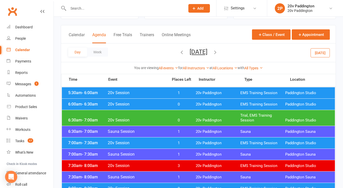
scroll to position [0, 0]
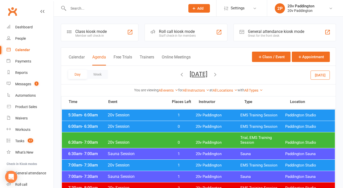
click at [237, 140] on div "6:30am - 7:00am 20v Session 0 20v Paddington Trial, EMS Training Session Paddin…" at bounding box center [198, 141] width 273 height 16
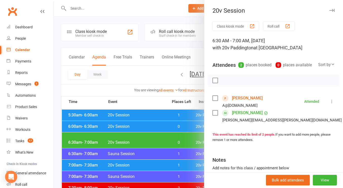
click at [201, 78] on div at bounding box center [198, 94] width 289 height 188
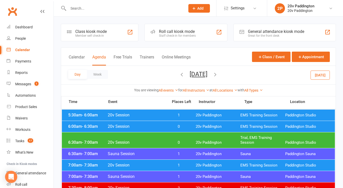
click at [202, 73] on button "Monday, Sep 8, 2025" at bounding box center [199, 74] width 18 height 7
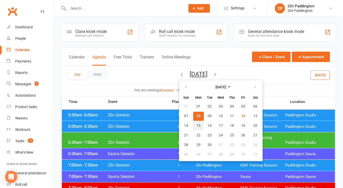
click at [197, 128] on span "15" at bounding box center [199, 126] width 4 height 4
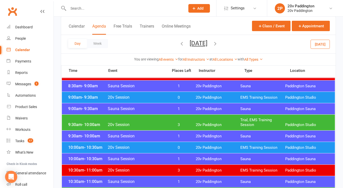
scroll to position [163, 0]
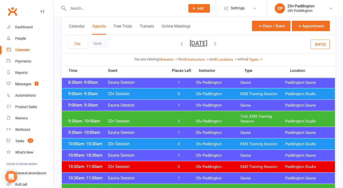
click at [284, 141] on div "10:00am - 10:30am 20v Session 0 20v Paddington EMS Training Session Paddington …" at bounding box center [198, 144] width 273 height 11
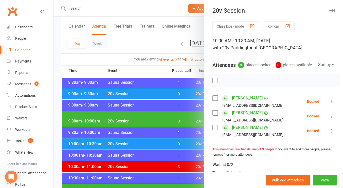
click at [189, 144] on div at bounding box center [198, 94] width 289 height 188
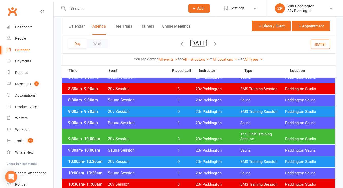
scroll to position [128, 0]
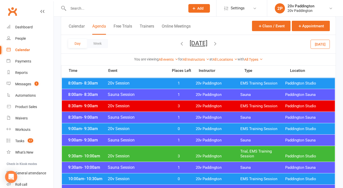
click at [225, 127] on span "20v Paddington" at bounding box center [218, 129] width 45 height 5
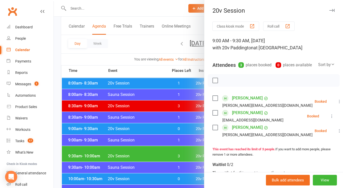
click at [179, 151] on div at bounding box center [198, 94] width 289 height 188
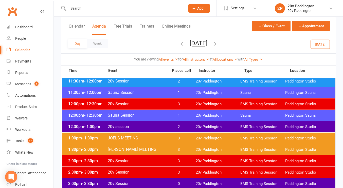
scroll to position [294, 0]
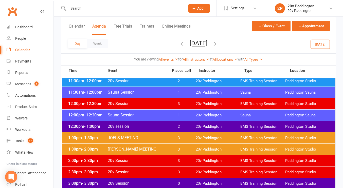
click at [249, 131] on div "12:30pm - 1:00pm 20v session 2 20v Paddington EMS Training Session Paddington S…" at bounding box center [198, 126] width 273 height 11
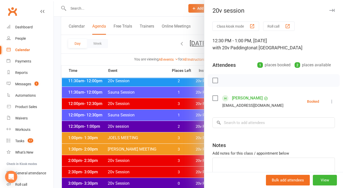
click at [138, 132] on div at bounding box center [198, 94] width 289 height 188
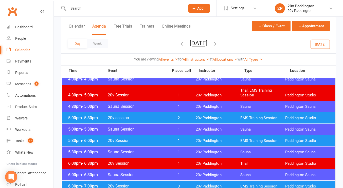
scroll to position [463, 0]
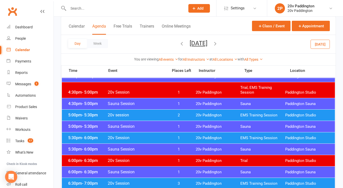
click at [131, 118] on div "5:00pm - 5:30pm 20v session 2 20v Paddington EMS Training Session Paddington St…" at bounding box center [198, 115] width 273 height 11
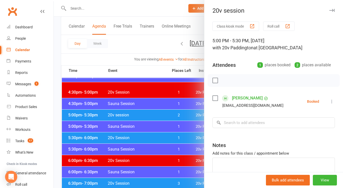
click at [131, 118] on div at bounding box center [198, 94] width 289 height 188
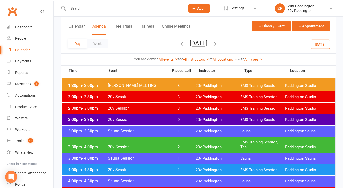
scroll to position [358, 0]
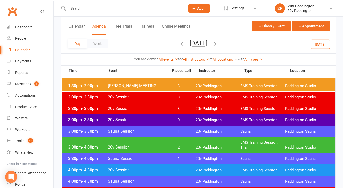
click at [136, 141] on div "3:30pm - 4:00pm 20v Session 2 20v Paddington EMS Training Session, Trial Paddin…" at bounding box center [198, 145] width 273 height 16
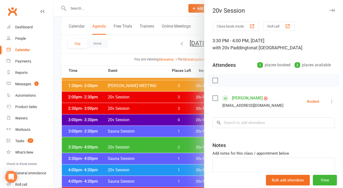
click at [128, 140] on div at bounding box center [198, 94] width 289 height 188
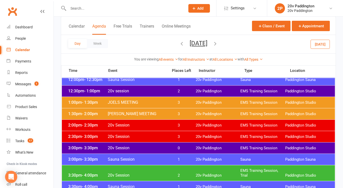
scroll to position [325, 0]
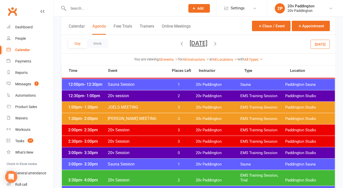
click at [319, 46] on button "[DATE]" at bounding box center [320, 44] width 19 height 9
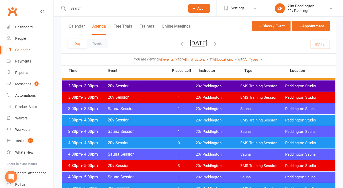
scroll to position [381, 0]
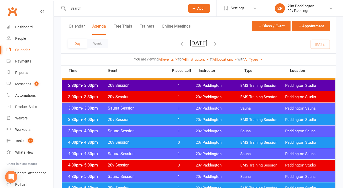
click at [174, 138] on div "4:00pm - 4:30pm 20v Session 0 20v Paddington EMS Training Session Paddington St…" at bounding box center [198, 142] width 273 height 11
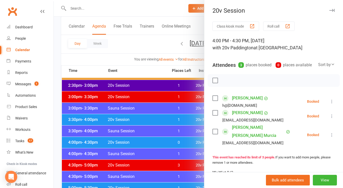
click at [174, 138] on div at bounding box center [198, 94] width 289 height 188
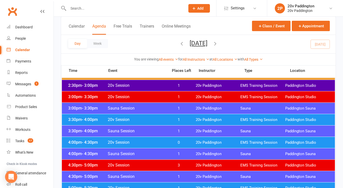
click at [189, 116] on div "3:30pm - 4:00pm 20v Session 1 20v Paddington EMS Training Session Paddington St…" at bounding box center [198, 119] width 273 height 11
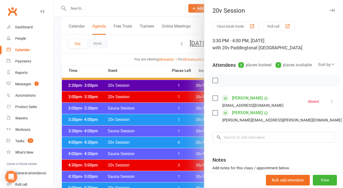
click at [172, 122] on div at bounding box center [198, 94] width 289 height 188
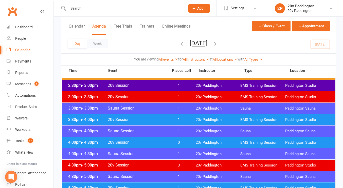
scroll to position [375, 0]
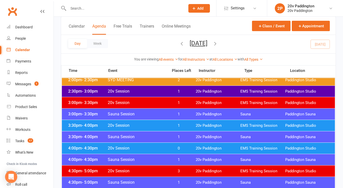
click at [181, 121] on div "3:30pm - 4:00pm 20v Session 1 20v Paddington EMS Training Session Paddington St…" at bounding box center [198, 125] width 273 height 11
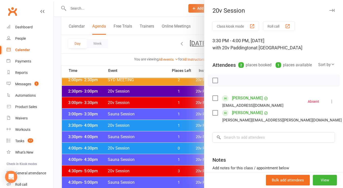
click at [166, 126] on div at bounding box center [198, 94] width 289 height 188
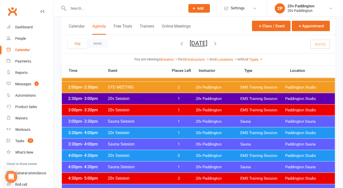
scroll to position [368, 0]
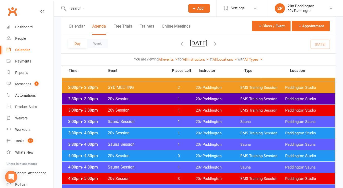
click at [165, 131] on span "20v Session" at bounding box center [137, 133] width 58 height 5
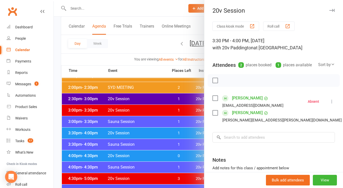
click at [173, 107] on div at bounding box center [198, 94] width 289 height 188
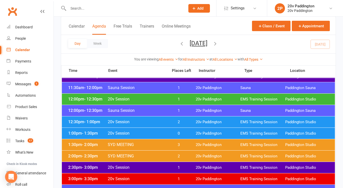
scroll to position [288, 0]
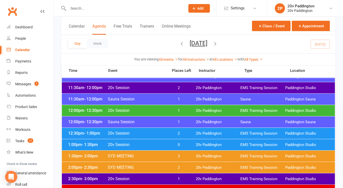
click at [157, 112] on span "20v Session" at bounding box center [137, 110] width 58 height 5
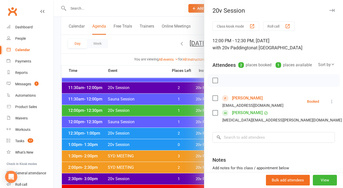
click at [330, 104] on icon at bounding box center [332, 101] width 5 height 5
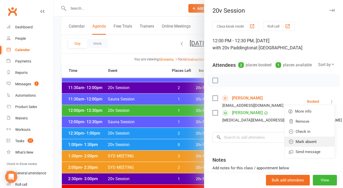
click at [295, 147] on link "Mark absent" at bounding box center [310, 142] width 50 height 10
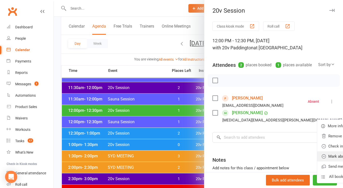
click at [317, 160] on link "Mark absent" at bounding box center [344, 157] width 55 height 10
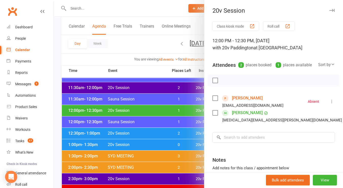
click at [177, 149] on div at bounding box center [198, 94] width 289 height 188
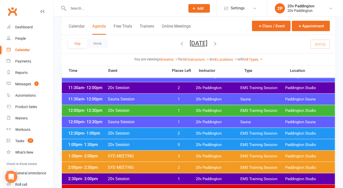
click at [169, 132] on span "2" at bounding box center [178, 133] width 27 height 5
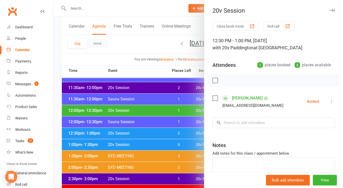
click at [154, 143] on div at bounding box center [198, 94] width 289 height 188
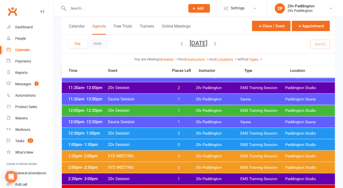
click at [152, 144] on span "20v Session" at bounding box center [137, 145] width 58 height 5
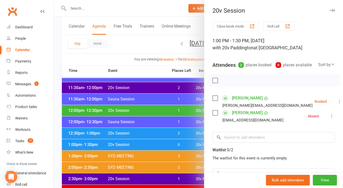
click at [161, 146] on div at bounding box center [198, 94] width 289 height 188
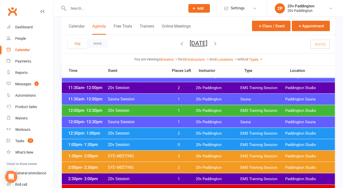
click at [160, 157] on span "SYD MEETING" at bounding box center [137, 156] width 58 height 5
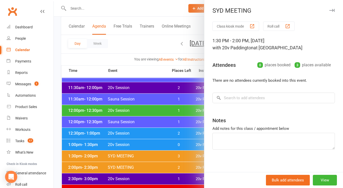
click at [150, 162] on div at bounding box center [198, 94] width 289 height 188
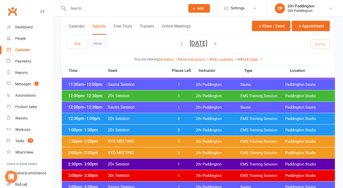
scroll to position [303, 0]
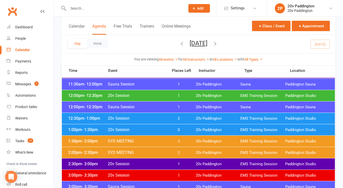
drag, startPoint x: 157, startPoint y: 98, endPoint x: 132, endPoint y: 93, distance: 25.3
click at [132, 93] on span "20v Session" at bounding box center [137, 95] width 58 height 5
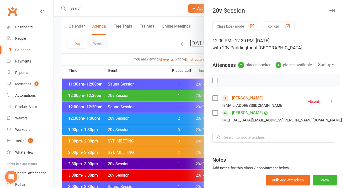
click at [177, 126] on div at bounding box center [198, 94] width 289 height 188
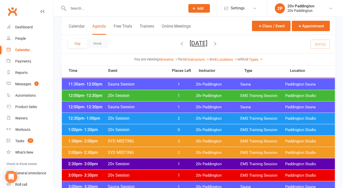
click at [196, 46] on button "Friday, Sep 12, 2025" at bounding box center [199, 43] width 18 height 7
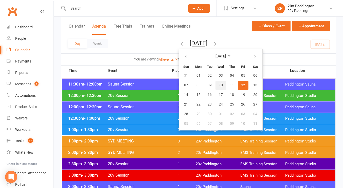
click at [219, 87] on span "10" at bounding box center [221, 85] width 4 height 4
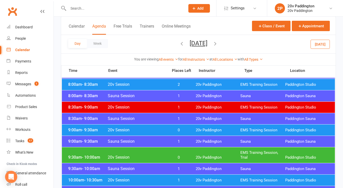
scroll to position [124, 0]
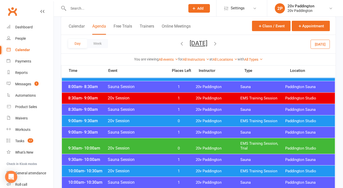
drag, startPoint x: 170, startPoint y: 148, endPoint x: 154, endPoint y: 145, distance: 16.0
click at [154, 145] on div "9:30am - 10:00am 20v Session 0 20v Paddington EMS Training Session, Trial Paddi…" at bounding box center [198, 146] width 273 height 16
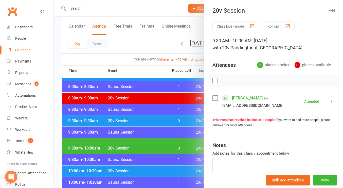
click at [154, 145] on div at bounding box center [198, 94] width 289 height 188
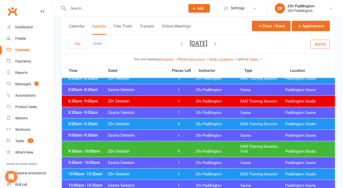
scroll to position [130, 0]
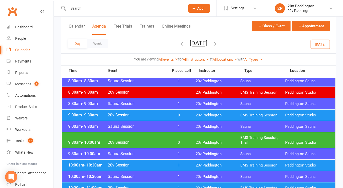
click at [152, 141] on span "20v Session" at bounding box center [137, 142] width 58 height 5
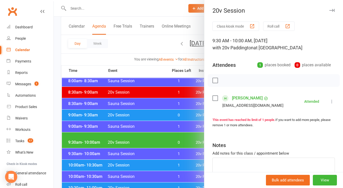
click at [122, 105] on div at bounding box center [198, 94] width 289 height 188
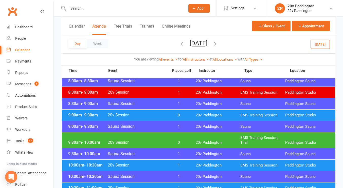
click at [318, 42] on button "Today" at bounding box center [320, 44] width 19 height 9
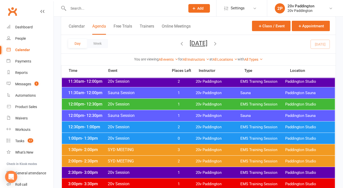
scroll to position [303, 0]
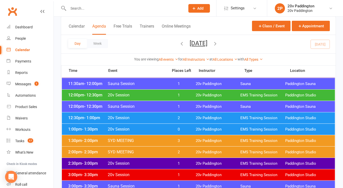
click at [175, 116] on span "2" at bounding box center [178, 118] width 27 height 5
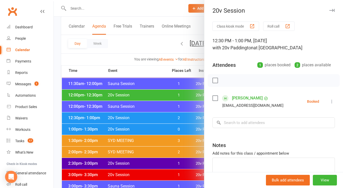
click at [172, 126] on div at bounding box center [198, 94] width 289 height 188
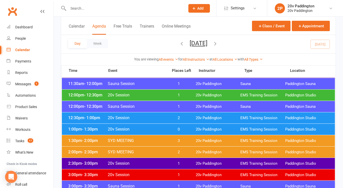
click at [169, 128] on span "0" at bounding box center [178, 129] width 27 height 5
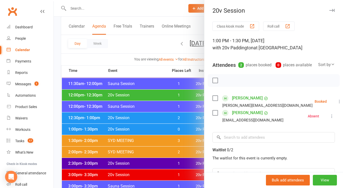
click at [337, 105] on button at bounding box center [340, 102] width 6 height 6
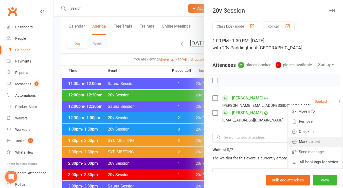
click at [298, 147] on link "Mark absent" at bounding box center [315, 142] width 55 height 10
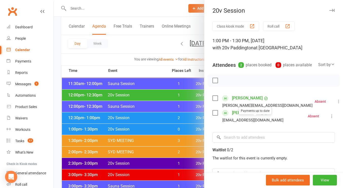
click at [165, 128] on div at bounding box center [198, 94] width 289 height 188
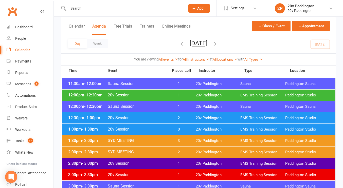
click at [184, 96] on span "1" at bounding box center [178, 95] width 27 height 5
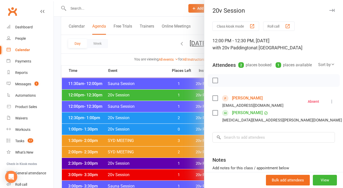
click at [164, 125] on div at bounding box center [198, 94] width 289 height 188
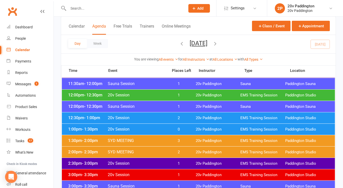
click at [172, 118] on span "2" at bounding box center [178, 118] width 27 height 5
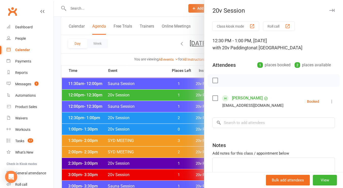
click at [78, 60] on div at bounding box center [198, 94] width 289 height 188
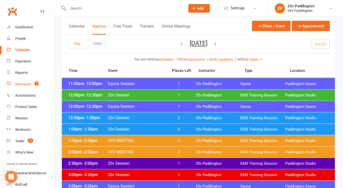
click at [22, 87] on link "Messages 1" at bounding box center [30, 84] width 47 height 11
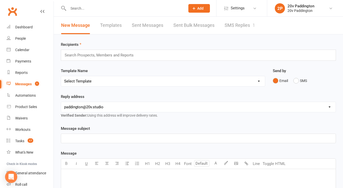
click at [232, 27] on link "SMS Replies 1" at bounding box center [240, 26] width 30 height 18
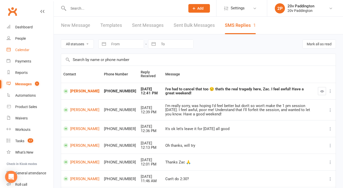
click at [22, 50] on div "Calendar" at bounding box center [22, 50] width 14 height 4
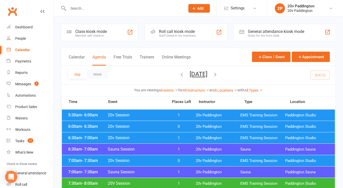
click at [194, 74] on button "Friday, Sep 12, 2025" at bounding box center [199, 74] width 18 height 7
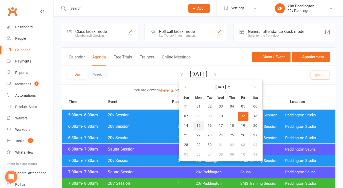
click at [197, 125] on span "15" at bounding box center [199, 126] width 4 height 4
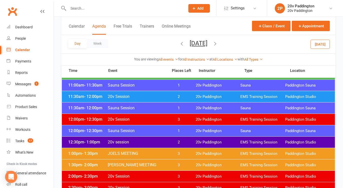
scroll to position [282, 0]
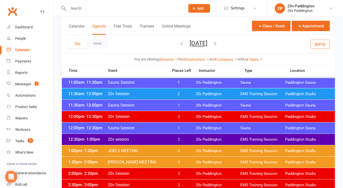
click at [167, 139] on span "2" at bounding box center [178, 139] width 27 height 5
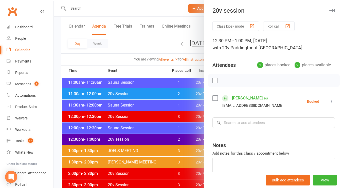
click at [167, 139] on div at bounding box center [198, 94] width 289 height 188
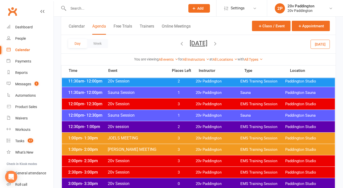
scroll to position [301, 0]
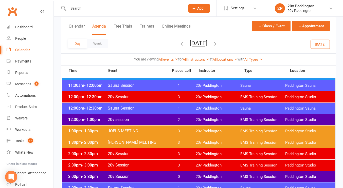
click at [156, 134] on div "1:00pm - 1:30pm JOELS MEETING 3 20v Paddington EMS Training Session Paddington …" at bounding box center [198, 131] width 273 height 11
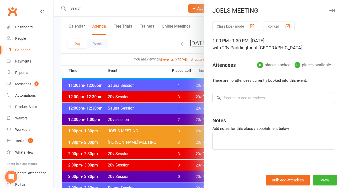
click at [156, 134] on div at bounding box center [198, 94] width 289 height 188
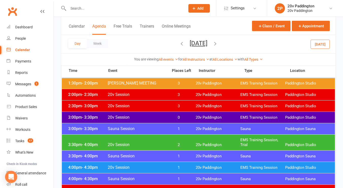
scroll to position [361, 0]
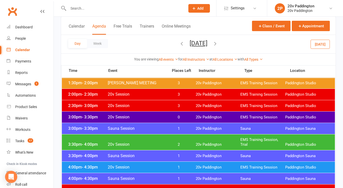
click at [135, 115] on span "20v Session" at bounding box center [137, 117] width 58 height 5
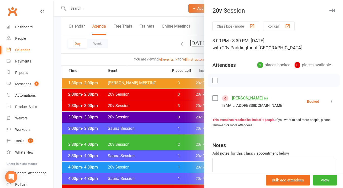
click at [135, 115] on div at bounding box center [198, 94] width 289 height 188
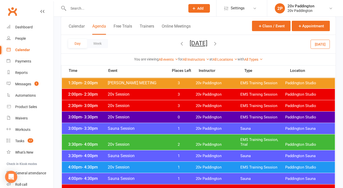
click at [141, 137] on div "3:30pm - 4:00pm 20v Session 2 20v Paddington EMS Training Session, Trial Paddin…" at bounding box center [198, 143] width 273 height 16
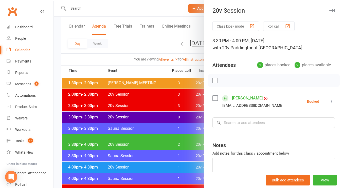
click at [182, 134] on div at bounding box center [198, 94] width 289 height 188
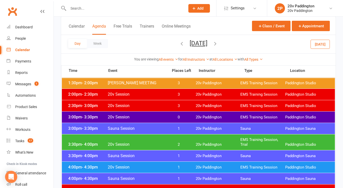
click at [150, 167] on span "20v Session" at bounding box center [137, 167] width 58 height 5
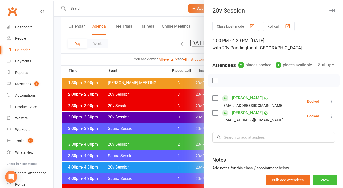
click at [318, 181] on button "View" at bounding box center [325, 180] width 24 height 11
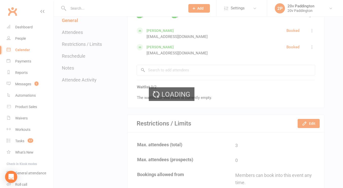
scroll to position [257, 0]
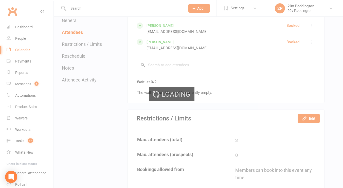
click at [308, 118] on div "Loading" at bounding box center [171, 94] width 343 height 188
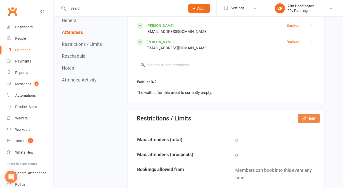
click at [308, 118] on button "Edit" at bounding box center [309, 118] width 22 height 9
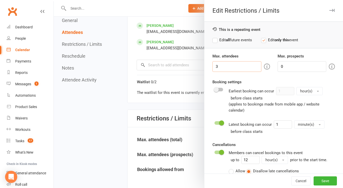
click at [220, 67] on input "3" at bounding box center [237, 66] width 49 height 11
type input "2"
click at [321, 177] on button "Save" at bounding box center [325, 181] width 23 height 9
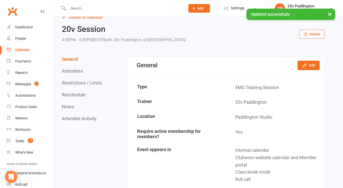
scroll to position [0, 0]
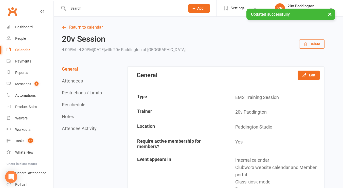
click at [83, 28] on link "Return to calendar" at bounding box center [193, 27] width 263 height 7
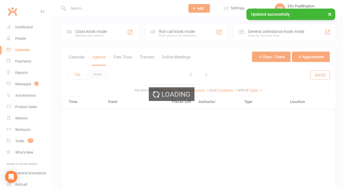
click at [26, 85] on div "Loading" at bounding box center [171, 94] width 343 height 188
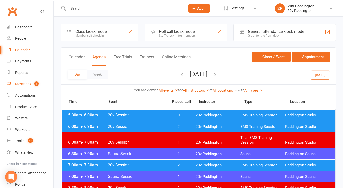
click at [26, 85] on div "Messages" at bounding box center [23, 84] width 16 height 4
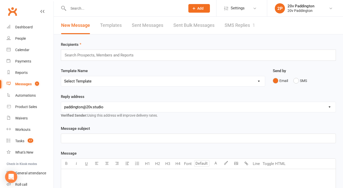
click at [236, 33] on link "SMS Replies 1" at bounding box center [240, 26] width 30 height 18
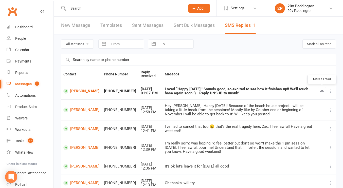
click at [320, 91] on button "button" at bounding box center [322, 91] width 8 height 8
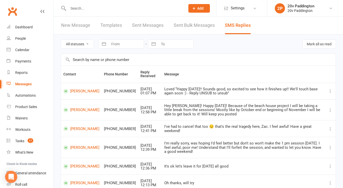
click at [71, 43] on select "All statuses Read only Unread only" at bounding box center [77, 44] width 32 height 9
select select "unread_only"
click at [61, 40] on select "All statuses Read only Unread only" at bounding box center [77, 44] width 32 height 9
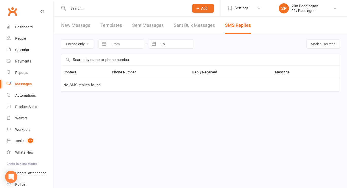
click at [83, 9] on input "text" at bounding box center [126, 8] width 119 height 7
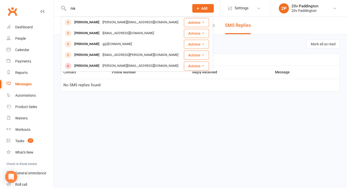
type input "nia"
click at [95, 107] on html "Nina Curran nina@g.com Actions Niamh Dunleavy niamhdunleavy1@gmail.com Actions …" at bounding box center [173, 56] width 347 height 113
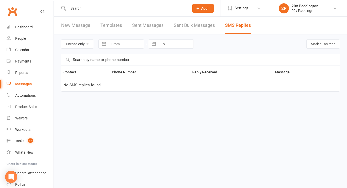
click at [122, 10] on input "text" at bounding box center [126, 8] width 119 height 7
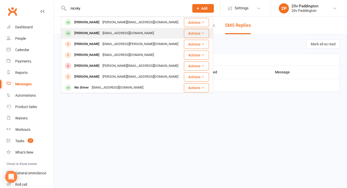
type input "nicvky"
click at [89, 31] on div "Nicky Kiel" at bounding box center [87, 33] width 28 height 7
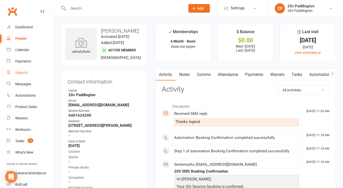
click at [20, 75] on div "Reports" at bounding box center [21, 73] width 12 height 4
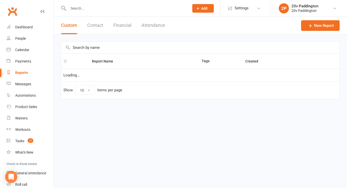
select select "100"
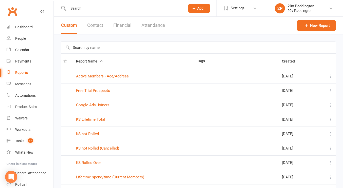
click at [81, 9] on input "text" at bounding box center [124, 8] width 115 height 7
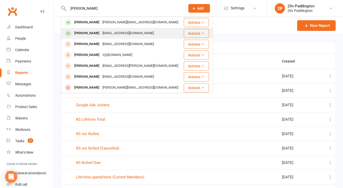
type input "nicky"
click at [85, 31] on div "Nicky Kiel" at bounding box center [87, 33] width 28 height 7
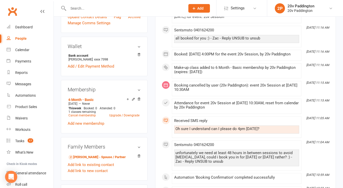
scroll to position [216, 0]
click at [84, 117] on link "Cancel membership" at bounding box center [81, 116] width 27 height 4
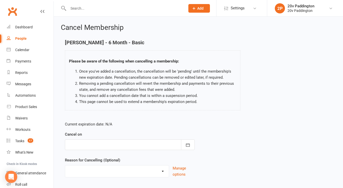
click at [89, 145] on div at bounding box center [130, 145] width 130 height 11
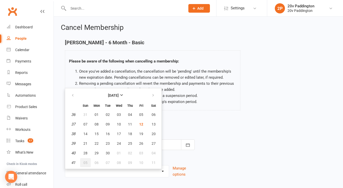
click at [86, 162] on span "05" at bounding box center [85, 163] width 4 height 4
type input "05 Oct 2025"
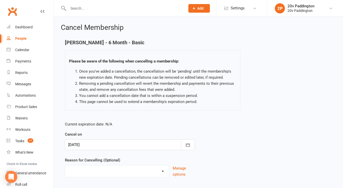
scroll to position [31, 0]
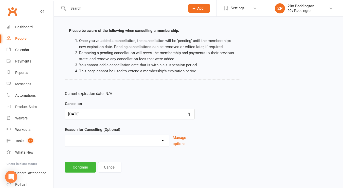
click at [92, 144] on select "Other reason" at bounding box center [117, 140] width 104 height 10
select select "0"
click at [65, 135] on select "Other reason" at bounding box center [117, 140] width 104 height 10
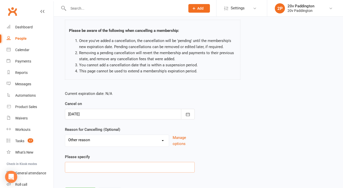
click at [86, 168] on input at bounding box center [130, 167] width 130 height 11
type input "W"
type input "Location and time available to make it to paddington"
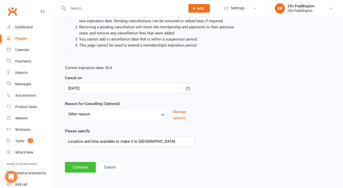
click at [80, 166] on button "Continue" at bounding box center [80, 167] width 31 height 11
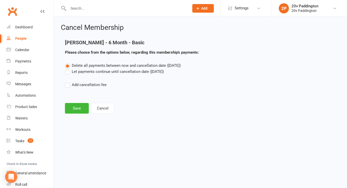
click at [69, 70] on label "Let payments continue until cancellation date (Oct 5, 2025)" at bounding box center [114, 72] width 99 height 6
click at [68, 69] on input "Let payments continue until cancellation date (Oct 5, 2025)" at bounding box center [66, 69] width 3 height 0
click at [74, 104] on button "Save" at bounding box center [77, 108] width 24 height 11
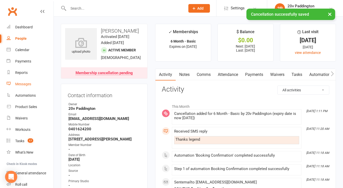
click at [22, 83] on div "Messages" at bounding box center [23, 84] width 16 height 4
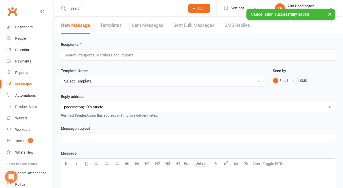
click at [233, 24] on link "SMS Replies" at bounding box center [237, 26] width 25 height 18
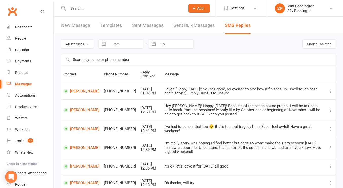
click at [84, 11] on input "text" at bounding box center [124, 8] width 115 height 7
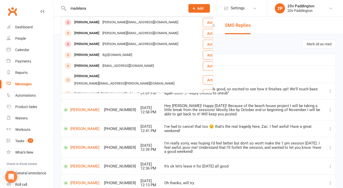
click at [79, 10] on input "madelana" at bounding box center [124, 8] width 115 height 7
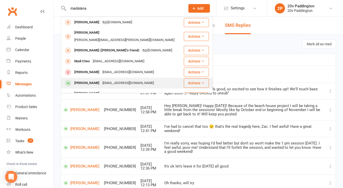
type input "madalana"
click at [88, 80] on div "Maddalena Panuccio" at bounding box center [87, 83] width 28 height 7
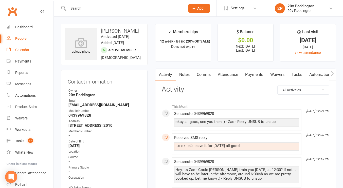
click at [25, 49] on div "Calendar" at bounding box center [22, 50] width 14 height 4
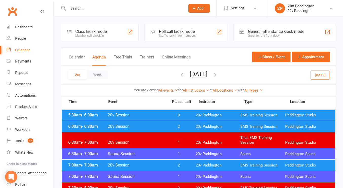
click at [197, 72] on button "Monday, Sep 15, 2025" at bounding box center [199, 74] width 18 height 7
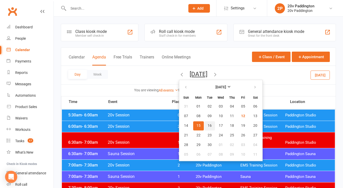
click at [204, 126] on button "16" at bounding box center [209, 126] width 11 height 9
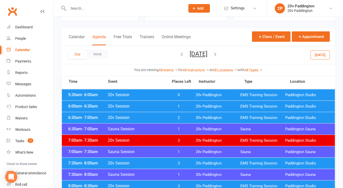
scroll to position [19, 0]
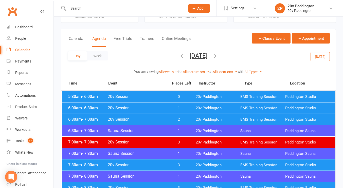
click at [158, 119] on span "20v Session" at bounding box center [137, 119] width 58 height 5
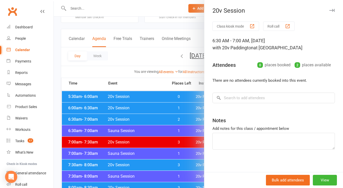
click at [158, 119] on div at bounding box center [198, 94] width 289 height 188
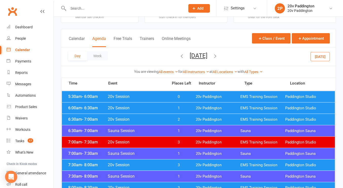
click at [152, 108] on span "20v Session" at bounding box center [137, 108] width 58 height 5
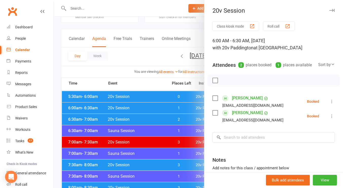
click at [152, 108] on div at bounding box center [198, 94] width 289 height 188
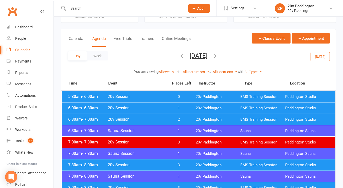
click at [150, 100] on div "5:30am - 6:00am 20v Session 0 20v Paddington EMS Training Session Paddington St…" at bounding box center [198, 96] width 273 height 11
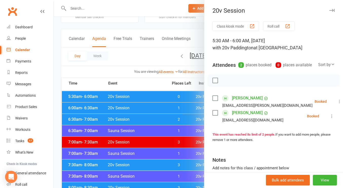
click at [150, 100] on div at bounding box center [198, 94] width 289 height 188
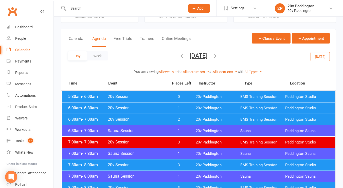
drag, startPoint x: 187, startPoint y: 56, endPoint x: 86, endPoint y: 10, distance: 111.1
click at [86, 10] on input "text" at bounding box center [124, 8] width 115 height 7
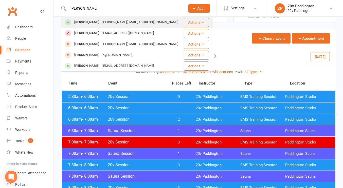
type input "wendy"
click at [86, 24] on div "Wendy Zveglic" at bounding box center [87, 22] width 28 height 7
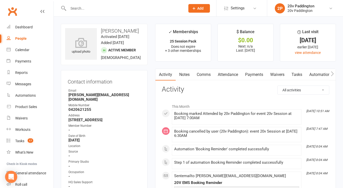
click at [229, 71] on link "Attendance" at bounding box center [227, 75] width 27 height 12
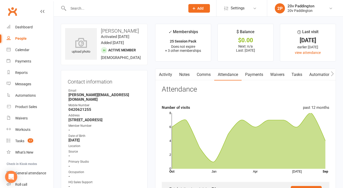
click at [166, 69] on link "Activity" at bounding box center [165, 75] width 20 height 12
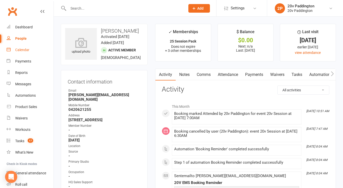
click at [22, 49] on div "Calendar" at bounding box center [22, 50] width 14 height 4
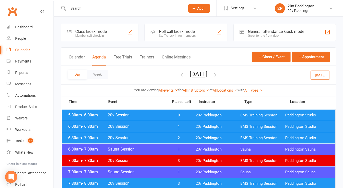
click at [169, 128] on span "1" at bounding box center [178, 127] width 27 height 5
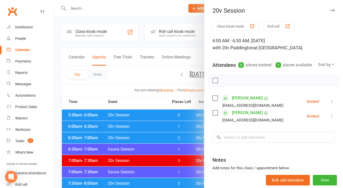
click at [169, 128] on div at bounding box center [198, 94] width 289 height 188
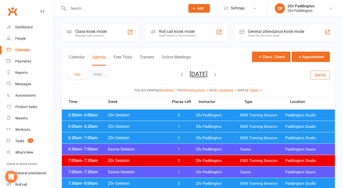
click at [160, 115] on span "20v Session" at bounding box center [137, 115] width 58 height 5
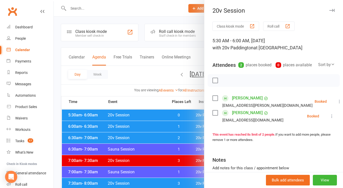
click at [160, 115] on div at bounding box center [198, 94] width 289 height 188
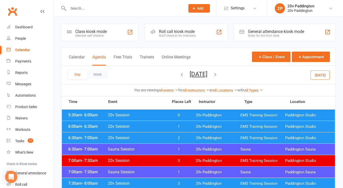
click at [179, 74] on icon "button" at bounding box center [182, 75] width 6 height 6
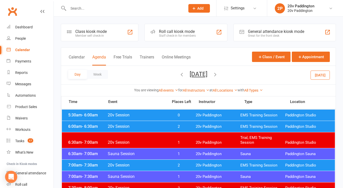
click at [147, 117] on span "20v Session" at bounding box center [137, 115] width 58 height 5
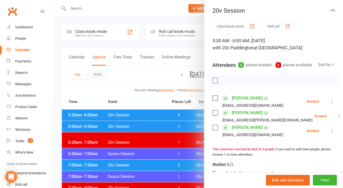
click at [147, 117] on div at bounding box center [198, 94] width 289 height 188
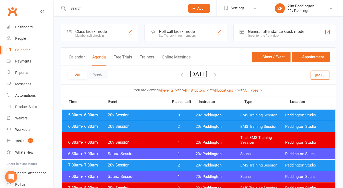
click at [148, 127] on span "20v Session" at bounding box center [137, 126] width 58 height 5
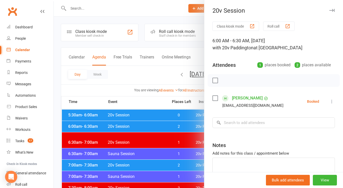
click at [148, 127] on div at bounding box center [198, 94] width 289 height 188
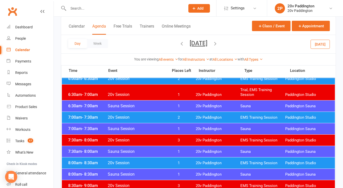
scroll to position [50, 0]
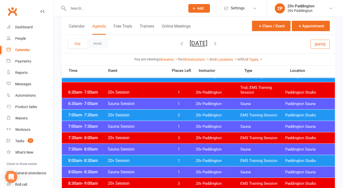
click at [138, 115] on span "20v Session" at bounding box center [137, 115] width 58 height 5
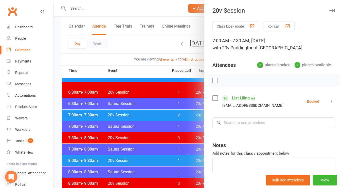
click at [138, 115] on div at bounding box center [198, 94] width 289 height 188
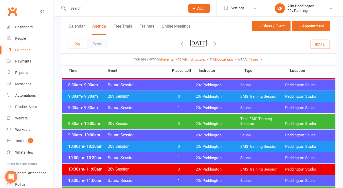
scroll to position [163, 0]
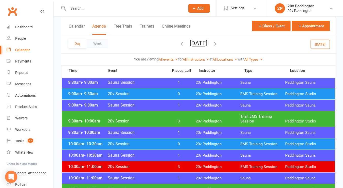
click at [138, 115] on div "9:30am - 10:00am 20v Session 3 20v Paddington Trial, EMS Training Session Paddi…" at bounding box center [198, 119] width 273 height 16
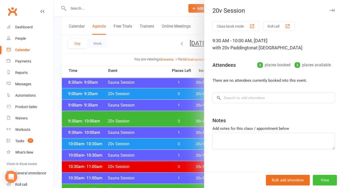
click at [323, 180] on button "View" at bounding box center [325, 180] width 24 height 11
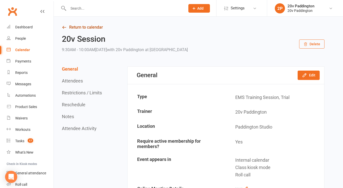
click at [82, 30] on link "Return to calendar" at bounding box center [193, 27] width 263 height 7
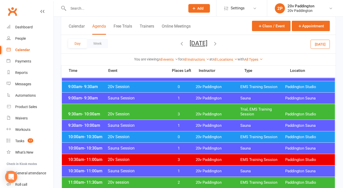
scroll to position [170, 0]
click at [150, 140] on div "10:00am - 10:30am 20v Session 0 20v Paddington EMS Training Session Paddington …" at bounding box center [198, 137] width 273 height 11
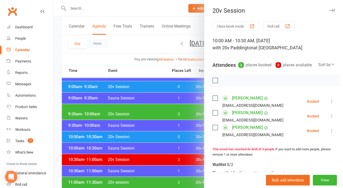
click at [150, 140] on div at bounding box center [198, 94] width 289 height 188
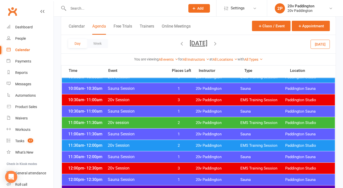
scroll to position [235, 0]
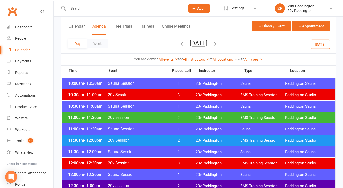
click at [141, 115] on div "11:00am - 11:30am 20v session 2 20v Paddington EMS Training Session Paddington …" at bounding box center [198, 117] width 273 height 11
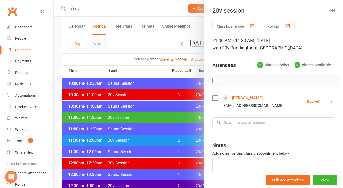
click at [141, 115] on div at bounding box center [198, 94] width 289 height 188
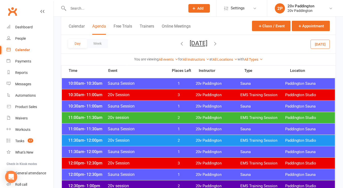
click at [146, 140] on span "20v Session" at bounding box center [137, 140] width 58 height 5
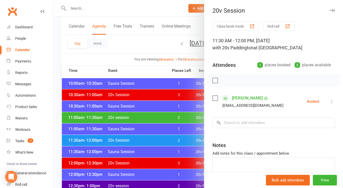
click at [146, 140] on div at bounding box center [198, 94] width 289 height 188
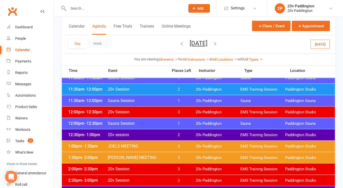
scroll to position [293, 0]
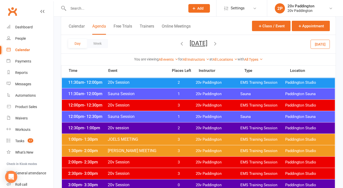
click at [141, 126] on span "20v session" at bounding box center [137, 128] width 58 height 5
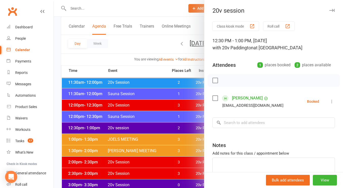
click at [141, 126] on div at bounding box center [198, 94] width 289 height 188
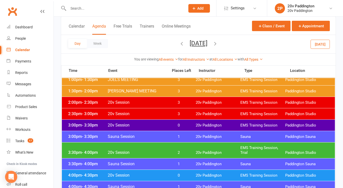
scroll to position [357, 0]
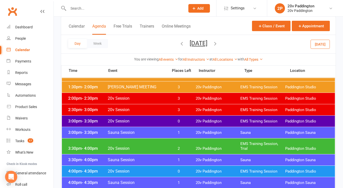
click at [147, 122] on span "20v Session" at bounding box center [137, 121] width 58 height 5
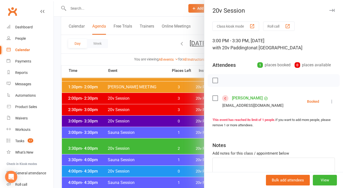
click at [147, 122] on div at bounding box center [198, 94] width 289 height 188
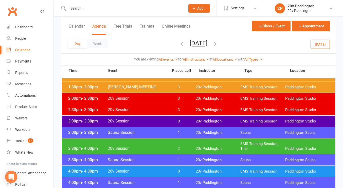
click at [147, 143] on div "3:30pm - 4:00pm 20v Session 2 20v Paddington EMS Training Session, Trial Paddin…" at bounding box center [198, 147] width 273 height 16
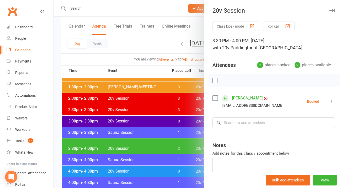
click at [147, 143] on div at bounding box center [198, 94] width 289 height 188
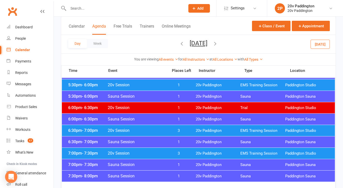
scroll to position [517, 0]
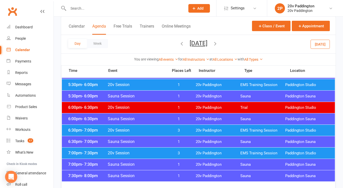
click at [157, 152] on span "20v Session" at bounding box center [137, 153] width 58 height 5
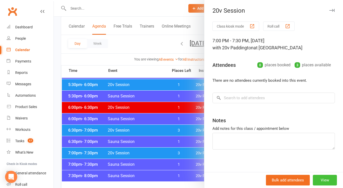
click at [318, 177] on button "View" at bounding box center [325, 180] width 24 height 11
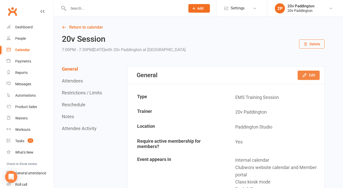
click at [312, 75] on button "Edit" at bounding box center [309, 75] width 22 height 9
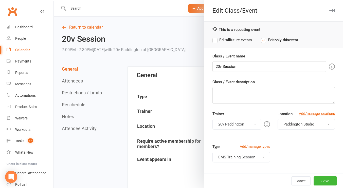
scroll to position [54, 0]
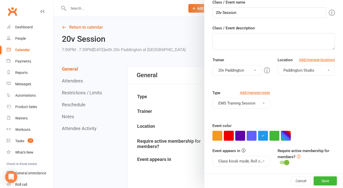
click at [227, 140] on button "button" at bounding box center [229, 136] width 10 height 10
click at [233, 162] on button "Class kiosk mode, Roll call, Clubworx website calendar and Member portal" at bounding box center [241, 161] width 57 height 11
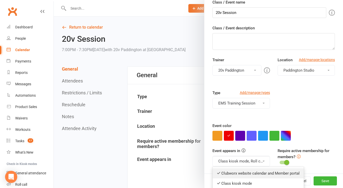
click at [235, 172] on link "Clubworx website calendar and Member portal" at bounding box center [258, 174] width 91 height 10
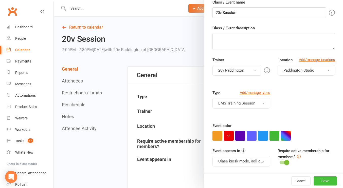
click at [320, 180] on button "Save" at bounding box center [325, 181] width 23 height 9
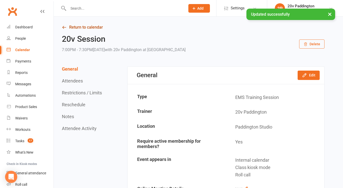
click at [84, 29] on link "Return to calendar" at bounding box center [193, 27] width 263 height 7
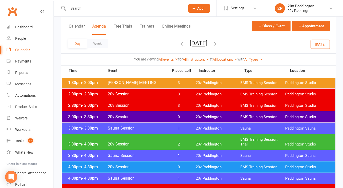
scroll to position [361, 0]
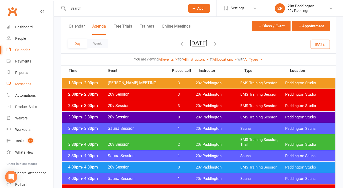
click at [16, 84] on div "Messages" at bounding box center [23, 84] width 16 height 4
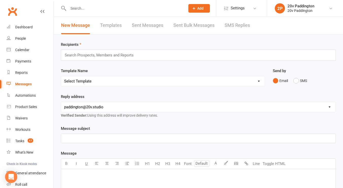
click at [229, 24] on link "SMS Replies" at bounding box center [237, 26] width 25 height 18
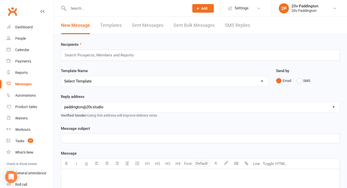
click at [0, 0] on div "Loading" at bounding box center [0, 0] width 0 height 0
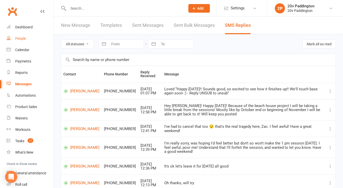
click at [21, 39] on div "People" at bounding box center [20, 39] width 11 height 4
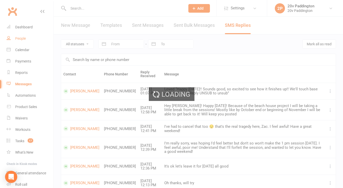
select select "100"
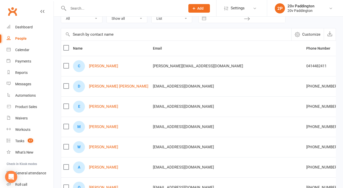
scroll to position [35, 0]
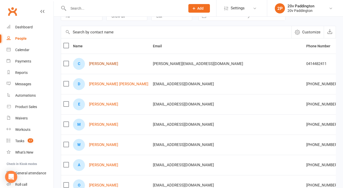
click at [103, 65] on link "Cassandra Turner" at bounding box center [103, 64] width 29 height 4
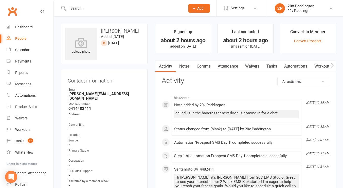
click at [204, 65] on link "Comms" at bounding box center [203, 67] width 21 height 12
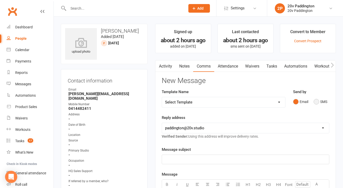
click at [320, 100] on button "SMS" at bounding box center [321, 102] width 14 height 10
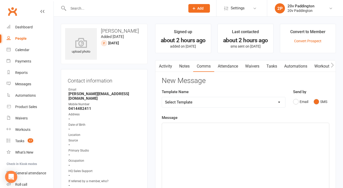
click at [229, 133] on div "﻿" at bounding box center [245, 161] width 167 height 76
click at [21, 41] on link "People" at bounding box center [30, 38] width 47 height 11
select select "100"
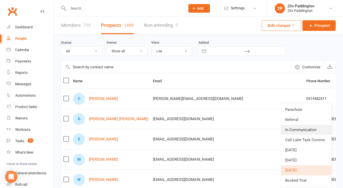
click at [300, 130] on link "In Communication" at bounding box center [306, 130] width 50 height 10
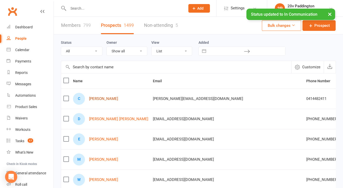
click at [106, 97] on link "Cassandra Turner" at bounding box center [103, 99] width 29 height 4
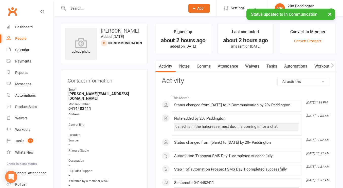
click at [205, 66] on link "Comms" at bounding box center [203, 67] width 21 height 12
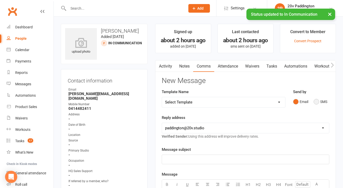
click at [322, 97] on button "SMS" at bounding box center [321, 102] width 14 height 10
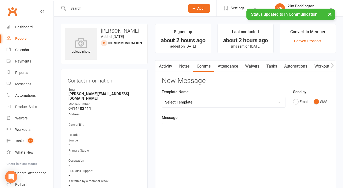
click at [242, 143] on div "﻿" at bounding box center [245, 161] width 167 height 76
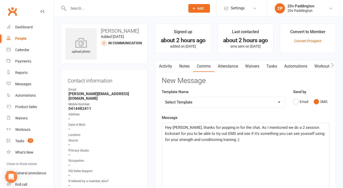
click at [190, 127] on span "Hey Cassandra, thanks for popping in for the chat. As I mentioned we do a 2 ses…" at bounding box center [245, 134] width 161 height 17
click at [227, 147] on div "Hey Cassandra, thanks for popping in for the chat. As I mentioned we do a 2 ses…" at bounding box center [245, 161] width 167 height 76
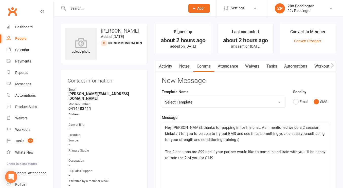
click at [222, 139] on span "Hey Cassandra, thanks for popping in for the chat. As I mentioned we do a 2 ses…" at bounding box center [245, 134] width 161 height 17
click at [204, 159] on span "The 2 sessions are $99 and if your partner would like to come in and train with…" at bounding box center [245, 155] width 161 height 11
click at [198, 152] on span "The 2 sessions are $99 and if your partner would like to come in and train with…" at bounding box center [245, 155] width 161 height 11
click at [240, 157] on p "The 2 sessions are only $99 and if your partner would like to come in and train…" at bounding box center [245, 155] width 161 height 12
click at [222, 159] on span "The 2 sessions are only $99 and if your partner would like to come in and train…" at bounding box center [244, 155] width 159 height 11
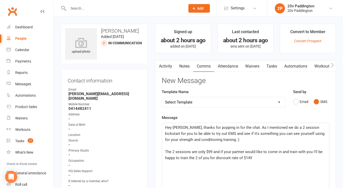
click at [262, 158] on p "The 2 sessions are only $99 and if your partner would like to come in and train…" at bounding box center [245, 155] width 161 height 12
click at [166, 152] on span "The 2 sessions are only $99 and if your partner would like to come in and train…" at bounding box center [244, 155] width 159 height 11
click at [219, 153] on span "We do these 2 sessions are only $99 and if your partner would like to come in a…" at bounding box center [243, 155] width 156 height 11
click at [210, 152] on span "We do these 2 sessions are only $99 and if your partner would like to come in a…" at bounding box center [243, 155] width 156 height 11
click at [266, 157] on p "We do these 2 sessions for only $99 and if your partner would like to come in a…" at bounding box center [245, 155] width 161 height 12
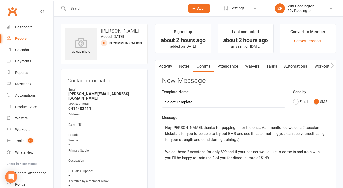
click at [225, 158] on span "We do these 2 sessions for only $99 and if your partner would like to come in a…" at bounding box center [243, 155] width 156 height 11
drag, startPoint x: 274, startPoint y: 158, endPoint x: 226, endPoint y: 157, distance: 48.2
click at [226, 157] on span "We do these 2 sessions for only $99 and if your partner would like to come in a…" at bounding box center [243, 155] width 156 height 11
click at [245, 158] on p "We do these 2 sessions for only $99 and if your partner would like to come in a…" at bounding box center [245, 155] width 161 height 12
click at [323, 128] on span "Hey Cassandra, thanks for popping in for the chat. As I mentioned we do a 2 ses…" at bounding box center [245, 134] width 161 height 17
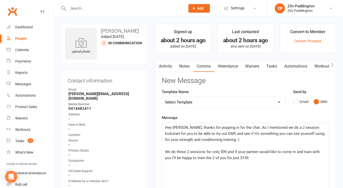
click at [275, 130] on span "Hey Cassandra, thanks for popping in for the chat. As I mentioned we do a 2 ses…" at bounding box center [245, 134] width 161 height 17
click at [190, 152] on span "We do these 2 sessions for only $99 and if your partner would like to come in a…" at bounding box center [243, 155] width 156 height 11
click at [278, 156] on p "We do these 2 personal training sessions for only $99 and if your partner would…" at bounding box center [245, 155] width 161 height 12
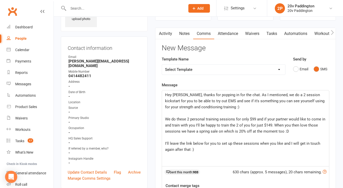
scroll to position [33, 0]
click at [203, 152] on p "I'll leave the link below for you to set up these sessions when you like and I …" at bounding box center [245, 147] width 161 height 12
click at [257, 95] on span "Hey Cassandra, thanks for popping in for the chat. As I mentioned, we do a 2 se…" at bounding box center [245, 101] width 161 height 17
click at [288, 95] on span "Hey Cassandra, thanks for popping in for the chat. As mentioned, we do a 2 sess…" at bounding box center [245, 101] width 161 height 17
drag, startPoint x: 198, startPoint y: 101, endPoint x: 182, endPoint y: 102, distance: 16.5
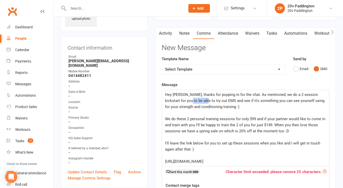
click at [182, 102] on span "Hey Cassandra, thanks for popping in for the chat. As mentioned, we do a 2 sess…" at bounding box center [245, 101] width 161 height 17
click at [218, 105] on p "Hey Cassandra, thanks for popping in for the chat. As mentioned, we do a 2 sess…" at bounding box center [245, 101] width 161 height 18
drag, startPoint x: 294, startPoint y: 101, endPoint x: 291, endPoint y: 101, distance: 3.6
click at [291, 101] on span "Hey Cassandra, thanks for popping in for the chat. As mentioned, we do a 2 sess…" at bounding box center [243, 101] width 157 height 17
click at [235, 105] on p "Hey Cassandra, thanks for popping in for the chat. As mentioned, we do a 2 sess…" at bounding box center [245, 101] width 161 height 18
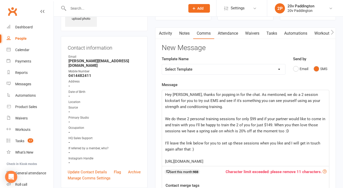
click at [218, 118] on span "We do these 2 personal training sessions for only $99 and if your partner would…" at bounding box center [245, 125] width 161 height 17
click at [171, 125] on span "We do these 2 PT sessions for only $99 and if your partner would like to come i…" at bounding box center [245, 125] width 161 height 17
click at [205, 125] on span "We do these 2 PT sessions for only $99 and if your partner would like to come i…" at bounding box center [246, 125] width 162 height 17
click at [231, 131] on span "We do these 2 PT sessions for only $99 and if your partner would like to come i…" at bounding box center [246, 125] width 162 height 17
click at [260, 132] on p "We do these 2 PT sessions for only $99 and if your partner would like to come i…" at bounding box center [245, 125] width 161 height 18
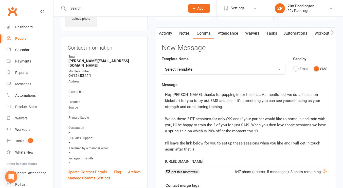
click at [290, 125] on span "We do these 2 PT sessions for only $99 and if your partner would like to come i…" at bounding box center [246, 125] width 162 height 17
click at [263, 133] on p "We do these 2 PT sessions for only $99 and if your partner would like to come i…" at bounding box center [245, 125] width 161 height 18
click at [170, 132] on span "We do these 2 PT sessions for only $99 and if your partner would like to come i…" at bounding box center [246, 125] width 162 height 17
click at [181, 131] on span "We do these 2 PT sessions for only $99 and if your partner would like to come i…" at bounding box center [246, 125] width 162 height 17
click at [258, 144] on span "I'll leave the link below for you to set up these sessions when you like and I …" at bounding box center [243, 146] width 156 height 11
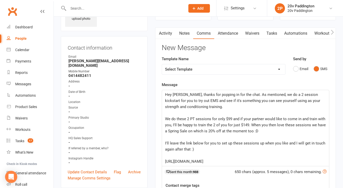
click at [191, 149] on span "I'll leave the link below for you to set up these sessions up when you like and…" at bounding box center [245, 146] width 161 height 11
click at [189, 95] on span "Hey Cassandra, thanks for popping in for the chat. As mentioned, we do a 2 sess…" at bounding box center [243, 101] width 156 height 17
drag, startPoint x: 248, startPoint y: 95, endPoint x: 229, endPoint y: 94, distance: 19.6
click at [229, 94] on span "Hey Cassandra, thanks for popping in for the chat. As mentioned, we do a 2 sess…" at bounding box center [243, 101] width 156 height 17
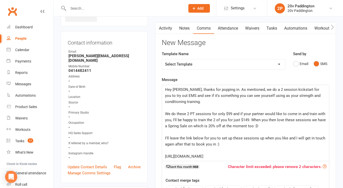
scroll to position [38, 0]
click at [171, 96] on span "Hey Cassandra, thanks for popping in. As mentioned, we do a 2 session kickstart…" at bounding box center [243, 96] width 157 height 17
click at [172, 109] on p "﻿" at bounding box center [245, 108] width 161 height 6
click at [260, 126] on p "We do these 2 PT sessions for only $99 and if your partner would like to come i…" at bounding box center [245, 120] width 161 height 18
click at [262, 140] on span "I'll leave the link below for you to set up these sessions up when you like and…" at bounding box center [245, 141] width 161 height 11
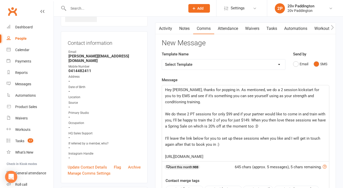
click at [280, 139] on span "I'll leave the link below for you to set up these sessions when you like and I …" at bounding box center [243, 141] width 156 height 11
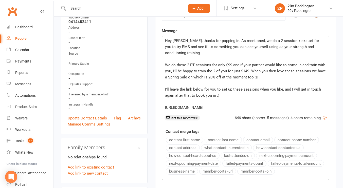
scroll to position [88, 0]
drag, startPoint x: 237, startPoint y: 108, endPoint x: 167, endPoint y: 41, distance: 96.5
click at [167, 41] on div "Hey Cassandra, thanks for popping in. As mentioned, we do a 2 session kickstart…" at bounding box center [245, 74] width 167 height 76
click at [203, 66] on span "We do these 2 PT sessions for only $99 and if your partner would like to come i…" at bounding box center [246, 70] width 162 height 17
click at [238, 108] on p "https://app.clubworx.com/s/1GyVNu7L" at bounding box center [245, 107] width 161 height 6
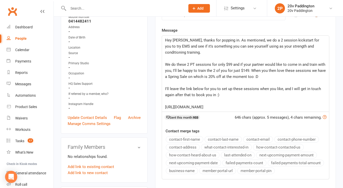
drag, startPoint x: 238, startPoint y: 108, endPoint x: 165, endPoint y: 106, distance: 72.6
click at [165, 106] on p "https://app.clubworx.com/s/1GyVNu7L" at bounding box center [245, 107] width 161 height 6
click at [237, 107] on p "https://app.clubworx.com/s/1GyVNu7L" at bounding box center [245, 107] width 161 height 6
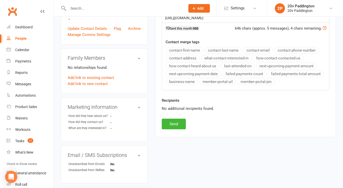
scroll to position [177, 0]
click at [167, 125] on button "Send" at bounding box center [174, 124] width 24 height 11
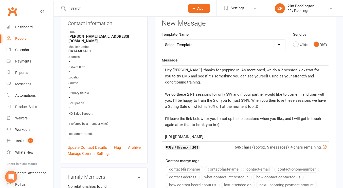
scroll to position [0, 0]
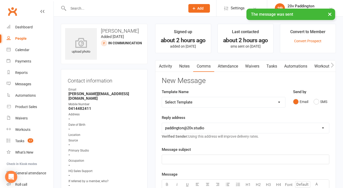
click at [164, 67] on link "Activity" at bounding box center [165, 67] width 20 height 12
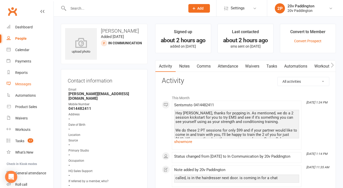
click at [21, 84] on div "Messages" at bounding box center [23, 84] width 16 height 4
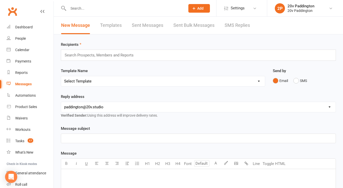
click at [237, 28] on link "SMS Replies" at bounding box center [237, 26] width 25 height 18
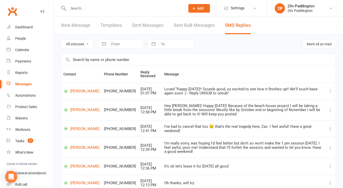
click at [211, 50] on div "All statuses Read only Unread only Navigate forward to interact with the calend…" at bounding box center [198, 43] width 275 height 19
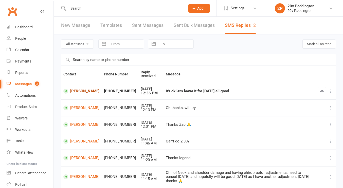
click at [73, 89] on link "[PERSON_NAME]" at bounding box center [81, 91] width 36 height 5
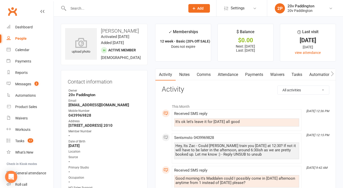
click at [198, 75] on link "Comms" at bounding box center [203, 75] width 21 height 12
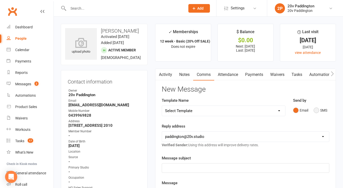
click at [323, 110] on button "SMS" at bounding box center [321, 111] width 14 height 10
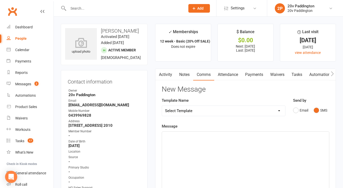
click at [291, 137] on p "﻿" at bounding box center [245, 136] width 161 height 6
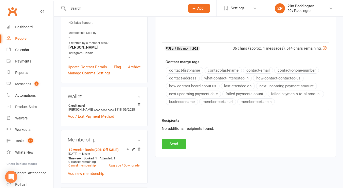
scroll to position [166, 0]
click at [180, 146] on button "Send" at bounding box center [174, 144] width 24 height 11
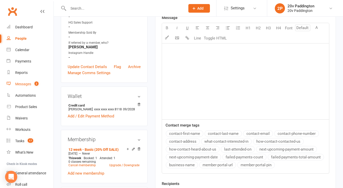
click at [19, 84] on div "Messages" at bounding box center [23, 84] width 16 height 4
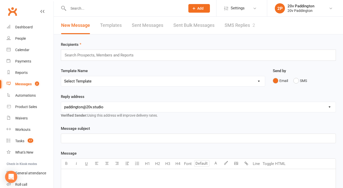
click at [238, 25] on link "SMS Replies 2" at bounding box center [240, 26] width 30 height 18
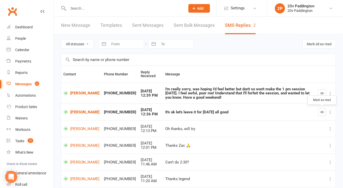
drag, startPoint x: 320, startPoint y: 111, endPoint x: 272, endPoint y: 112, distance: 48.0
click at [272, 112] on div "It's ok let's leave it for [DATE] all good" at bounding box center [239, 112] width 148 height 4
click at [323, 111] on icon "button" at bounding box center [322, 112] width 4 height 4
click at [76, 87] on td "[PERSON_NAME]" at bounding box center [81, 93] width 41 height 21
click at [76, 88] on td "[PERSON_NAME]" at bounding box center [81, 93] width 41 height 21
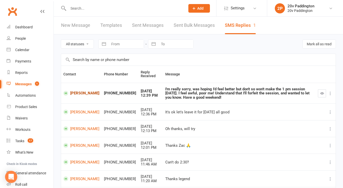
click at [76, 93] on link "[PERSON_NAME]" at bounding box center [81, 93] width 36 height 5
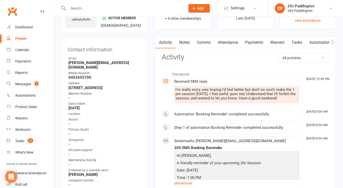
scroll to position [21, 0]
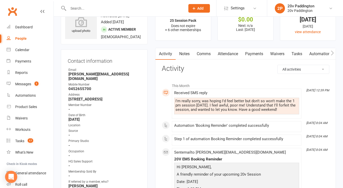
click at [198, 51] on link "Comms" at bounding box center [203, 54] width 21 height 12
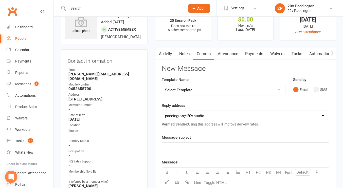
click at [314, 94] on button "SMS" at bounding box center [321, 90] width 14 height 10
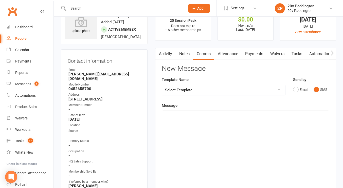
click at [284, 133] on div "﻿" at bounding box center [245, 149] width 167 height 76
click at [167, 117] on span "nooooo :( so sorry to hear that mate, hopefully your weekly [DATE] beer will" at bounding box center [229, 115] width 128 height 5
click at [184, 116] on span "Nooooo :( so sorry to hear that mate, hopefully your weekly [DATE] beer will" at bounding box center [229, 115] width 129 height 5
click at [266, 116] on span "Nooooo :( So sorry to hear that mate, hopefully your weekly [DATE] beer will" at bounding box center [229, 115] width 129 height 5
click at [300, 115] on p "Nooooo :( So sorry to hear that mate, hopefully your weekly [DATE] beer will" at bounding box center [245, 116] width 161 height 6
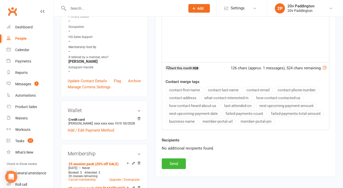
scroll to position [166, 0]
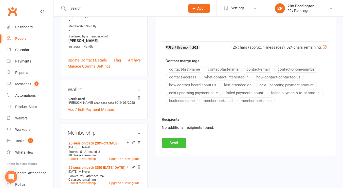
click at [168, 143] on button "Send" at bounding box center [174, 143] width 24 height 11
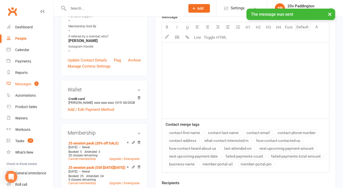
click at [21, 88] on link "Messages 1" at bounding box center [30, 84] width 47 height 11
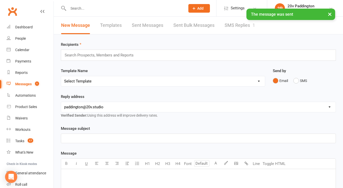
click at [244, 31] on link "SMS Replies 1" at bounding box center [240, 26] width 30 height 18
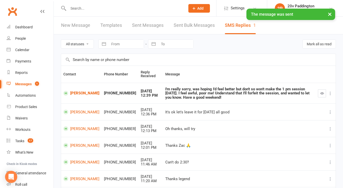
click at [326, 93] on div at bounding box center [325, 94] width 15 height 8
click at [325, 93] on button "button" at bounding box center [322, 94] width 8 height 8
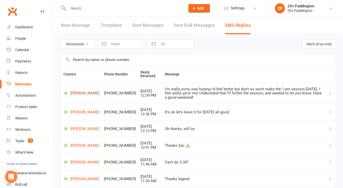
click at [79, 92] on link "[PERSON_NAME]" at bounding box center [81, 93] width 36 height 5
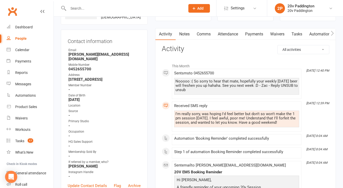
scroll to position [41, 0]
click at [204, 79] on div "Nooooo :( So sorry to hear that mate, hopefully your weekly [DATE] beer will fr…" at bounding box center [237, 85] width 123 height 13
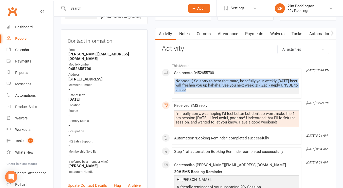
click at [204, 79] on div "Nooooo :( So sorry to hear that mate, hopefully your weekly [DATE] beer will fr…" at bounding box center [237, 85] width 123 height 13
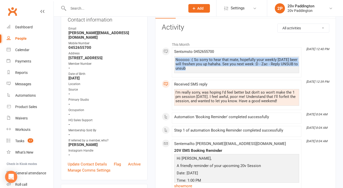
scroll to position [63, 0]
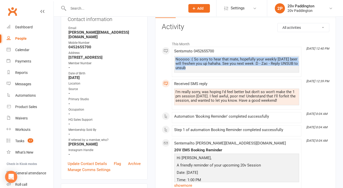
click at [208, 64] on div "Nooooo :( So sorry to hear that mate, hopefully your weekly [DATE] beer will fr…" at bounding box center [237, 63] width 123 height 13
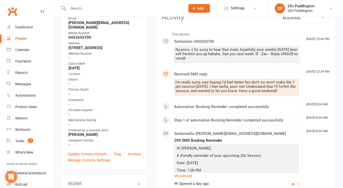
scroll to position [0, 0]
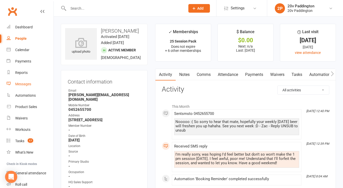
click at [29, 86] on link "Messages" at bounding box center [30, 84] width 47 height 11
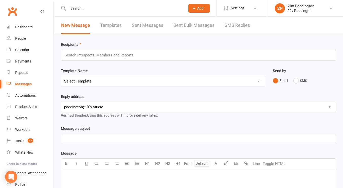
click at [227, 26] on link "SMS Replies" at bounding box center [237, 26] width 25 height 18
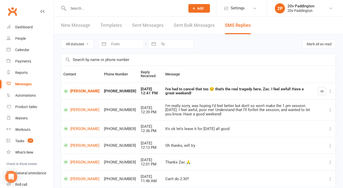
click at [79, 11] on input "text" at bounding box center [124, 8] width 115 height 7
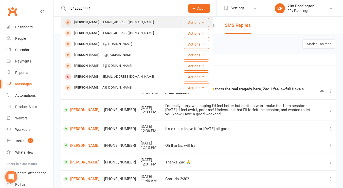
type input "0425234441"
click at [111, 21] on div "[EMAIL_ADDRESS][DOMAIN_NAME]" at bounding box center [128, 22] width 55 height 7
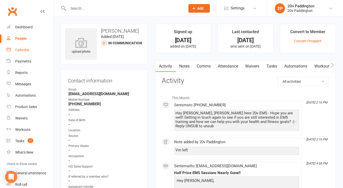
click at [27, 48] on div "Calendar" at bounding box center [22, 50] width 14 height 4
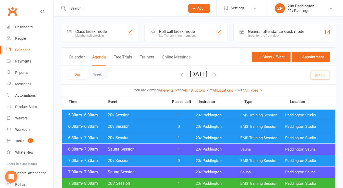
click at [190, 76] on button "[DATE]" at bounding box center [199, 74] width 18 height 7
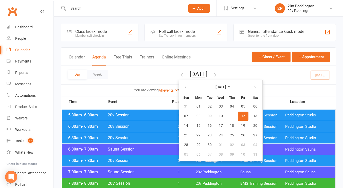
click at [241, 116] on span "12" at bounding box center [243, 116] width 4 height 4
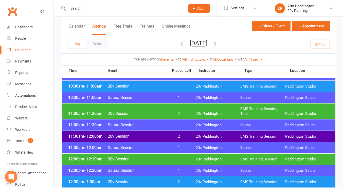
scroll to position [246, 0]
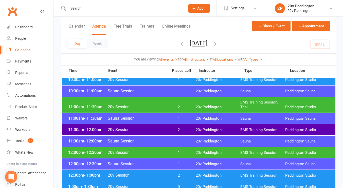
click at [161, 152] on span "20v Session" at bounding box center [137, 152] width 58 height 5
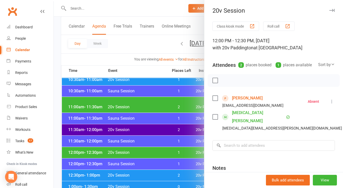
click at [161, 152] on div at bounding box center [198, 94] width 289 height 188
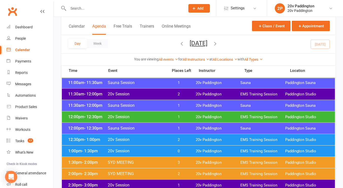
scroll to position [282, 0]
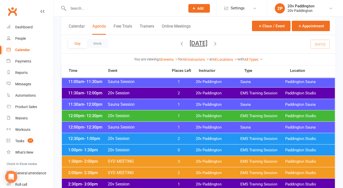
click at [152, 142] on div "12:30pm - 1:00pm 20v Session 2 20v Paddington EMS Training Session [GEOGRAPHIC_…" at bounding box center [198, 138] width 273 height 11
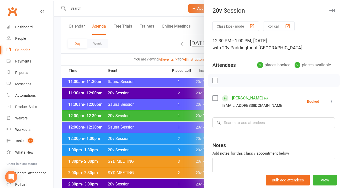
click at [152, 142] on div at bounding box center [198, 94] width 289 height 188
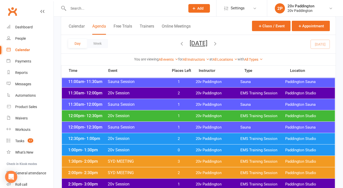
click at [153, 150] on span "20v Session" at bounding box center [137, 150] width 58 height 5
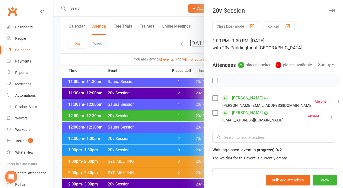
click at [236, 117] on link "[PERSON_NAME]" at bounding box center [247, 113] width 31 height 8
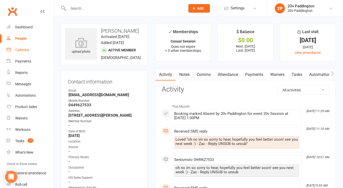
click at [23, 50] on div "Calendar" at bounding box center [22, 50] width 14 height 4
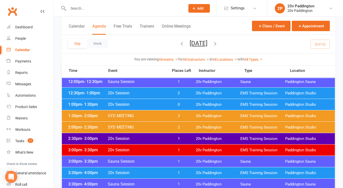
scroll to position [328, 0]
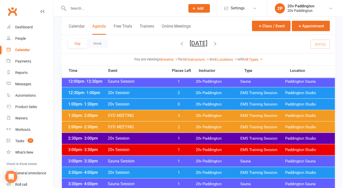
click at [142, 139] on span "20v Session" at bounding box center [137, 138] width 58 height 5
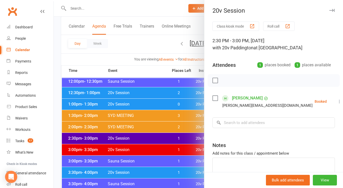
click at [142, 139] on div at bounding box center [198, 94] width 289 height 188
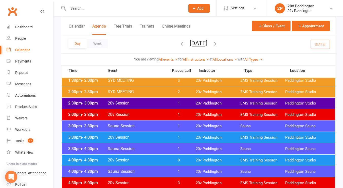
scroll to position [365, 0]
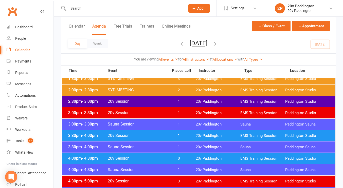
click at [138, 135] on span "20v Session" at bounding box center [137, 135] width 58 height 5
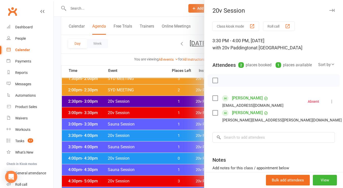
click at [138, 135] on div at bounding box center [198, 94] width 289 height 188
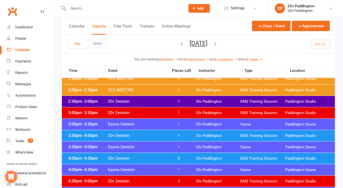
click at [144, 158] on span "20v Session" at bounding box center [137, 158] width 58 height 5
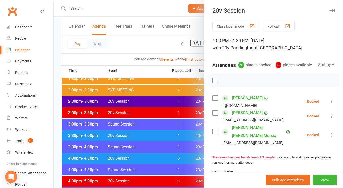
click at [144, 158] on div at bounding box center [198, 94] width 289 height 188
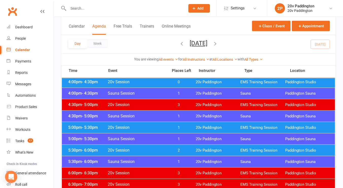
scroll to position [442, 0]
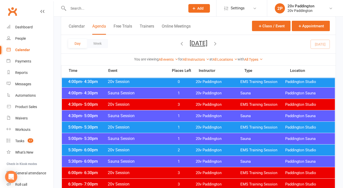
click at [138, 126] on span "20v Session" at bounding box center [137, 127] width 58 height 5
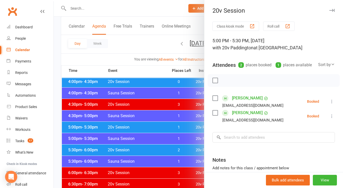
click at [138, 126] on div at bounding box center [198, 94] width 289 height 188
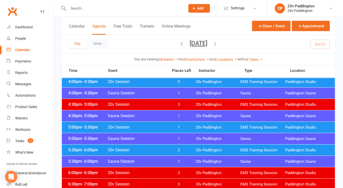
click at [148, 152] on span "20v Session" at bounding box center [137, 150] width 58 height 5
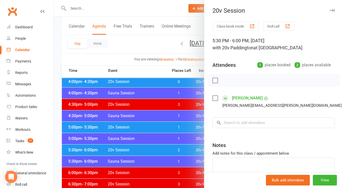
click at [148, 148] on div at bounding box center [198, 94] width 289 height 188
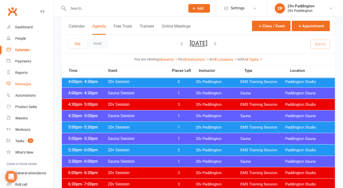
click at [30, 84] on div "Messages" at bounding box center [23, 84] width 16 height 4
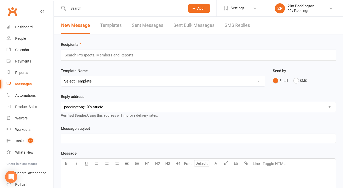
click at [234, 25] on link "SMS Replies" at bounding box center [237, 26] width 25 height 18
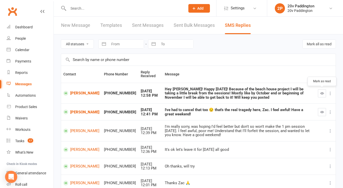
click at [321, 94] on icon "button" at bounding box center [322, 94] width 4 height 4
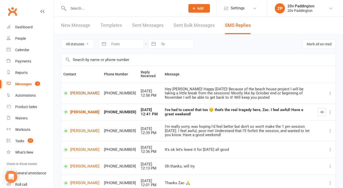
click at [76, 94] on link "[PERSON_NAME]" at bounding box center [81, 93] width 36 height 5
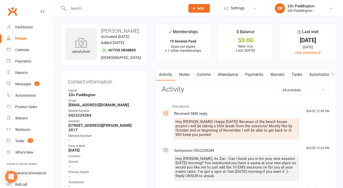
click at [204, 73] on link "Comms" at bounding box center [203, 75] width 21 height 12
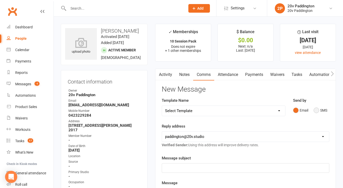
click at [317, 114] on button "SMS" at bounding box center [321, 111] width 14 height 10
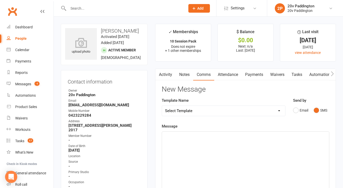
click at [228, 141] on div "﻿" at bounding box center [245, 170] width 167 height 76
drag, startPoint x: 257, startPoint y: 138, endPoint x: 164, endPoint y: 135, distance: 93.4
click at [164, 135] on div "Sounds good!! So excited to see how it finishes up!!" at bounding box center [245, 170] width 167 height 76
copy span "Sounds good!! So excited to see how it finishes up!!"
click at [168, 71] on link "Activity" at bounding box center [165, 75] width 20 height 12
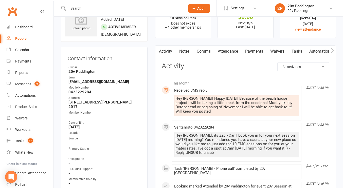
scroll to position [18, 0]
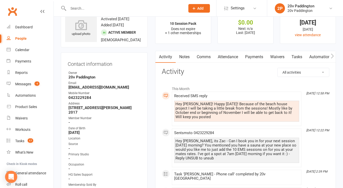
click at [206, 57] on link "Comms" at bounding box center [203, 57] width 21 height 12
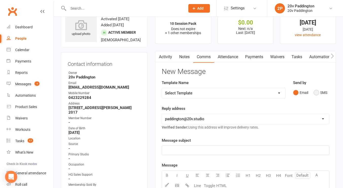
click at [317, 92] on button "SMS" at bounding box center [321, 93] width 14 height 10
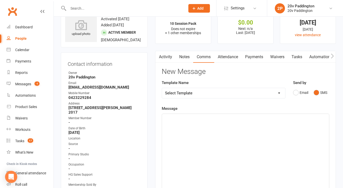
click at [215, 136] on div "﻿" at bounding box center [245, 152] width 167 height 76
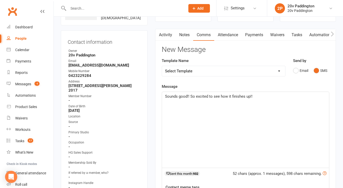
scroll to position [42, 0]
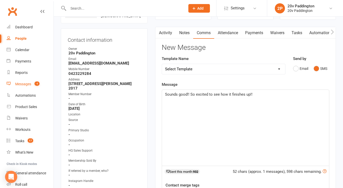
click at [22, 82] on div "Messages" at bounding box center [23, 84] width 16 height 4
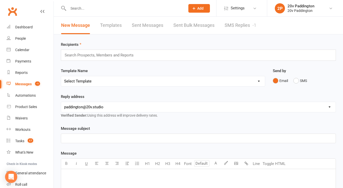
click at [218, 20] on div "New Message Templates Sent Messages Sent Bulk Messages SMS Replies -1" at bounding box center [159, 26] width 210 height 18
click at [234, 24] on link "SMS Replies -1" at bounding box center [241, 26] width 32 height 18
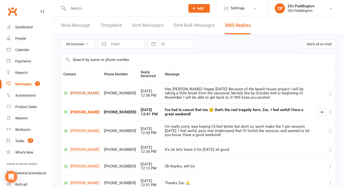
click at [75, 95] on link "[PERSON_NAME]" at bounding box center [81, 93] width 36 height 5
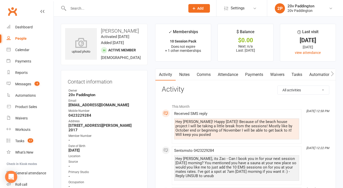
click at [204, 72] on link "Comms" at bounding box center [203, 75] width 21 height 12
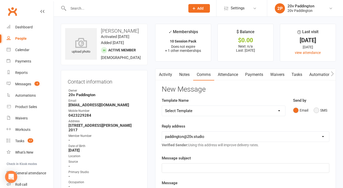
click at [316, 109] on button "SMS" at bounding box center [321, 111] width 14 height 10
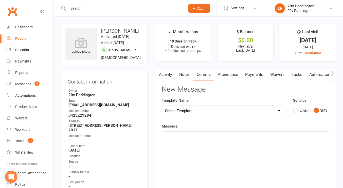
click at [239, 147] on div "﻿" at bounding box center [245, 170] width 167 height 76
click at [165, 137] on div "Sounds good!! So excited to see how it finishes up!!" at bounding box center [245, 170] width 167 height 76
click at [214, 136] on span "Happy [DATE]!! Sounds good!! So excited to see how it finishes up!!" at bounding box center [222, 136] width 114 height 5
click at [216, 136] on span "Happy [DATE]!! Sounds good, So excited to see how it finishes up!!" at bounding box center [221, 136] width 112 height 5
click at [278, 140] on div "Happy [DATE]!! Sounds good, so excited to see how it finishes up!!" at bounding box center [245, 170] width 167 height 76
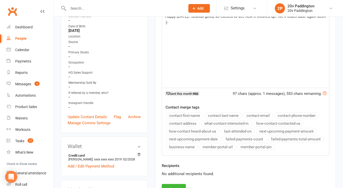
scroll to position [146, 0]
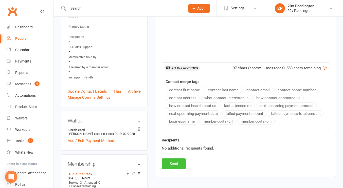
click at [175, 161] on button "Send" at bounding box center [174, 164] width 24 height 11
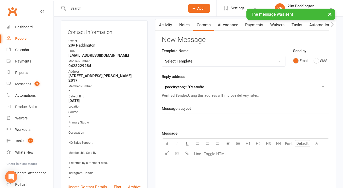
scroll to position [0, 0]
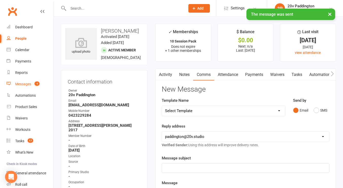
click at [29, 85] on div "Messages" at bounding box center [23, 84] width 16 height 4
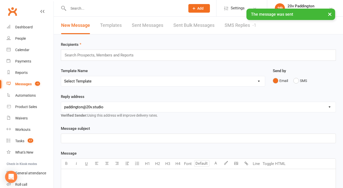
click at [230, 27] on link "SMS Replies -1" at bounding box center [241, 26] width 32 height 18
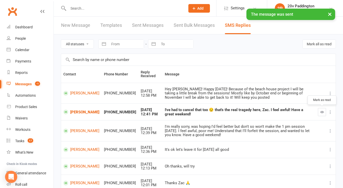
click at [320, 113] on icon "button" at bounding box center [322, 112] width 4 height 4
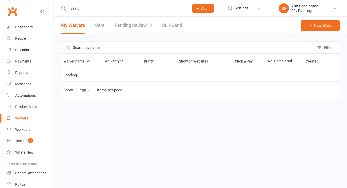
select select "100"
click at [242, 11] on span "Settings" at bounding box center [242, 8] width 14 height 11
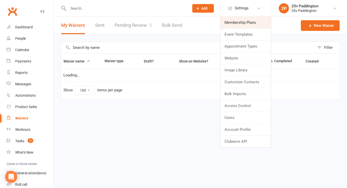
click at [238, 21] on link "Membership Plans" at bounding box center [245, 23] width 50 height 12
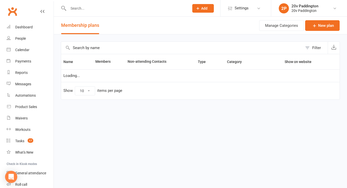
select select "100"
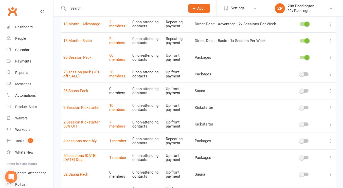
scroll to position [290, 0]
click at [330, 108] on icon at bounding box center [330, 108] width 5 height 5
click at [290, 126] on link "Duplicate" at bounding box center [304, 128] width 50 height 10
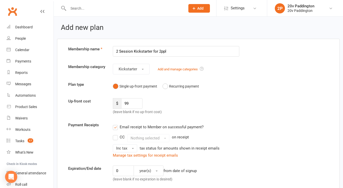
type input "2 Session Kickstarter for 2ppl"
click at [130, 106] on input "99" at bounding box center [131, 103] width 21 height 11
type input "9"
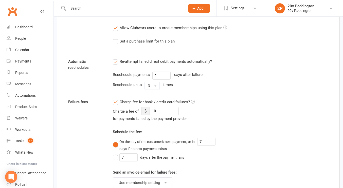
scroll to position [321, 0]
type input "149"
click at [116, 105] on label "Charge fee for bank / credit card failures?" at bounding box center [154, 102] width 82 height 6
click at [116, 99] on input "Charge fee for bank / credit card failures?" at bounding box center [154, 99] width 82 height 0
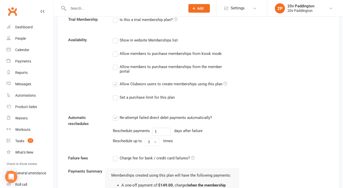
scroll to position [264, 0]
click at [158, 135] on input "1" at bounding box center [161, 132] width 18 height 8
click at [214, 121] on div "Re-attempt failed direct debit payments automatically?" at bounding box center [176, 118] width 127 height 6
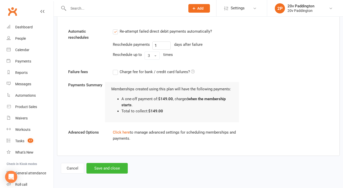
scroll to position [354, 0]
click at [107, 169] on button "Save and close" at bounding box center [106, 168] width 41 height 11
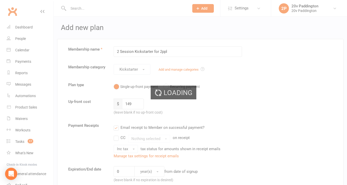
select select "100"
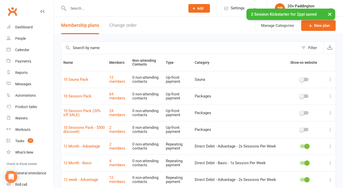
click at [237, 9] on div "× 2 Session Kickstarter for 2ppl saved" at bounding box center [168, 9] width 337 height 0
click at [235, 8] on span "Settings" at bounding box center [238, 8] width 14 height 11
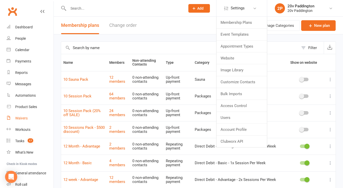
click at [21, 119] on div "Waivers" at bounding box center [21, 118] width 12 height 4
select select "100"
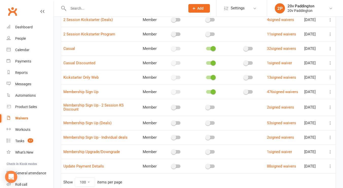
scroll to position [103, 0]
click at [330, 111] on icon at bounding box center [330, 108] width 5 height 5
click at [247, 116] on td at bounding box center [248, 108] width 32 height 17
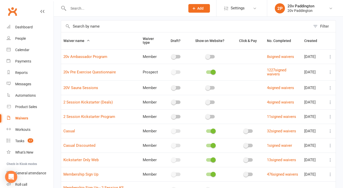
scroll to position [21, 0]
click at [281, 102] on link "4 signed waivers" at bounding box center [280, 102] width 27 height 5
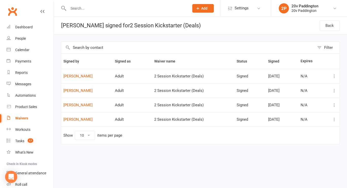
select select "100"
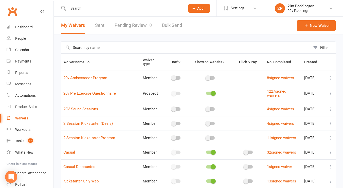
click at [329, 125] on icon at bounding box center [330, 123] width 5 height 5
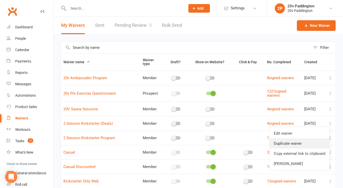
click at [289, 144] on link "Duplicate waiver" at bounding box center [300, 144] width 60 height 10
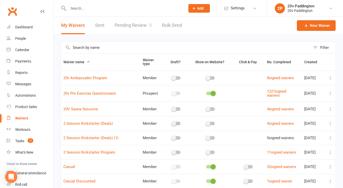
click at [330, 138] on icon at bounding box center [330, 138] width 5 height 5
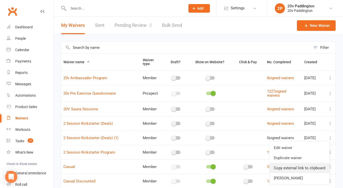
click at [292, 167] on link "Copy external link to clipboard" at bounding box center [300, 168] width 60 height 10
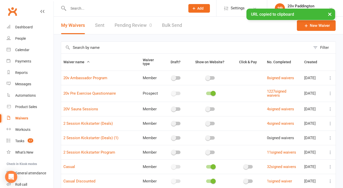
click at [328, 138] on icon at bounding box center [330, 138] width 5 height 5
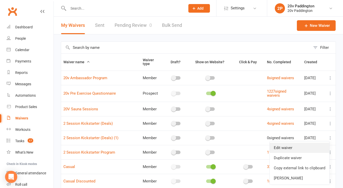
click at [298, 148] on link "Edit waiver" at bounding box center [300, 148] width 60 height 10
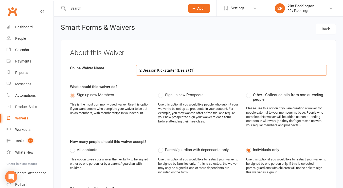
select select "select"
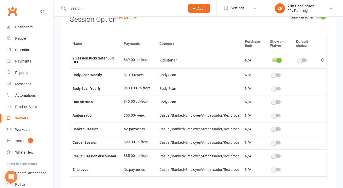
scroll to position [1599, 0]
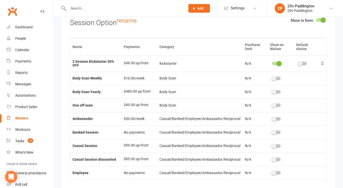
click at [277, 65] on span at bounding box center [279, 63] width 5 height 5
click at [272, 63] on input "checkbox" at bounding box center [272, 63] width 0 height 0
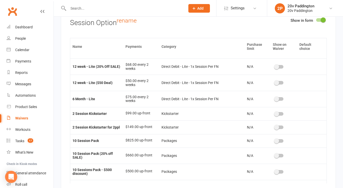
scroll to position [369, 0]
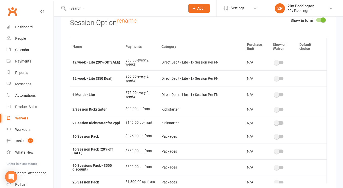
click at [275, 124] on span at bounding box center [276, 123] width 5 height 5
click at [275, 123] on input "checkbox" at bounding box center [275, 123] width 0 height 0
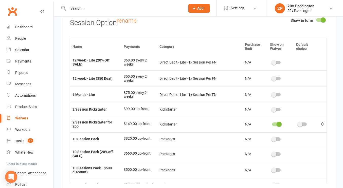
click at [272, 108] on span at bounding box center [273, 109] width 5 height 5
click at [272, 109] on input "checkbox" at bounding box center [272, 109] width 0 height 0
click at [299, 123] on td at bounding box center [306, 124] width 25 height 16
click at [299, 124] on span at bounding box center [300, 124] width 5 height 5
click at [298, 124] on input "checkbox" at bounding box center [298, 124] width 0 height 0
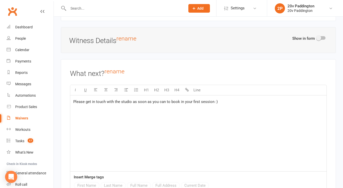
scroll to position [2217, 0]
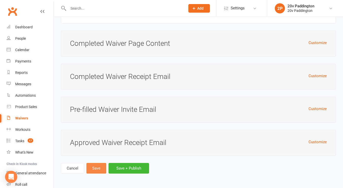
click at [98, 167] on button "Save" at bounding box center [96, 168] width 20 height 11
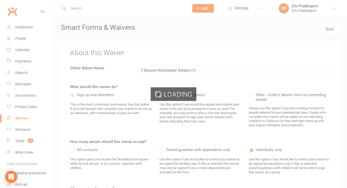
select select "100"
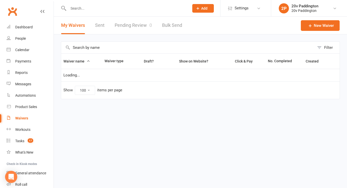
click at [21, 119] on div "Waivers" at bounding box center [21, 118] width 13 height 4
click at [124, 27] on link "Pending Review 0" at bounding box center [133, 26] width 37 height 18
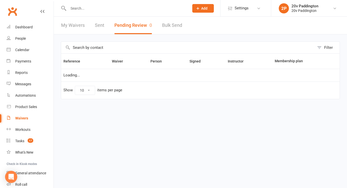
click at [72, 28] on link "My Waivers" at bounding box center [73, 26] width 24 height 18
select select "100"
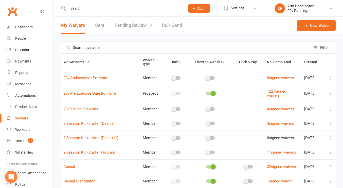
click at [330, 138] on icon at bounding box center [330, 138] width 5 height 5
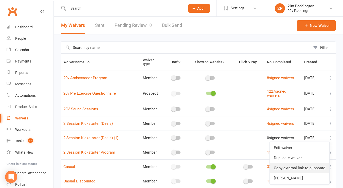
click at [285, 168] on link "Copy external link to clipboard" at bounding box center [300, 168] width 60 height 10
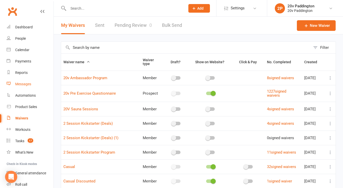
click at [16, 85] on div "Messages" at bounding box center [23, 84] width 16 height 4
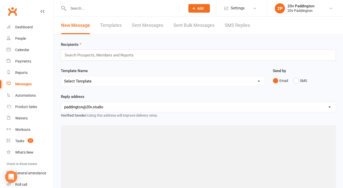
click at [229, 29] on link "SMS Replies" at bounding box center [237, 26] width 25 height 18
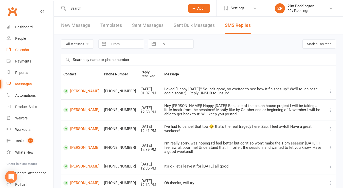
click at [16, 47] on link "Calendar" at bounding box center [30, 49] width 47 height 11
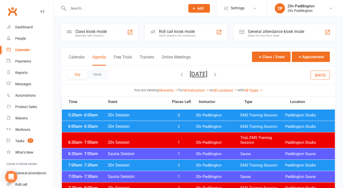
drag, startPoint x: 204, startPoint y: 106, endPoint x: 326, endPoint y: 80, distance: 125.5
click at [324, 78] on button "[DATE]" at bounding box center [320, 75] width 19 height 9
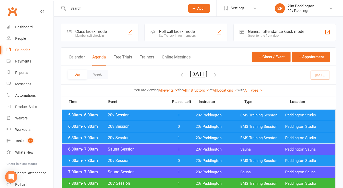
click at [198, 75] on button "[DATE]" at bounding box center [199, 74] width 18 height 7
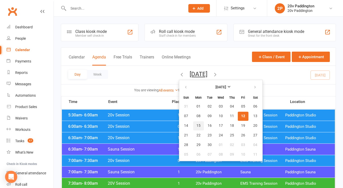
click at [197, 125] on span "15" at bounding box center [199, 126] width 4 height 4
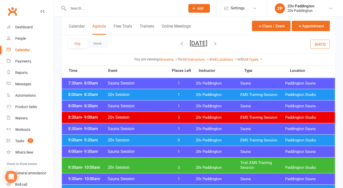
scroll to position [156, 0]
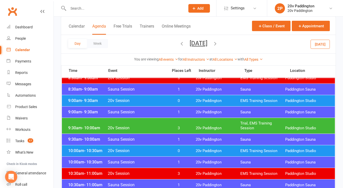
click at [213, 129] on span "20v Paddington" at bounding box center [218, 128] width 45 height 5
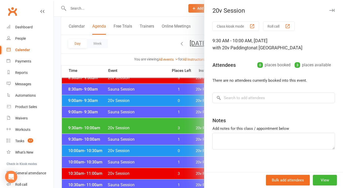
click at [125, 119] on div at bounding box center [198, 94] width 289 height 188
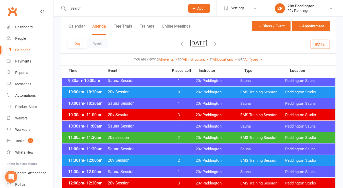
scroll to position [215, 0]
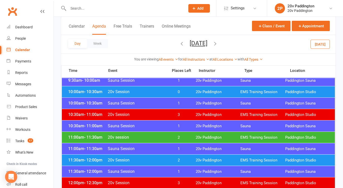
click at [119, 142] on div "11:00am - 11:30am 20v session 2 20v Paddington EMS Training Session [GEOGRAPHIC…" at bounding box center [198, 137] width 273 height 11
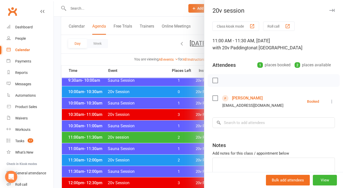
click at [124, 135] on div at bounding box center [198, 94] width 289 height 188
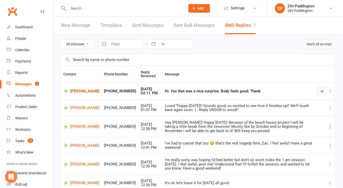
click at [180, 69] on th "Message" at bounding box center [239, 74] width 153 height 17
click at [319, 90] on button "button" at bounding box center [322, 91] width 8 height 8
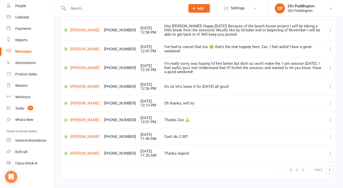
scroll to position [108, 0]
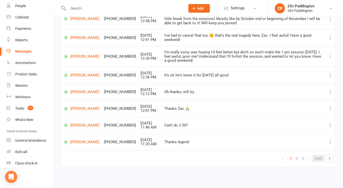
click at [323, 159] on link "3442" at bounding box center [319, 158] width 12 height 7
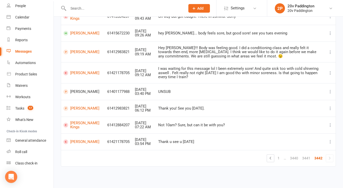
scroll to position [91, 0]
click at [76, 127] on link "[PERSON_NAME] Kings" at bounding box center [82, 126] width 39 height 8
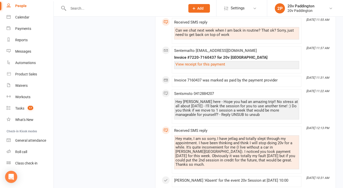
scroll to position [3331, 0]
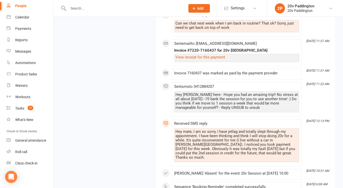
click at [215, 102] on div "Hey [PERSON_NAME] here - Hope you had an amazing trip!! No stress at all about …" at bounding box center [237, 101] width 123 height 17
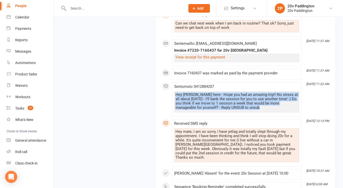
click at [215, 102] on div "Hey [PERSON_NAME] here - Hope you had an amazing trip!! No stress at all about …" at bounding box center [237, 101] width 123 height 17
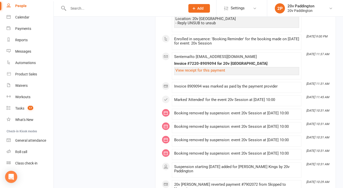
scroll to position [3623, 0]
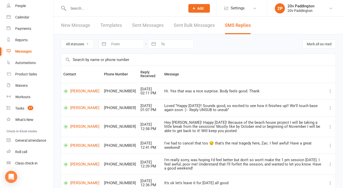
scroll to position [108, 0]
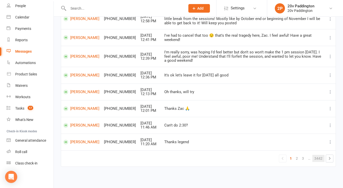
click at [323, 156] on link "3442" at bounding box center [319, 158] width 12 height 7
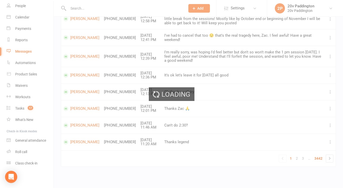
scroll to position [91, 0]
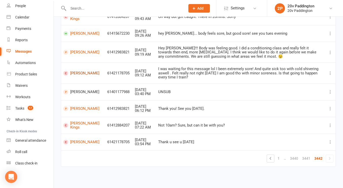
click at [81, 74] on link "[PERSON_NAME]" at bounding box center [82, 73] width 39 height 5
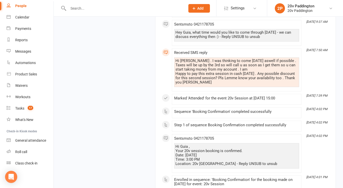
scroll to position [12272, 0]
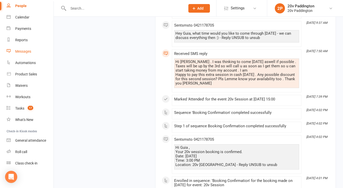
click at [28, 52] on div "Messages" at bounding box center [23, 51] width 16 height 4
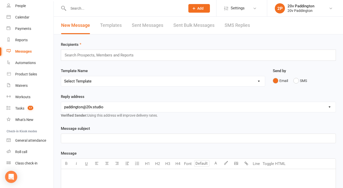
click at [236, 26] on link "SMS Replies" at bounding box center [237, 26] width 25 height 18
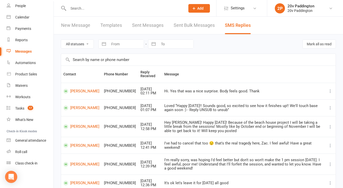
scroll to position [27, 0]
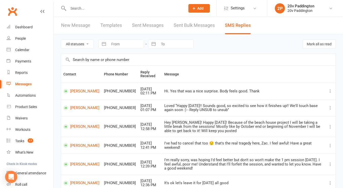
click at [91, 7] on input "text" at bounding box center [124, 8] width 115 height 7
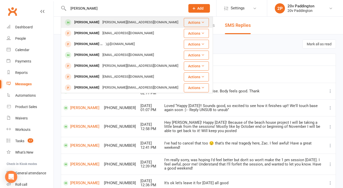
type input "[PERSON_NAME]"
click at [91, 19] on div "[PERSON_NAME]" at bounding box center [87, 22] width 28 height 7
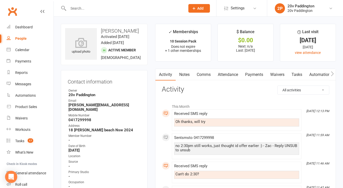
click at [204, 74] on link "Comms" at bounding box center [203, 75] width 21 height 12
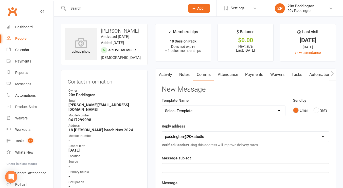
click at [313, 98] on div "Send by Email SMS" at bounding box center [311, 107] width 36 height 18
click at [317, 116] on div "Send by Email SMS" at bounding box center [311, 110] width 44 height 25
click at [318, 113] on button "SMS" at bounding box center [321, 111] width 14 height 10
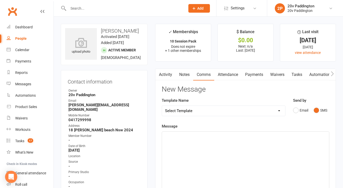
click at [275, 160] on div "﻿" at bounding box center [245, 170] width 167 height 76
click at [175, 135] on span "Hey mate, [PERSON_NAME] here 20v" at bounding box center [196, 136] width 62 height 5
drag, startPoint x: 213, startPoint y: 138, endPoint x: 184, endPoint y: 138, distance: 28.7
click at [184, 138] on p "Hey Mate, Zac here 20v" at bounding box center [245, 136] width 161 height 6
click at [246, 137] on span "Hey Mate, its Zac - just checking that your on thw way to your session with us" at bounding box center [231, 136] width 132 height 5
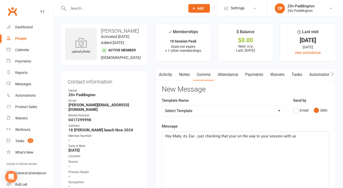
click at [305, 142] on div "Hey Mate, its Zac - just checking that your on the way to your session with us" at bounding box center [245, 170] width 167 height 76
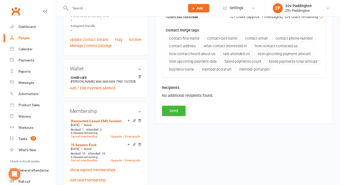
scroll to position [197, 0]
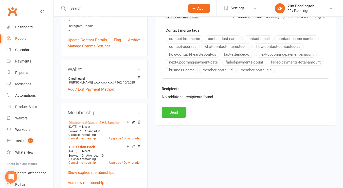
click at [183, 113] on button "Send" at bounding box center [174, 112] width 24 height 11
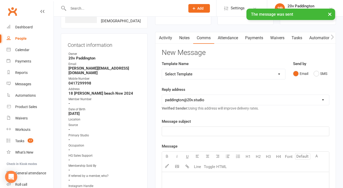
scroll to position [0, 0]
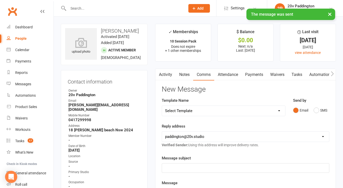
click at [255, 70] on link "Payments" at bounding box center [254, 75] width 25 height 12
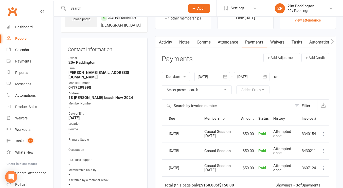
scroll to position [32, 0]
click at [186, 89] on select "Select preset search All failures All skipped payments All pending payments Suc…" at bounding box center [197, 90] width 70 height 9
select select "3"
click at [162, 86] on select "Select preset search All failures All skipped payments All pending payments Suc…" at bounding box center [197, 90] width 70 height 9
type input "[DATE]"
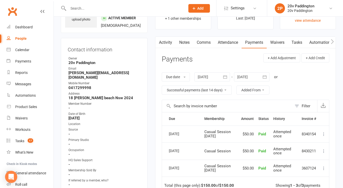
type input "[DATE]"
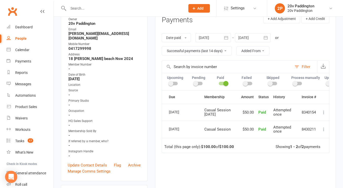
scroll to position [72, 0]
click at [183, 58] on div "Date paid Due date Date paid Date failed Date settled [DATE] [DATE] Sun Mon Tue…" at bounding box center [246, 44] width 168 height 32
click at [187, 51] on select "All failures All skipped payments All pending payments Successful payments (las…" at bounding box center [197, 50] width 70 height 9
select select "0"
click at [162, 46] on select "All failures All skipped payments All pending payments Successful payments (las…" at bounding box center [197, 50] width 70 height 9
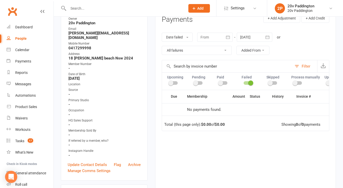
click at [188, 54] on select "All failures All skipped payments All pending payments Successful payments (las…" at bounding box center [197, 50] width 70 height 9
click at [211, 48] on select "All failures All skipped payments All pending payments Successful payments (las…" at bounding box center [197, 50] width 70 height 9
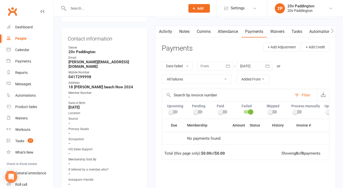
scroll to position [42, 0]
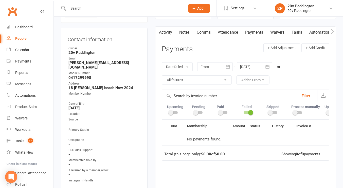
click at [248, 115] on div "Upcoming Pending Paid Failed Skipped Process manually Upcoming (auto-reschedule)" at bounding box center [246, 111] width 168 height 18
click at [249, 114] on span at bounding box center [250, 112] width 5 height 5
click at [244, 112] on input "checkbox" at bounding box center [244, 112] width 0 height 0
select select
click at [308, 72] on div "Date failed Due date Date paid Date failed Date settled [DATE] Sun Mon Tue Wed …" at bounding box center [246, 73] width 168 height 32
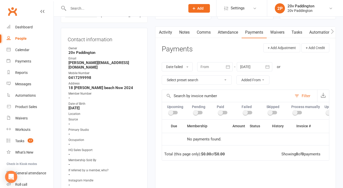
scroll to position [26, 0]
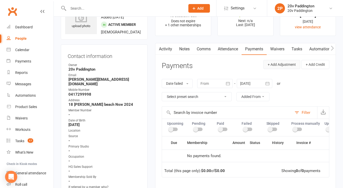
click at [286, 65] on button "+ Add Adjustment" at bounding box center [282, 64] width 37 height 9
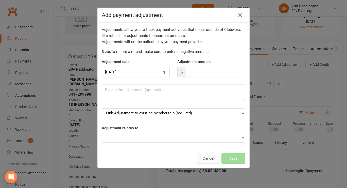
click at [203, 161] on button "Cancel" at bounding box center [208, 158] width 23 height 11
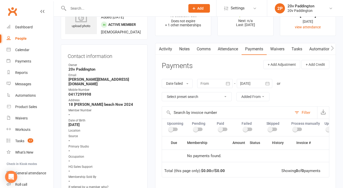
scroll to position [0, 0]
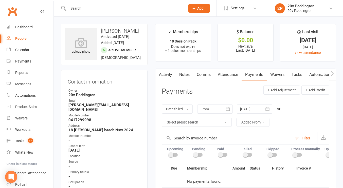
click at [168, 84] on div "Activity Notes Comms Attendance Payments Waivers Tasks Automations Workouts Ass…" at bounding box center [245, 173] width 181 height 208
click at [168, 77] on link "Activity" at bounding box center [165, 75] width 20 height 12
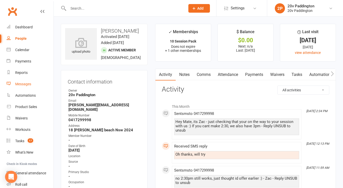
click at [15, 82] on link "Messages" at bounding box center [30, 84] width 47 height 11
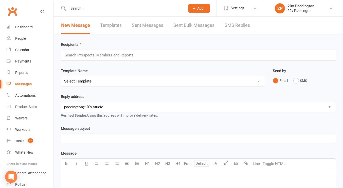
click at [235, 17] on link "SMS Replies" at bounding box center [237, 26] width 25 height 18
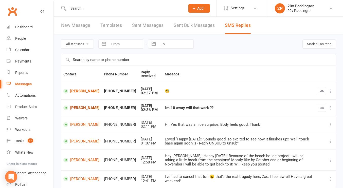
click at [84, 108] on link "[PERSON_NAME]" at bounding box center [81, 108] width 36 height 5
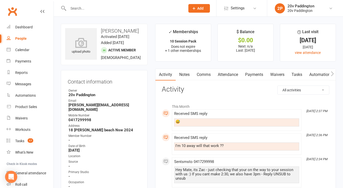
click at [203, 73] on link "Comms" at bounding box center [203, 75] width 21 height 12
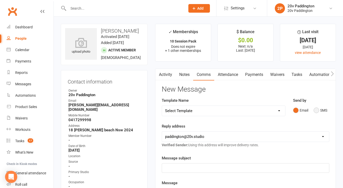
click at [316, 111] on button "SMS" at bounding box center [321, 111] width 14 height 10
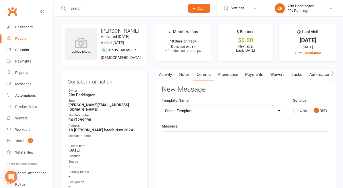
click at [275, 133] on p "﻿" at bounding box center [245, 136] width 161 height 6
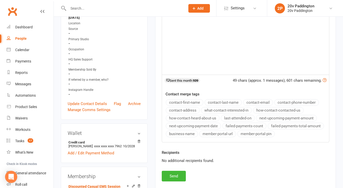
scroll to position [152, 0]
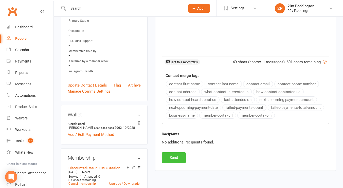
click at [176, 162] on button "Send" at bounding box center [174, 158] width 24 height 11
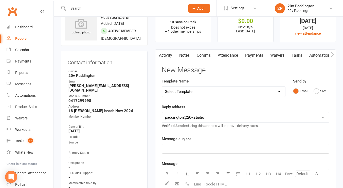
scroll to position [0, 0]
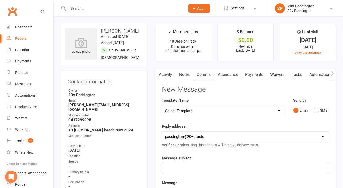
click at [169, 80] on link "Activity" at bounding box center [165, 75] width 20 height 12
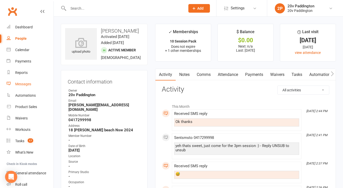
click at [22, 81] on link "Messages" at bounding box center [30, 84] width 47 height 11
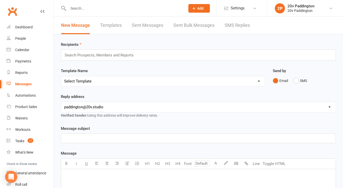
click at [239, 27] on link "SMS Replies" at bounding box center [237, 26] width 25 height 18
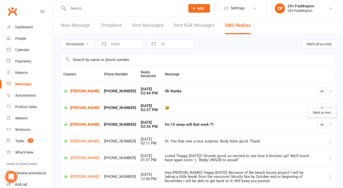
click at [321, 123] on icon "button" at bounding box center [322, 125] width 4 height 4
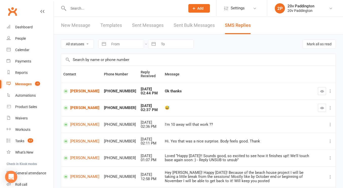
click at [322, 111] on button "button" at bounding box center [322, 108] width 8 height 8
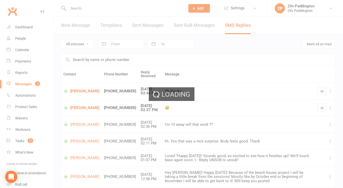
click at [322, 93] on div "Loading" at bounding box center [171, 94] width 343 height 188
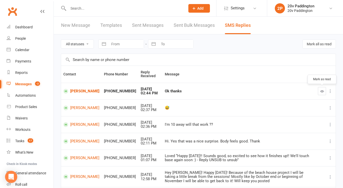
click at [322, 90] on icon "button" at bounding box center [322, 92] width 4 height 4
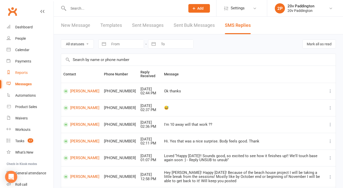
click at [30, 72] on link "Reports" at bounding box center [30, 72] width 47 height 11
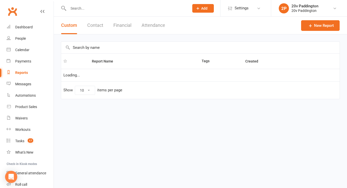
select select "100"
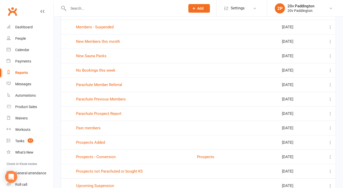
scroll to position [325, 0]
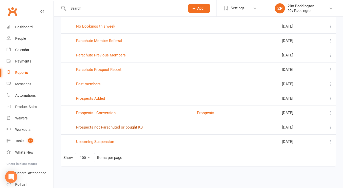
click at [119, 128] on link "Prospects not Parachuted or bought KS" at bounding box center [109, 127] width 67 height 5
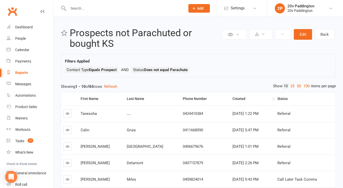
click at [233, 98] on div "Created" at bounding box center [252, 99] width 39 height 4
drag, startPoint x: 206, startPoint y: 99, endPoint x: 279, endPoint y: 108, distance: 73.5
click at [279, 108] on td "Referral" at bounding box center [305, 114] width 61 height 16
click at [306, 84] on link "100" at bounding box center [306, 86] width 9 height 5
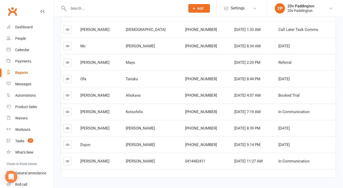
scroll to position [1008, 0]
click at [114, 116] on td "[PERSON_NAME]" at bounding box center [100, 111] width 45 height 16
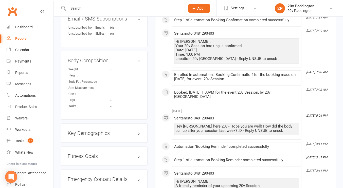
scroll to position [345, 0]
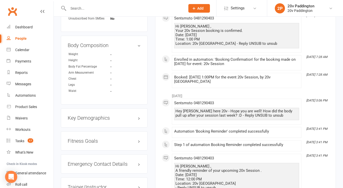
click at [215, 114] on div "Hey [PERSON_NAME] here 20v - Hope you are well! How did the body pull up after …" at bounding box center [237, 113] width 123 height 9
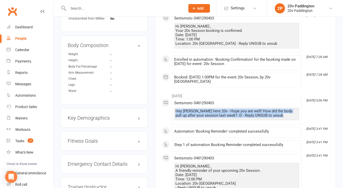
click at [215, 114] on div "Hey [PERSON_NAME] here 20v - Hope you are well! How did the body pull up after …" at bounding box center [237, 113] width 123 height 9
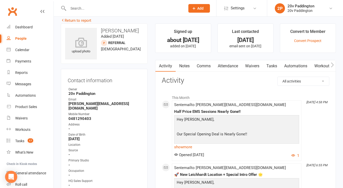
scroll to position [0, 0]
